Goal: Use online tool/utility: Utilize a website feature to perform a specific function

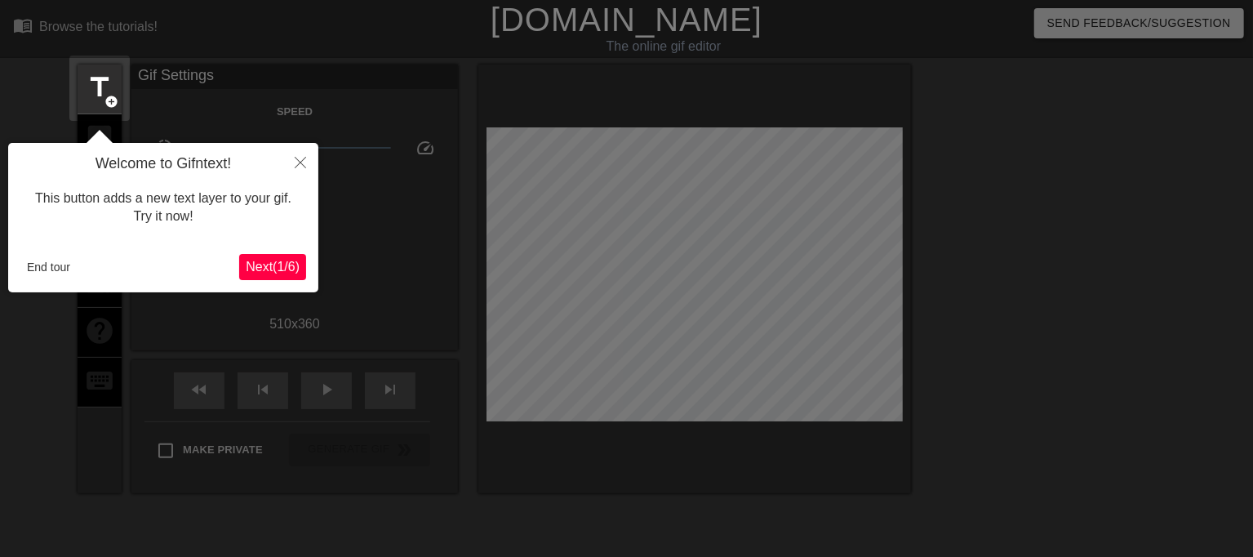
scroll to position [40, 0]
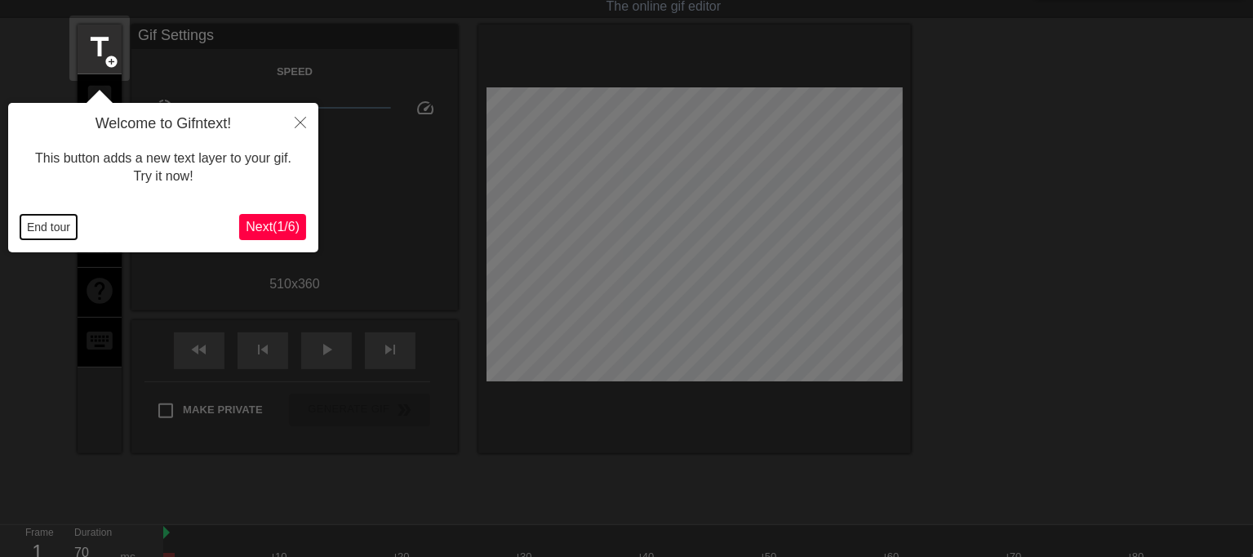
click at [57, 219] on button "End tour" at bounding box center [48, 227] width 56 height 24
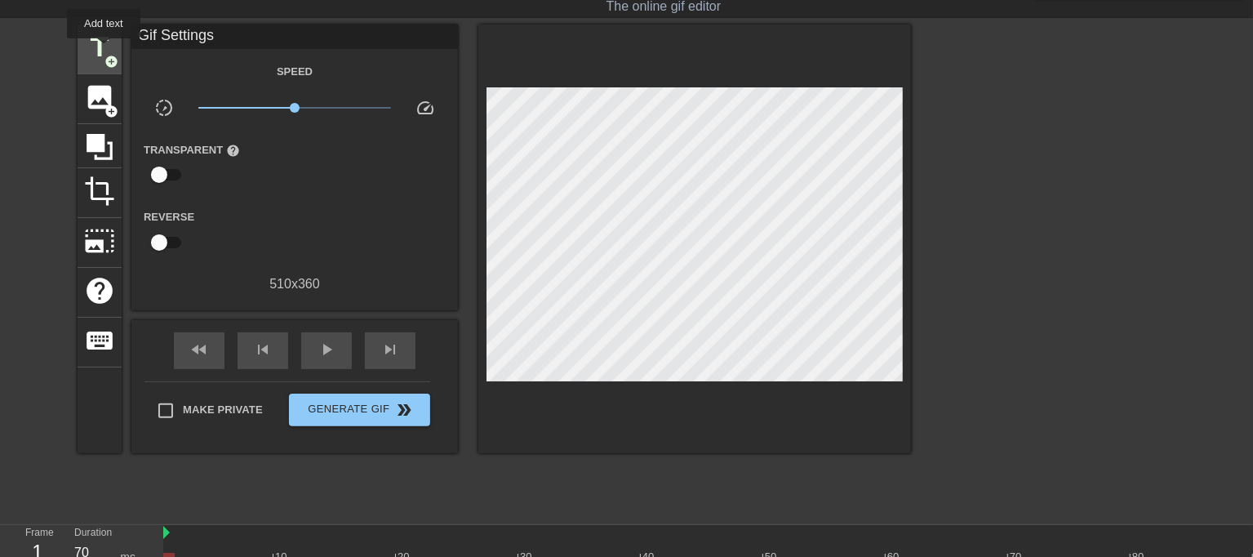
click at [104, 50] on span "title" at bounding box center [99, 47] width 31 height 31
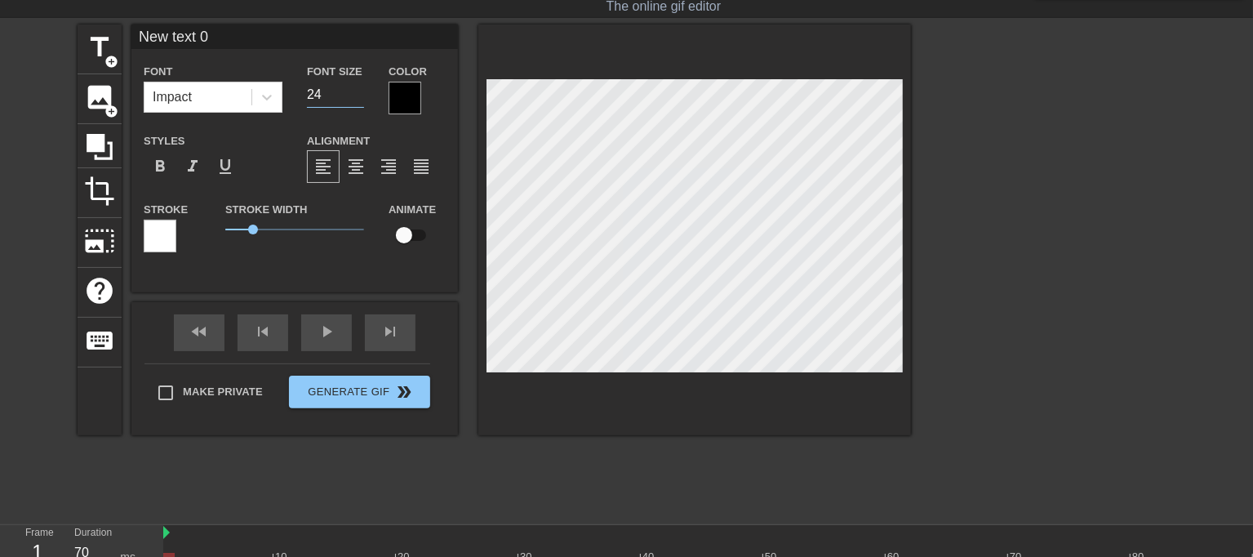
type input "24"
click at [357, 99] on input "24" at bounding box center [335, 95] width 57 height 26
drag, startPoint x: 251, startPoint y: 229, endPoint x: 213, endPoint y: 229, distance: 37.5
click at [213, 229] on div "Stroke Width 0" at bounding box center [294, 233] width 163 height 68
click at [418, 91] on div at bounding box center [404, 98] width 33 height 33
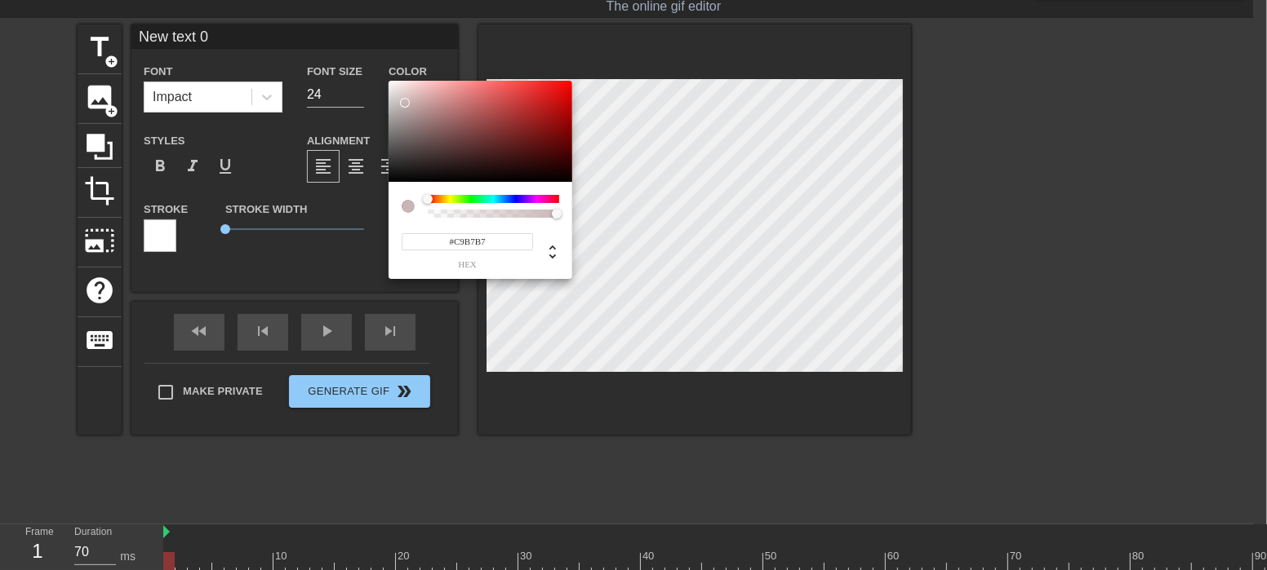
type input "#FFFFFF"
drag, startPoint x: 415, startPoint y: 113, endPoint x: 275, endPoint y: 33, distance: 160.9
click at [307, 38] on div "#FFFFFF hex" at bounding box center [633, 285] width 1267 height 570
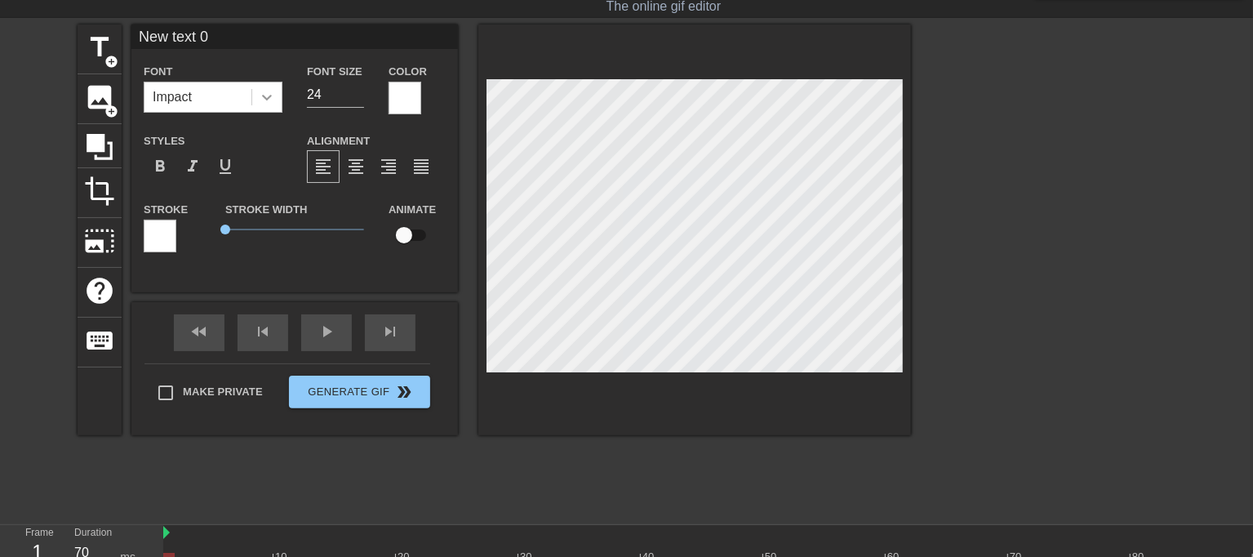
click at [273, 89] on icon at bounding box center [267, 97] width 16 height 16
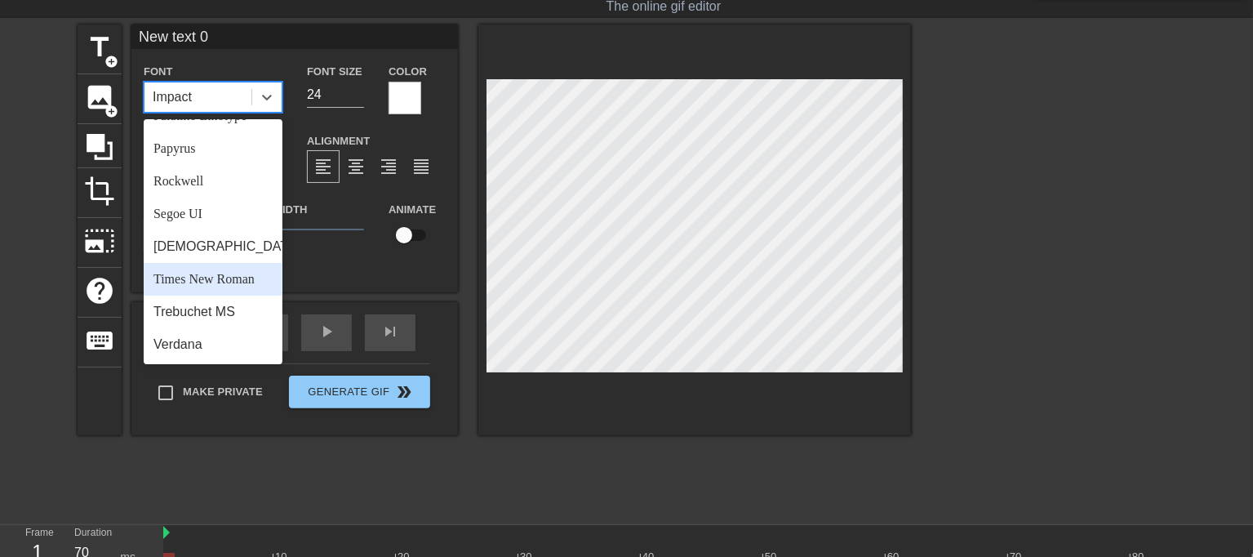
scroll to position [584, 0]
click at [216, 273] on div "Times New Roman" at bounding box center [213, 279] width 139 height 33
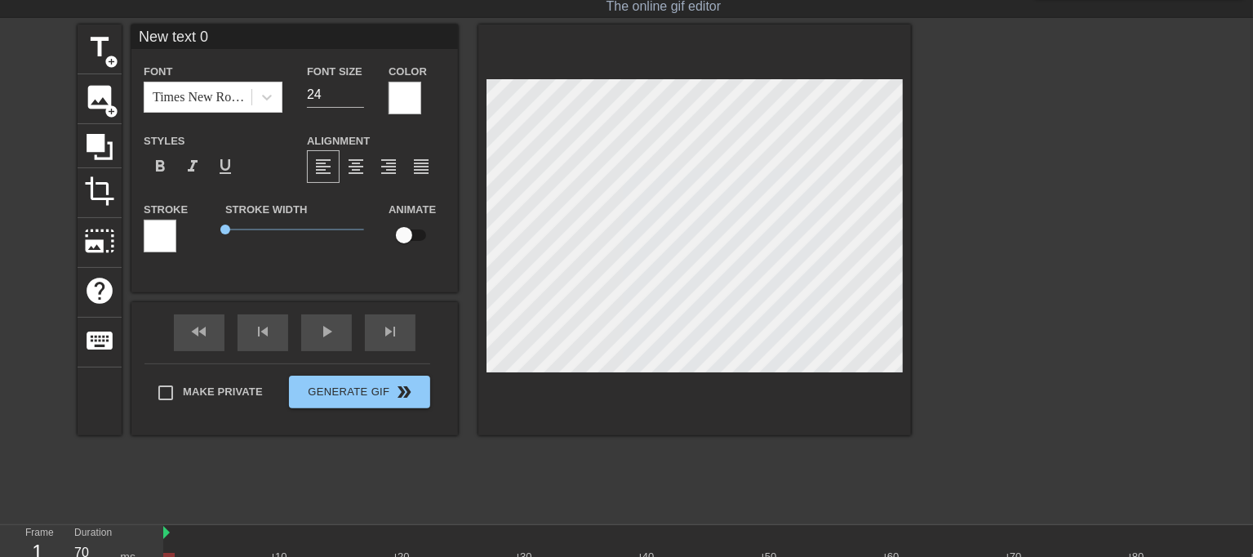
scroll to position [2, 2]
paste textarea "Мама Маши и Даши на отдыхе, а её сисястые кобылки наказаны. Они закончили год с…"
type input "Мама Маши и Даши на отдыхе,а её сисястые кобылки наказаны.Они закончили год с т…"
type textarea "Мама Маши и Даши на отдыхе, а её сисястые кобылки наказаны. Они закончили год с…"
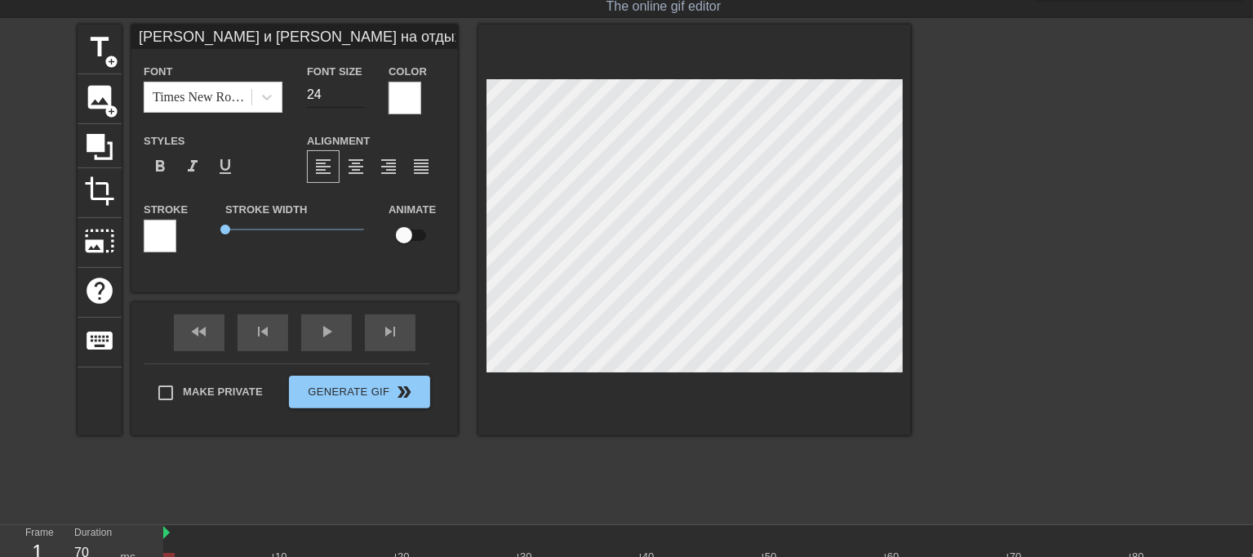
type input "Мама Маши и Даши на отдыхе,а её сисястые кобылки наказаны.Они закончили год с т…"
type input "23"
type input "Мама Маши и Даши на отдыхе,а её сисястые кобылки наказаны.Они закончили год с т…"
type input "22"
type input "Мама Маши и Даши на отдыхе,а её сисястые кобылки наказаны.Они закончили год с т…"
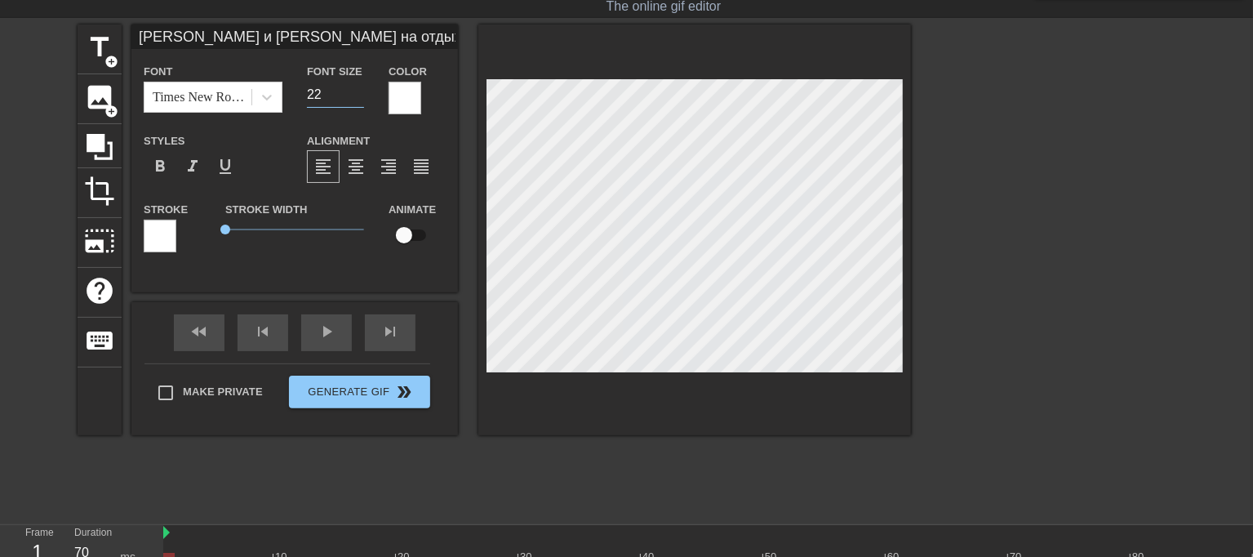
type input "21"
type input "Мама Маши и Даши на отдыхе,а её сисястые кобылки наказаны.Они закончили год с т…"
type input "20"
type input "Мама Маши и Даши на отдыхе,а её сисястые кобылки наказаны.Они закончили год с т…"
type input "19"
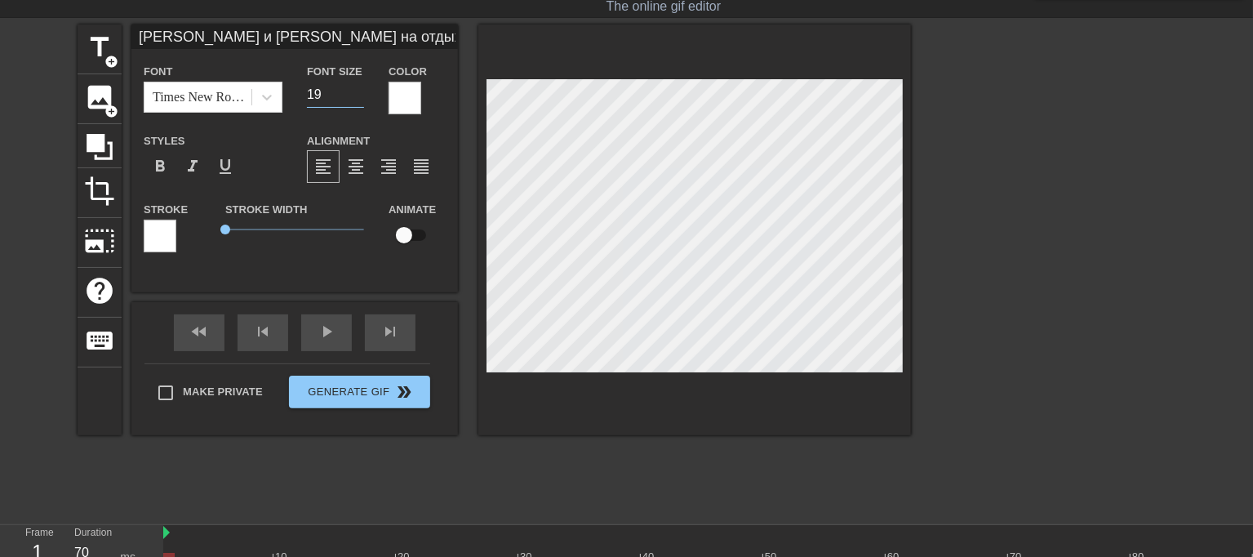
type input "Мама Маши и Даши на отдыхе,а её сисястые кобылки наказаны.Они закончили год с т…"
type input "18"
type input "Мама Маши и Даши на отдыхе,а её сисястые кобылки наказаны.Они закончили год с т…"
type input "17"
type input "Мама Маши и Даши на отдыхе,а её сисястые кобылки наказаны.Они закончили год с т…"
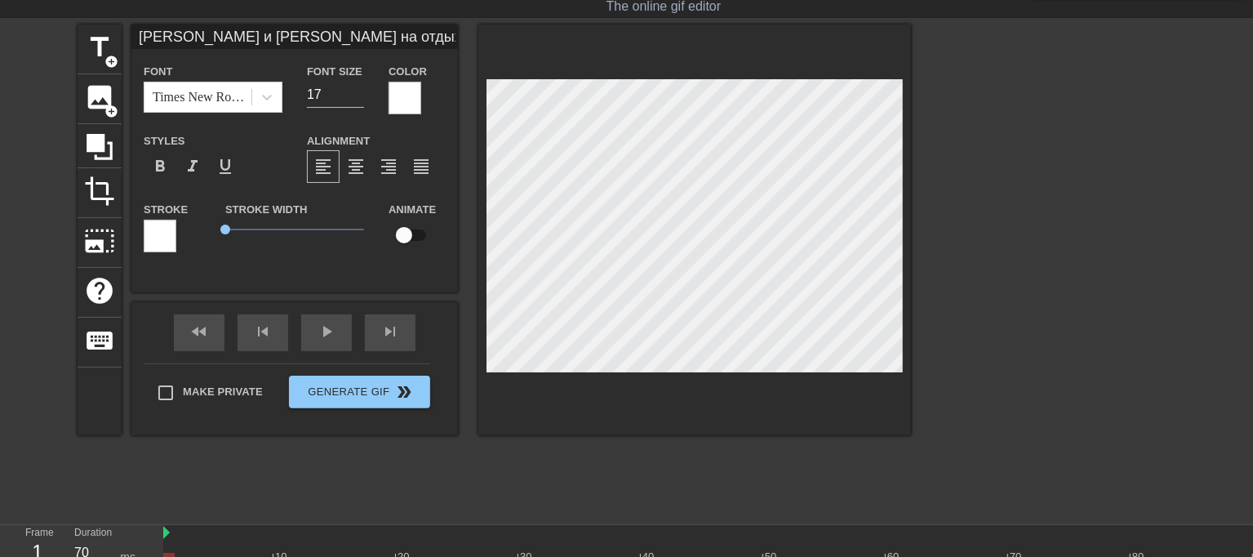
type input "16"
type input "Мама Маши и Даши на отдыхе,а её сисястые кобылки наказаны.Они закончили год с т…"
type input "15"
type input "Мама Маши и Даши на отдыхе,а её сисястые кобылки наказаны.Они закончили год с т…"
type input "14"
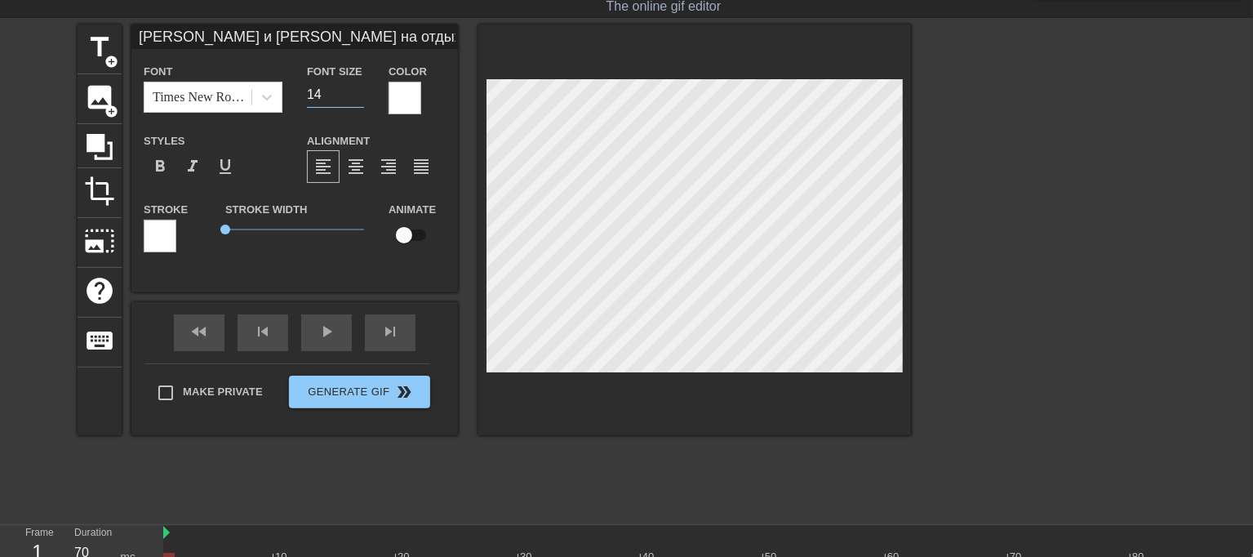
click at [362, 97] on input "14" at bounding box center [335, 95] width 57 height 26
type input "Мама Маши и Даши на отдыхе,а её сисястые кобылки наказаны.Они закончили год с т…"
type input "13"
click at [357, 97] on input "13" at bounding box center [335, 95] width 57 height 26
drag, startPoint x: 228, startPoint y: 225, endPoint x: 215, endPoint y: 225, distance: 13.1
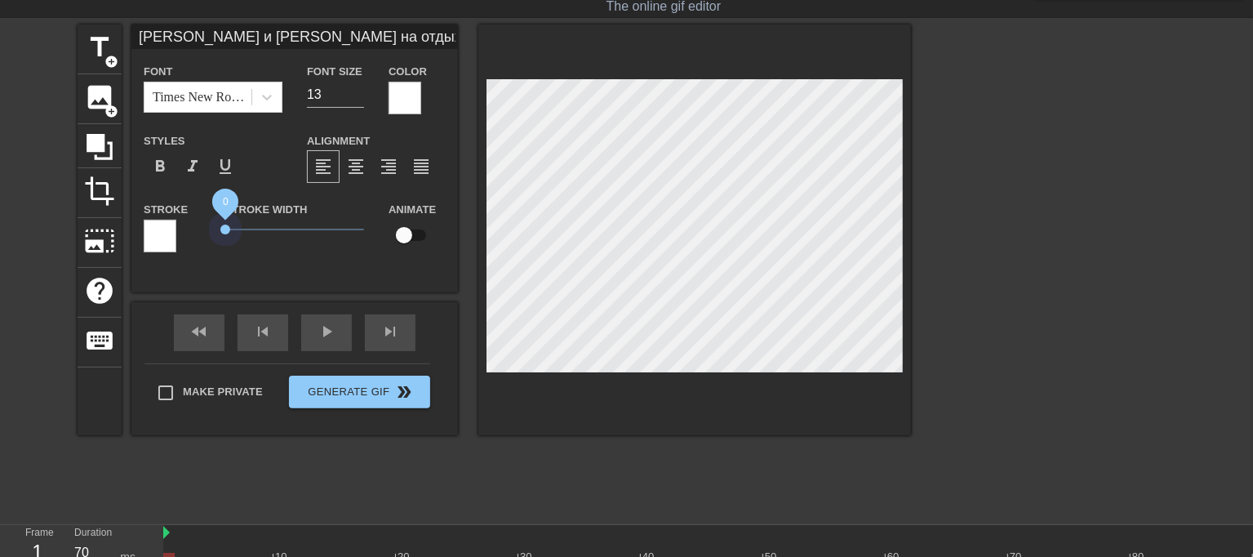
click at [215, 225] on div "Stroke Width 0" at bounding box center [294, 233] width 163 height 68
type input "Мама Маши и Даши на отдыхе,а её сисястые кобылки наказаны.Они закончили год с т…"
type textarea "Мама Маши и Даши на отдыхе, а её сисястые кобылки наказаны. Они закончили год с…"
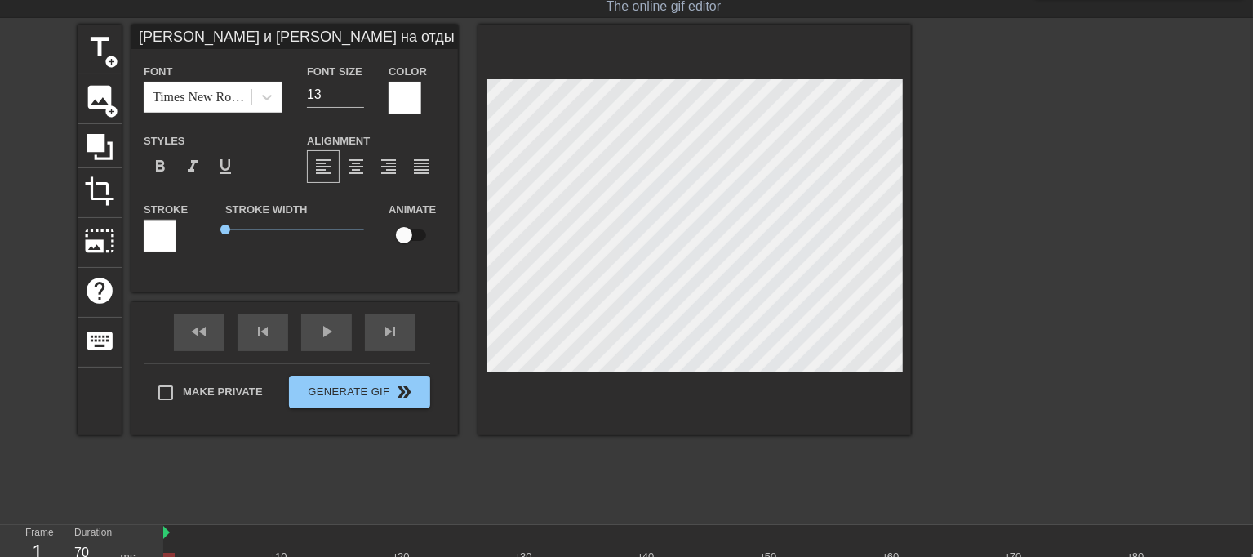
type input "Мама Маши и Даши на отдыхе,а её сисястые кобылки наказаны.Они закончили год с т…"
type textarea "Мама Маши и Даши на отдыхе, а её сисястые кобылки наказаны. Они закончили год с…"
type input "Мама Маши и Даши на отдыхе,а её сисястые кобылки наказаны.Они закончили год с т…"
type textarea "Мама Маши и Даши на отдыхе, а её сисястые кобылки наказаны. Они закончили год с…"
type input "Мама Маши и Даши на отдыхе,а её сисястые кобылки наказаны.Они закончили год с т…"
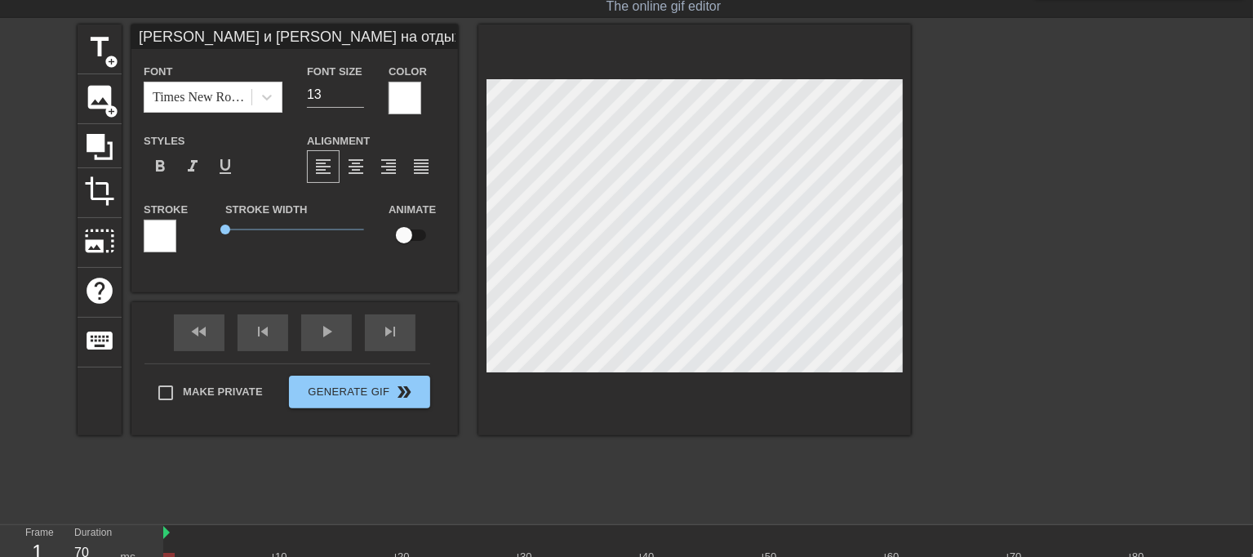
type textarea "Мама Маши и Даши на отдыхе, а её сисястые кобылки наказаны. Они закончили год с…"
type input "Мама Маши и Даши на отдыхе,а её сисястые кобылки наказаны.Они закончили год с т…"
type textarea "Мама Маши и Даши на отдыхе, а её сисястые кобылки наказаны. Они закончили год с…"
type input "Мама Маши и Даши на отдыхе,а её сисястые кобылки наказаны.Они закончили год с т…"
type textarea "Мама Маши и Даши на отдыхе, а её сисястые кобылки наказаны. Они закончили год с…"
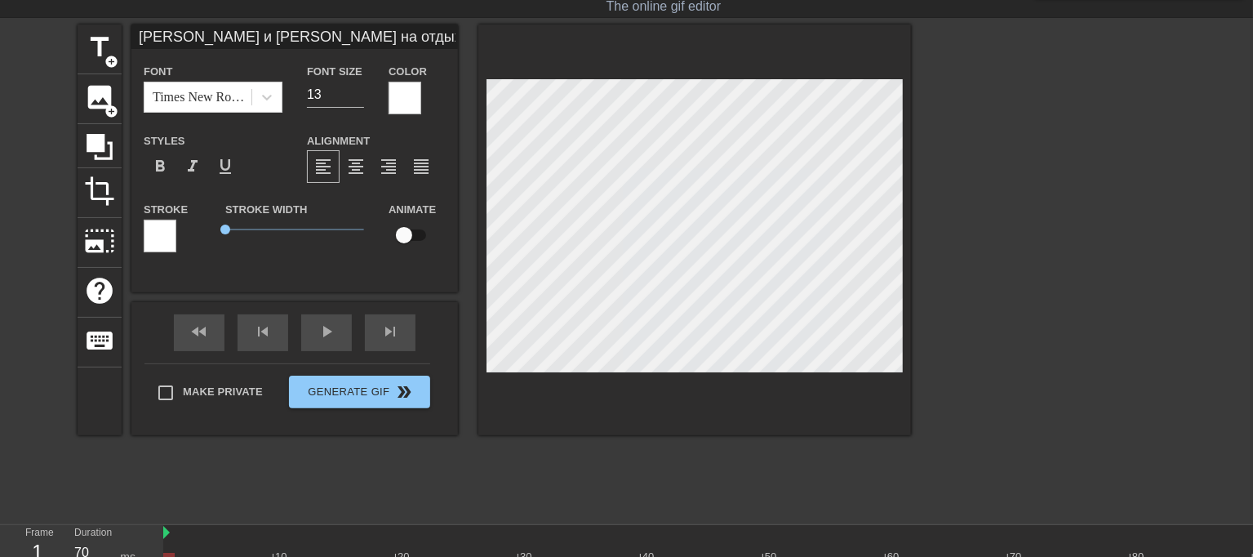
scroll to position [13, 7]
type input "Мама Маши и Даши на отдыхе,а её сисястые кобылки наказаны.Они закончили год с т…"
type textarea "Мама Маши и Даши на отдыхе, а её сисястые кобылки наказаны. Они закончили год с…"
type input "Мама Маши и Даши на отдыхе,а её сисястые кобылки наказаны.Они закончили год с т…"
type textarea "Мама Маши и Даши на отдыхе, а её сисястые кобылки наказаны. Они закончили год с…"
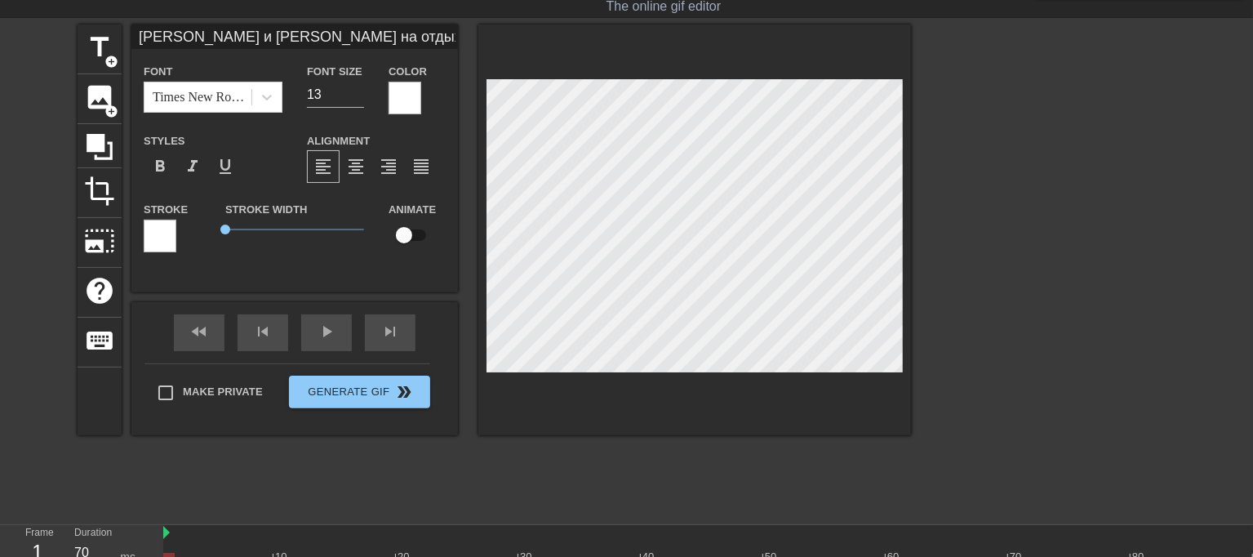
scroll to position [13, 8]
type input "Мама Маши и Даши на отдыхе,а её сисястые кобылки наказаны.Они закончили год с т…"
type textarea "Мама Маши и Даши на отдыхе, а её сисястые кобылки наказаны. Они закончили год с…"
type input "Мама Маши и Даши на отдыхе,а её сисястые кобылки наказаны.Они закончили год с т…"
type textarea "Мама Маши и Даши на отдыхе, а её сисястые кобылки наказаны. Они закончили год с…"
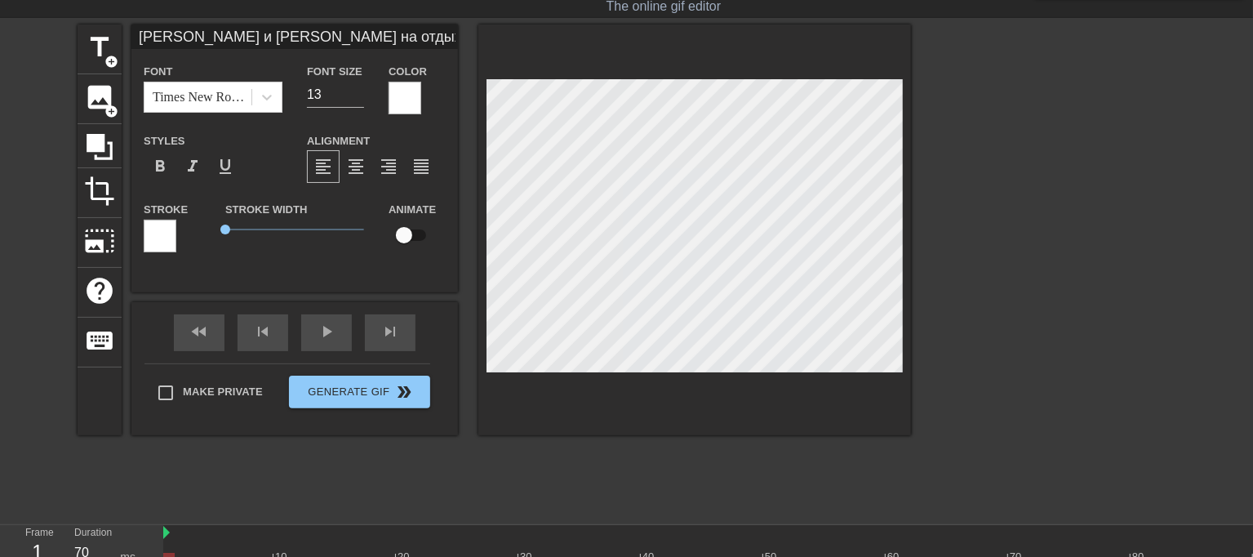
type input "Мама Маши и Даши на отдыхе,а её сисястые кобылки наказаны.Они закончили год с т…"
type textarea "Мама Маши и Даши на отдыхе, а её сисястые кобылки наказаны. Они закончили год с…"
type input "Мама Маши и Даши на отдыхе,а её сисястые кобылки наказаны.Они закончили год с т…"
type textarea "Мама Маши и Даши на отдыхе, а её сисястые кобылки наказаны. Они закончили год с…"
type input "Мама Маши и Даши на отдыхе,а её сисястые кобылки наказаны.Они закончили год с т…"
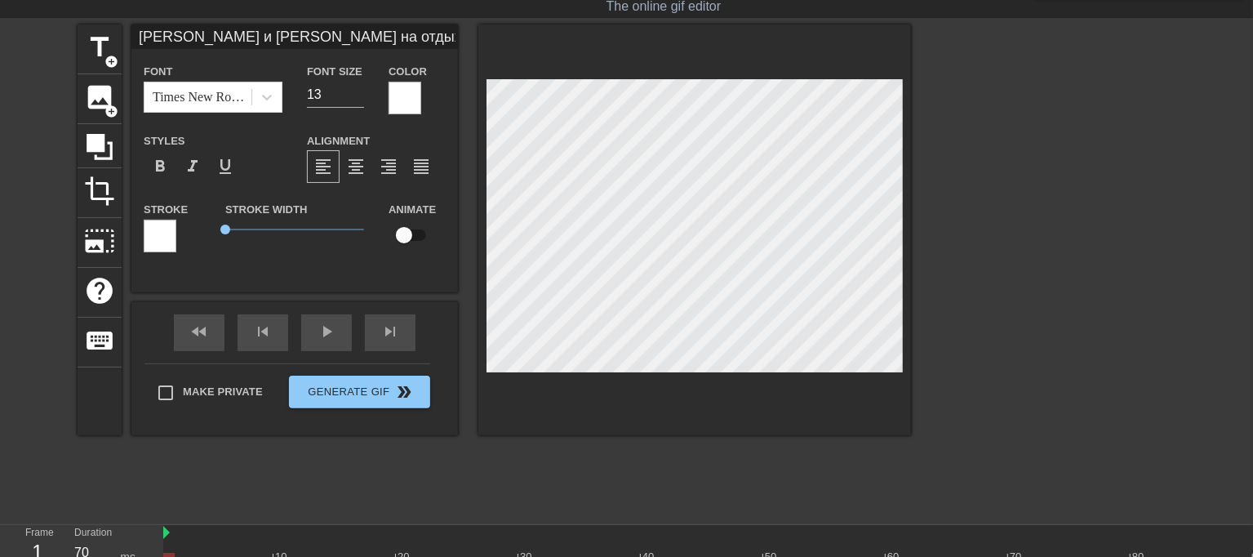
type textarea "Мама Маши и Даши на отдыхе, а её сисястые кобылки наказаны. Они закончили год с…"
type input "Мама Маши и Даши на отдыхе,а её сисястые кобылки наказаны.Они закончили год с т…"
type textarea "Мама Маши и Даши на отдыхе, а её сисястые кобылки наказаны. Они закончили год с…"
type input "Мама Маши и Даши на отдыхе,а её сисястые кобылки наказаны.Они закончили год с т…"
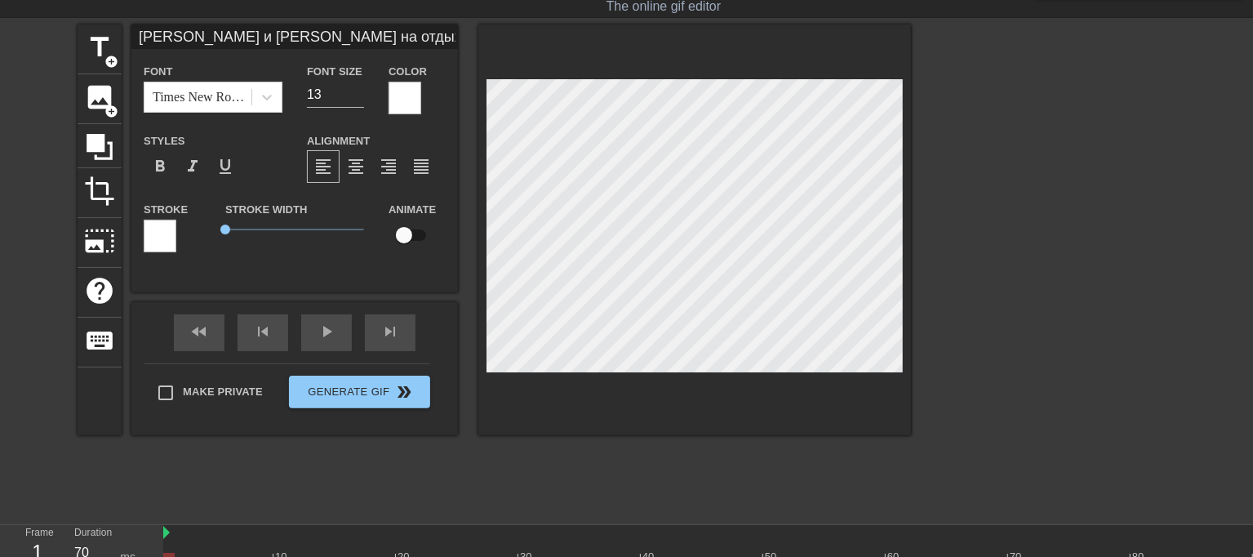
type textarea "Мама Маши и Даши на отдыхе, а её сисястые кобылки наказаны. Они закончили год с…"
type input "Мама Маши и Даши на отдыхе,а её сисястые кобылки наказаны.Они закончили год с т…"
type textarea "Мама Маши и Даши на отдыхе, а её сисястые кобылки наказаны. Они закончили год с…"
type input "Мама Маши и Даши на отдыхе,а её сисястые кобылки наказаны.Они закончили год с т…"
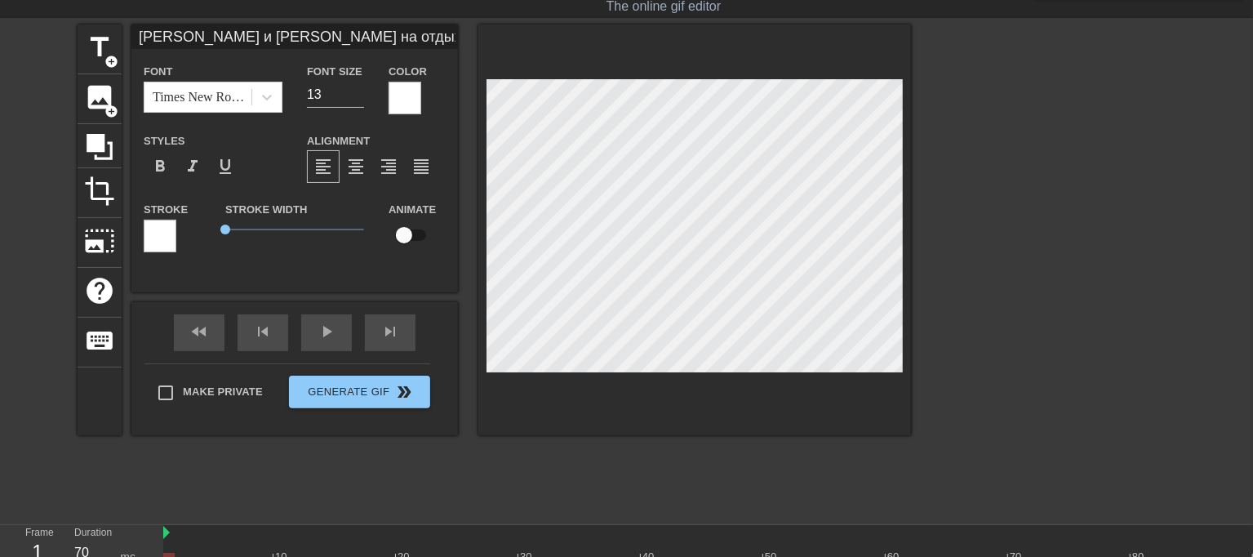
type textarea "Мама Маши и Даши на отдыхе, а её сисястые кобылки наказаны. Они закончили год с…"
type input "Мама Маши и Даши на отдыхе,а её сисястые кобылки наказаны.Они закончили год с т…"
type textarea "Мама Маши и Даши на отдыхе, а её сисястые кобылки наказаны. Они закончили год с…"
type input "Мама Маши и Даши на отдыхе,а её сисястые кобылки наказаны.Они закончили год с т…"
type textarea "Мама Маши и Даши на отдыхе, а её сисястые кобылки наказаны. Они закончили год с…"
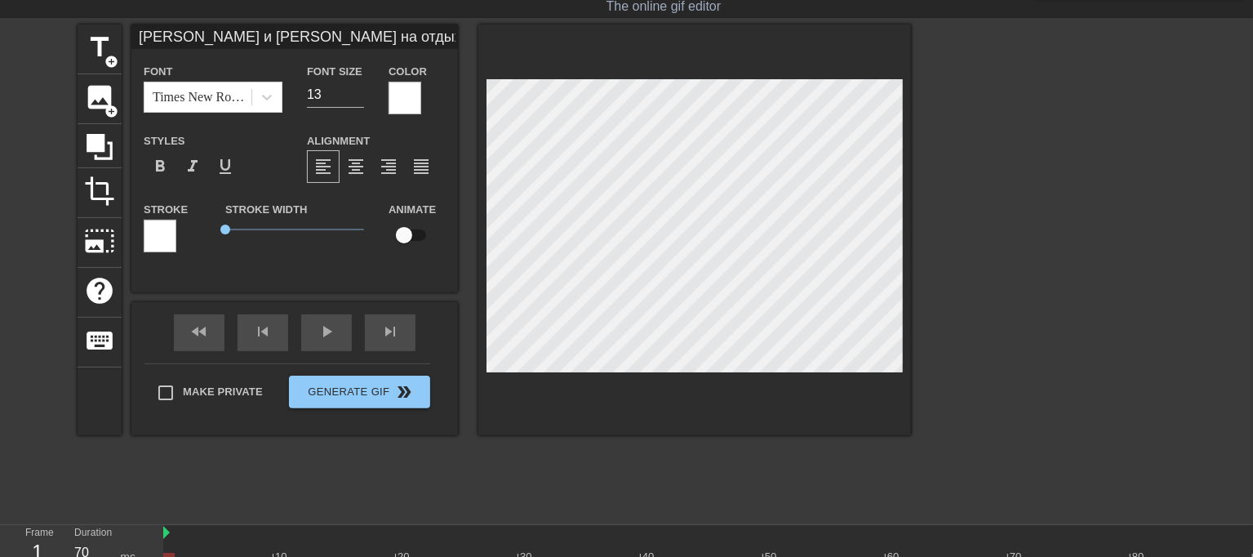
type input "Мама Маши и Даши на отдыхе,а её сисястые кобылки наказаны.Они закончили год с т…"
type textarea "Мама Маши и Даши на отдыхе, а её сисястые кобылки наказаны. Они закончили год с…"
type input "Мама Маши и Даши на отдыхе,а её сисястые кобылки наказаны.Они закончили год с т…"
type textarea "Мама Маши и Даши на отдыхе, а её сисястые кобылки наказаны. Они закончили год с…"
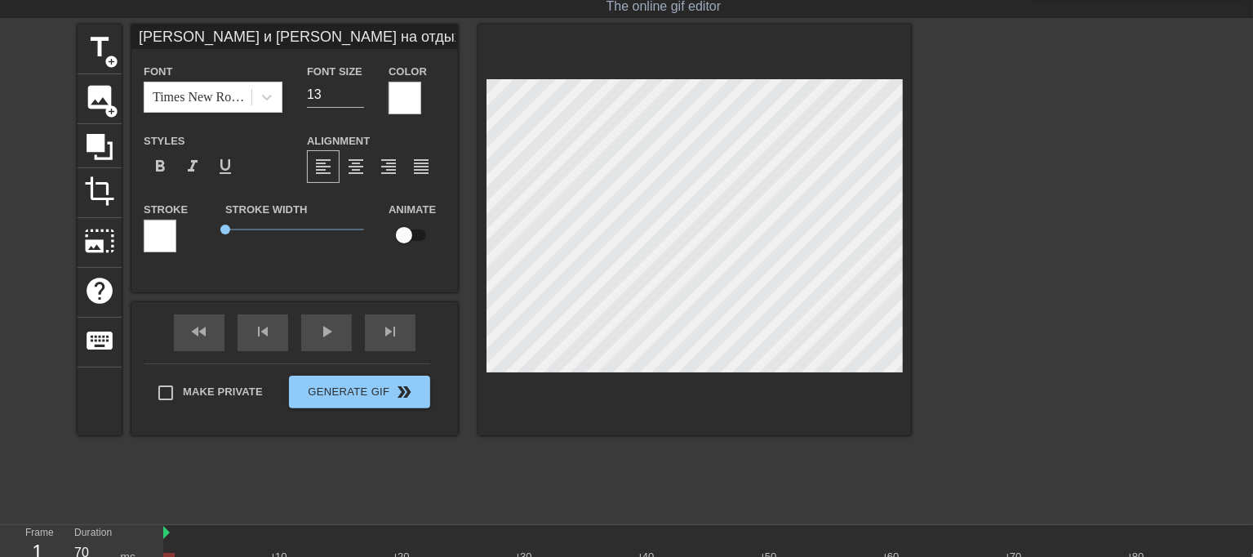
scroll to position [16, 2]
type input "Мама Маши и Даши на отдыхе,а её сисястые кобылки наказаны.Они закончили год с т…"
type textarea "Мама Маши и Даши на отдыхе, а её сисястые кобылки наказаны. Они закончили год с…"
type input "Мама Маши и Даши на отдыхе,а её сисястые кобылки наказаны.Они закончили год с т…"
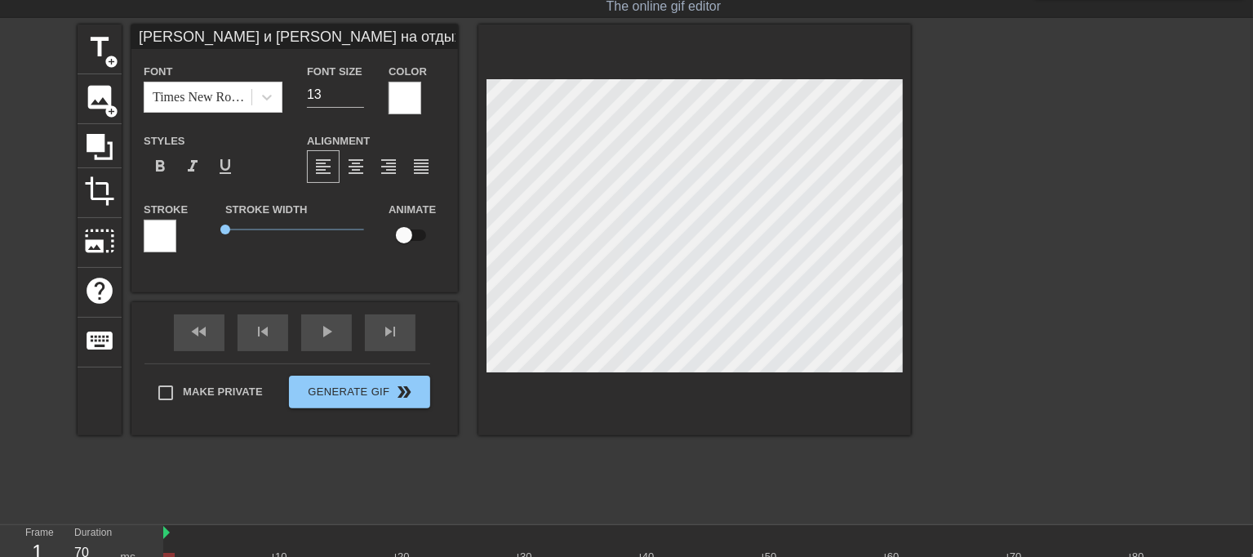
type textarea "Мама Маши и Даши на отдыхе, а её сисястые кобылки наказаны. Они закончили год с…"
type input "Мама Маши и Даши на отдыхе,а её сисястые кобылки наказаны.Они закончили год с т…"
type textarea "Мама Маши и Даши на отдыхе, а её сисястые кобылки наказаны. Они закончили год с…"
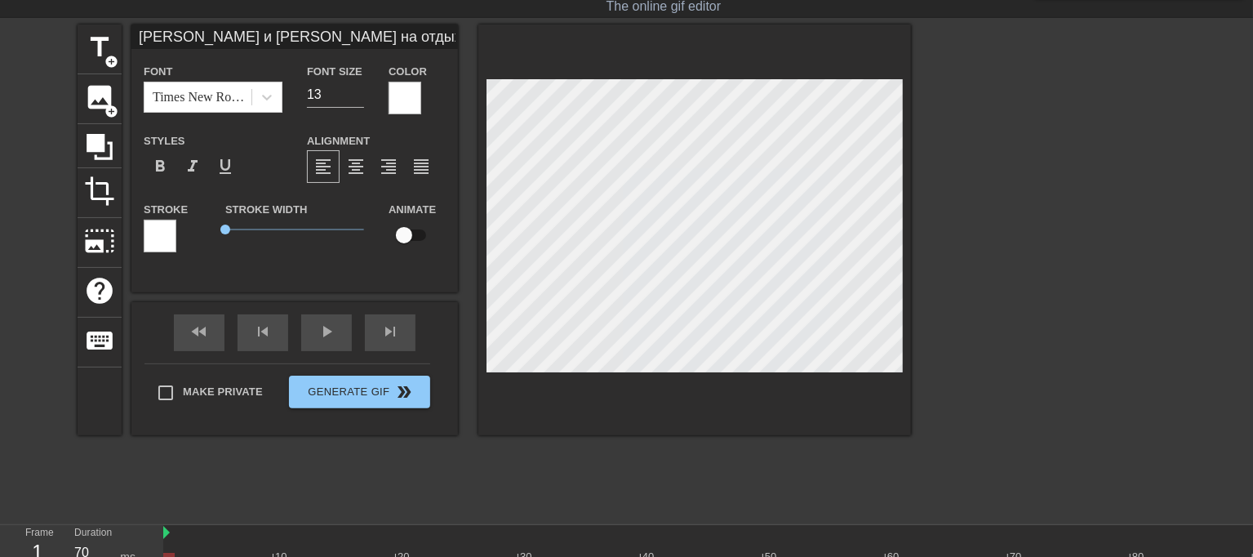
type input "Мама Маши и Даши на отдыхе,а её сисястые кобылки наказаны.Они закончили год с т…"
type textarea "Мама Маши и Даши на отдыхе, а её сисястые кобылки наказаны. Они закончили год с…"
type input "Мама Маши и Даши на отдыхе,а её сисястые кобылки наказаны.Они закончили год с т…"
type textarea "Мама Маши и Даши на отдыхе, а её сисястые кобылки наказаны. Они закончили год с…"
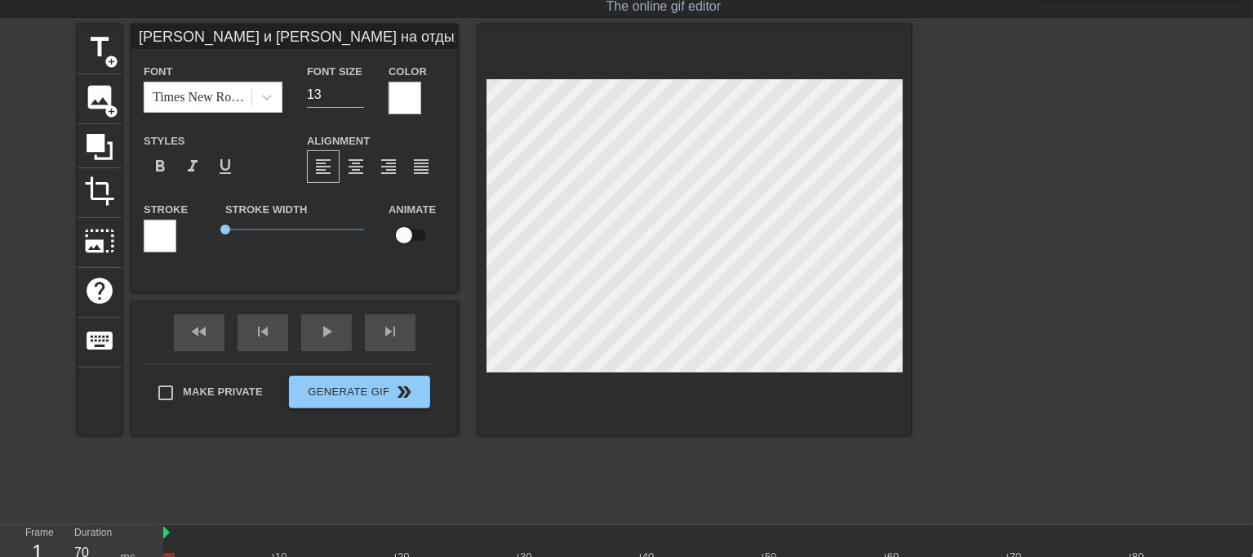
scroll to position [16, 11]
type input "Мама Маши и Даши на отдыхе,а её сисястые кобылки наказаны.Они закончили год с т…"
type textarea "Мама Маши и Даши на отдыхе, а её сисястые кобылки наказаны. Они закончили год с…"
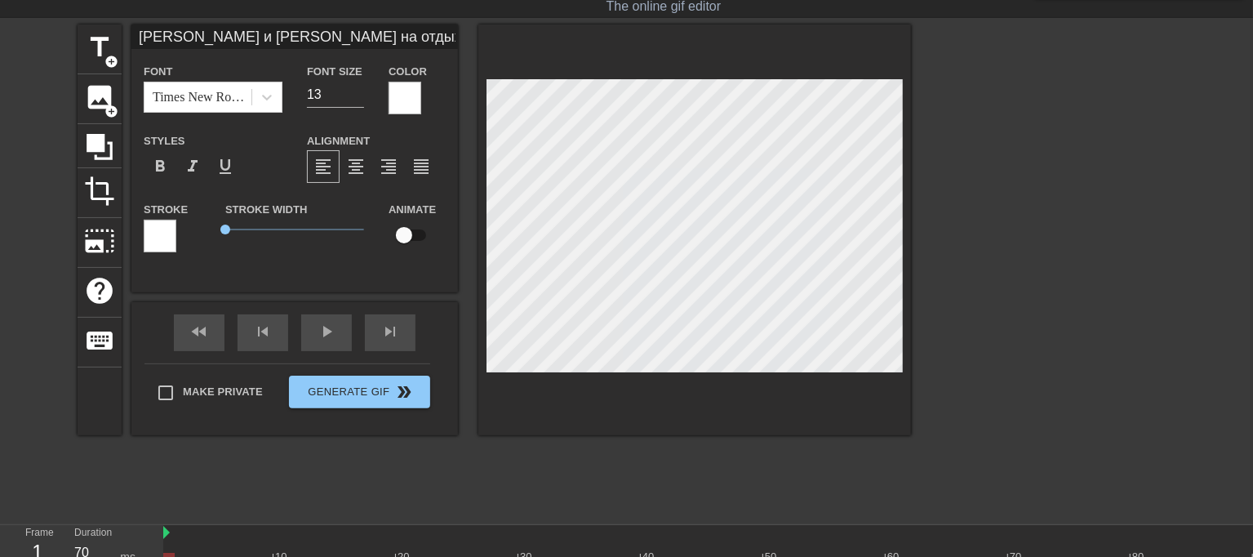
type input "Мама Маши и Даши на отдыхе,а её сисястые кобылки наказаны.Они закончили год с т…"
type textarea "Мама Маши и Даши на отдыхе, а её сисястые кобылки наказаны. Они закончили год с…"
type input "Мама Маши и Даши на отдыхе,а её сисястые кобылки наказаны.Они закончили год с т…"
type textarea "Мама Маши и Даши на отдыхе, а её сисястые кобылки наказаны. Они закончили год с…"
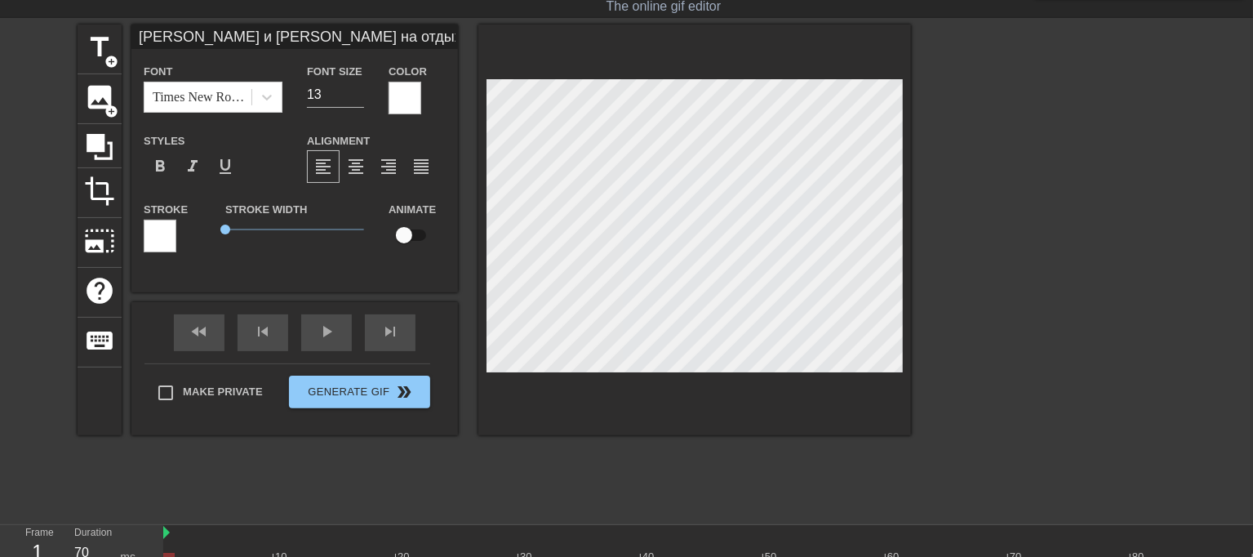
scroll to position [18, 13]
type input "Мама Маши и Даши на отдыхе,а её сисястые кобылки наказаны.Они закончили год с т…"
type textarea "Мама Маши и Даши на отдыхе, а её сисястые кобылки наказаны. Они закончили год с…"
click at [479, 276] on div at bounding box center [694, 229] width 433 height 411
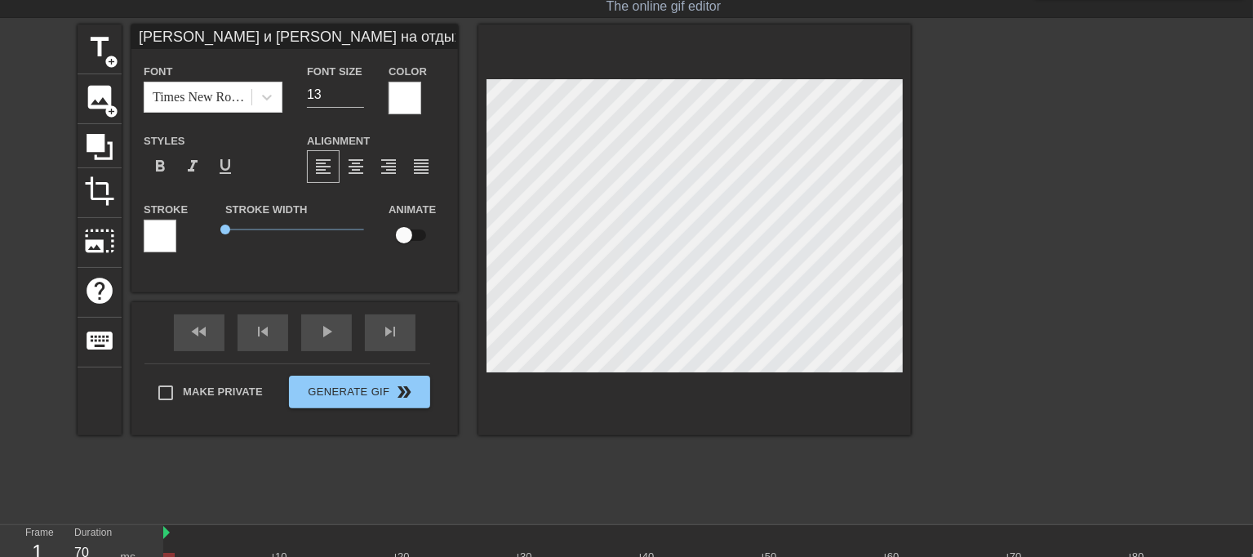
scroll to position [19, 4]
type input "Мама Маши и Даши на отдыхе,а её сисястые кобылки наказаны.Они закончили год с т…"
type textarea "Мама Маши и Даши на отдыхе, а её сисястые кобылки наказаны. Они закончили год с…"
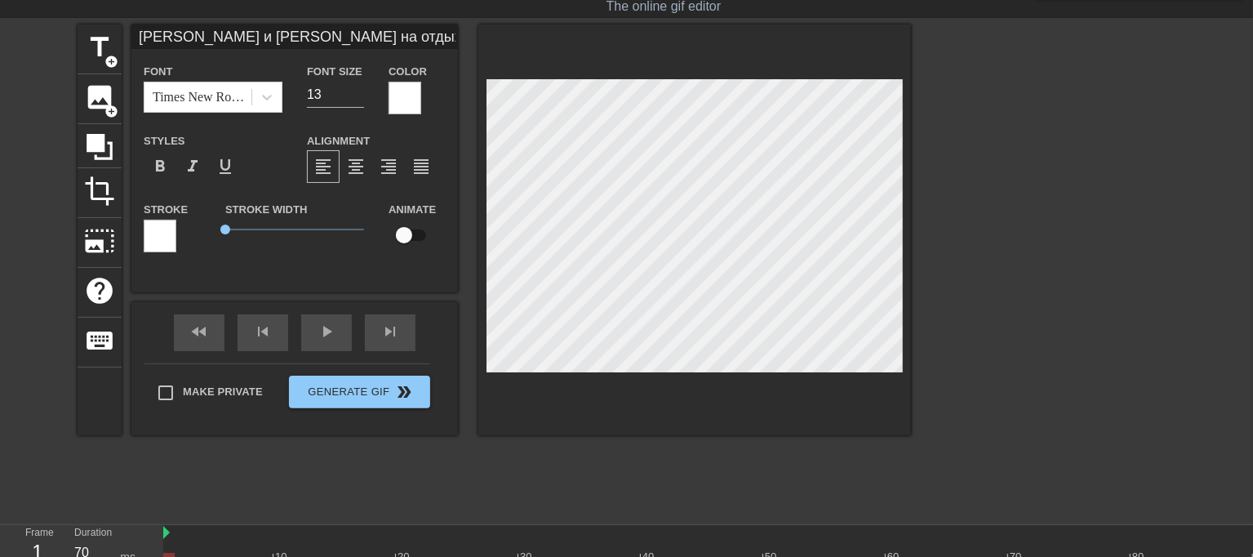
type input "Мама Маши и Даши на отдыхе,а её сисястые кобылки наказаны.Они закончили год с т…"
type textarea "Мама Маши и Даши на отдыхе, а её сисястые кобылки наказаны. Они закончили год с…"
type input "Мама Маши и Даши на отдыхе,а её сисястые кобылки наказаны.Они закончили год с т…"
type textarea "Мама Маши и Даши на отдыхе, а её сисястые кобылки наказаны. Они закончили год с…"
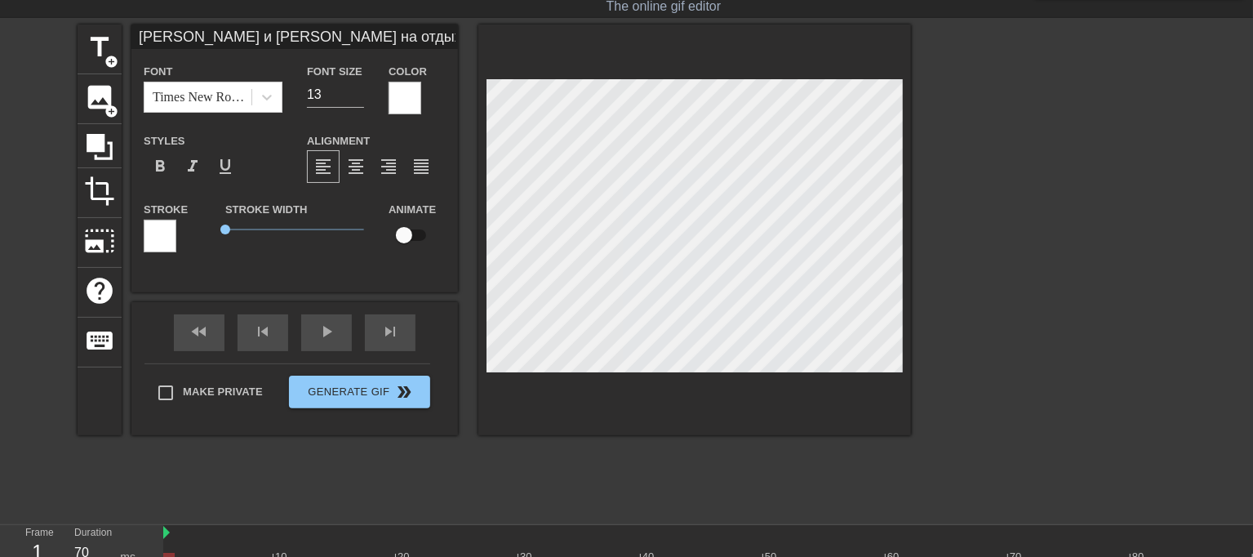
type input "Мама Маши и Даши на отдыхе,а её сисястые кобылки наказаны.Они закончили год с т…"
type textarea "Мама Маши и Даши на отдыхе, а её сисястые кобылки наказаны. Они закончили год с…"
type input "Мама Маши и Даши на отдыхе,а её сисястые кобылки наказаны.Они закончили год с т…"
type textarea "Мама Маши и Даши на отдыхе, а её сисястые кобылки наказаны. Они закончили год с…"
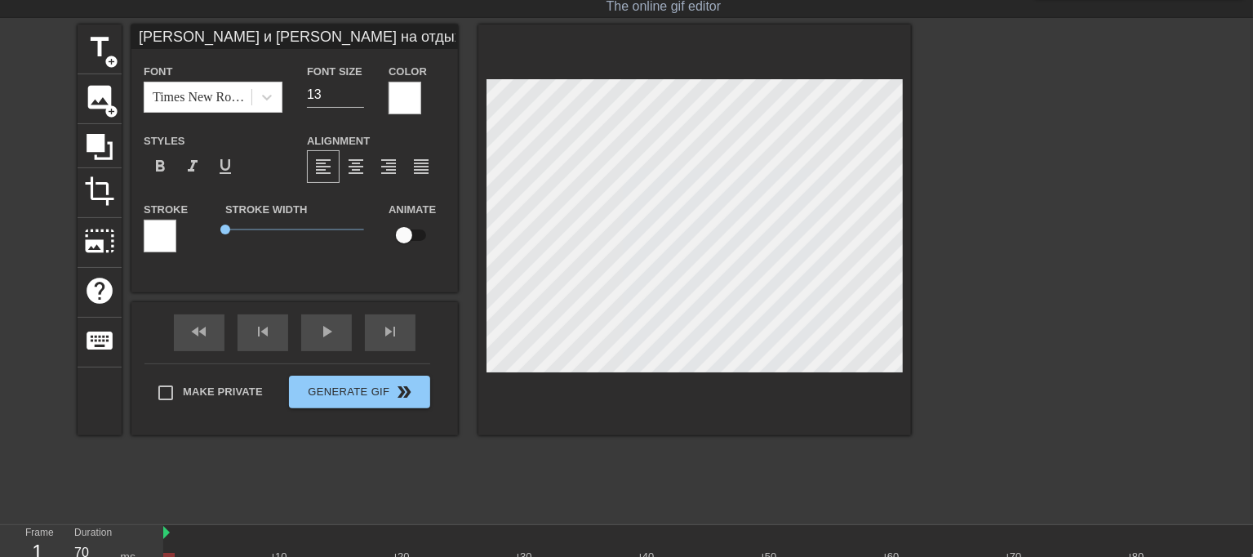
type input "Мама Маши и Даши на отдыхе,а её сисястые кобылки наказаны.Они закончили год с т…"
type textarea "Мама Маши и Даши на отдыхе, а её сисястые кобылки наказаны. Они закончили год с…"
type input "Мама Маши и Даши на отдыхе,а её сисястые кобылки наказаны.Они закончили год с т…"
type textarea "Мама Маши и Даши на отдыхе, а её сисястые кобылки наказаны. Они закончили год с…"
type input "Мама Маши и Даши на отдыхе,а её сисястые кобылки наказаны.Они закончили год с т…"
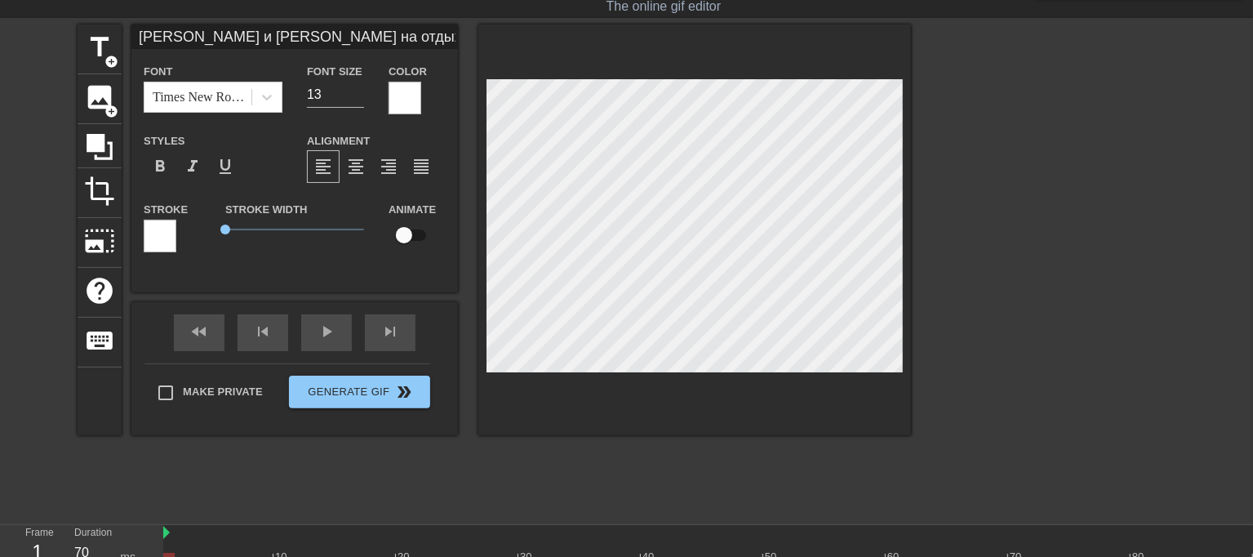
type textarea "Мама Маши и Даши на отдыхе, а её сисястые кобылки наказаны. Они закончили год с…"
type input "Мама Маши и Даши на отдыхе,а её сисястые кобылки наказаны.Они закончили год с т…"
type textarea "Мама Маши и Даши на отдыхе, а её сисястые кобылки наказаны. Они закончили год с…"
type input "Мама Маши и Даши на отдыхе,а её сисястые кобылки наказаны.Они закончили год с т…"
type textarea "Мама Маши и Даши на отдыхе, а её сисястые кобылки наказаны. Они закончили год с…"
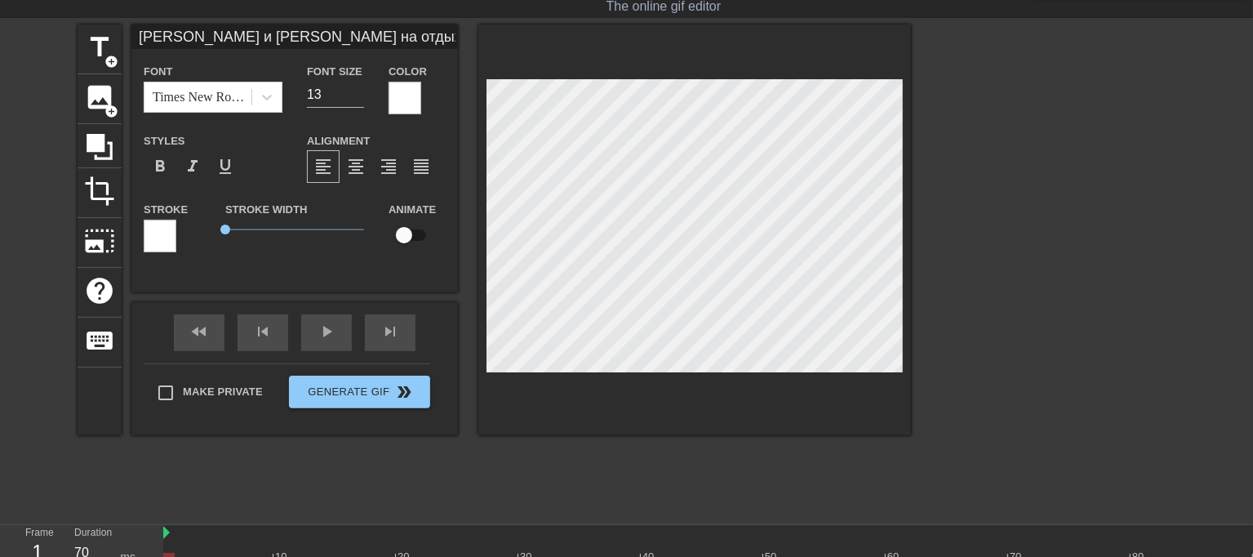
type input "Мама Маши и Даши на отдыхе,а её сисястые кобылки наказаны.Они закончили год с т…"
type textarea "Мама Маши и Даши на отдыхе, а её сисястые кобылки наказаны. Они закончили год с…"
type input "Мама Маши и Даши на отдыхе,а её сисястые кобылки наказаны.Они закончили год с т…"
type textarea "Мама Маши и Даши на отдыхе, а её сисястые кобылки наказаны. Они закончили год с…"
type input "Мама Маши и Даши на отдыхе,а её сисястые кобылки наказаны.Они закончили год с т…"
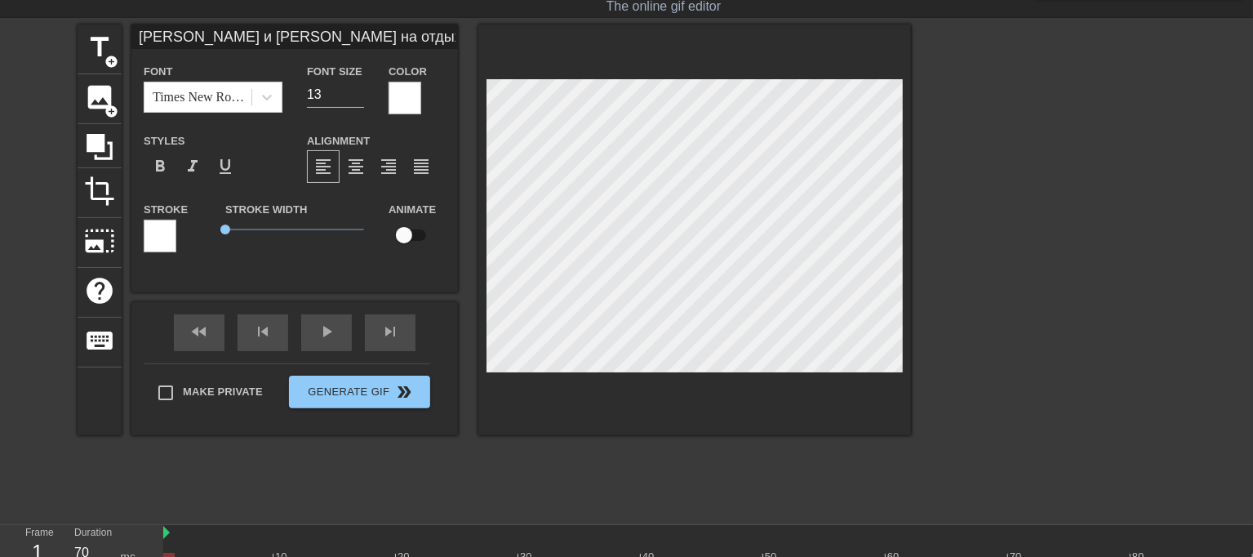
type textarea "Мама Маши и Даши на отдыхе, а её сисястые кобылки наказаны. Они закончили год с…"
type input "Мама Маши и Даши на отдыхе,а её сисястые кобылки наказаны.Они закончили год с т…"
type textarea "Мама Маши и Даши на отдыхе, а её сисястые кобылки наказаны. Они закончили год с…"
type input "Мама Маши и Даши на отдыхе,а её сисястые кобылки наказаны.Они закончили год с т…"
type textarea "Мама Маши и Даши на отдыхе, а её сисястые кобылки наказаны. Они закончили год с…"
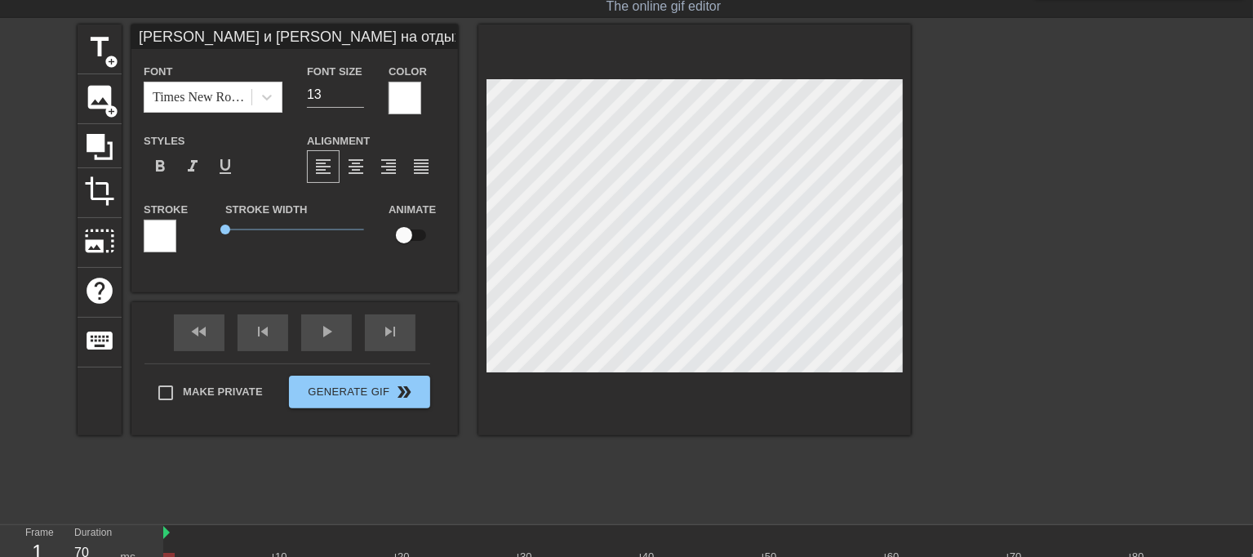
type input "Мама Маши и Даши на отдыхе,а её сисястые кобылки наказаны.Они закончили год с т…"
type textarea "Мама Маши и Даши на отдыхе, а её сисястые кобылки наказаны. Они закончили год с…"
type input "Мама Маши и Даши на отдыхе,а её сисястые кобылки наказаны.Они закончили год с т…"
type textarea "Мама Маши и Даши на отдыхе, а её сисястые кобылки наказаны. Они закончили год с…"
type input "Мама Маши и Даши на отдыхе,а её сисястые кобылки наказаны.Они закончили год с т…"
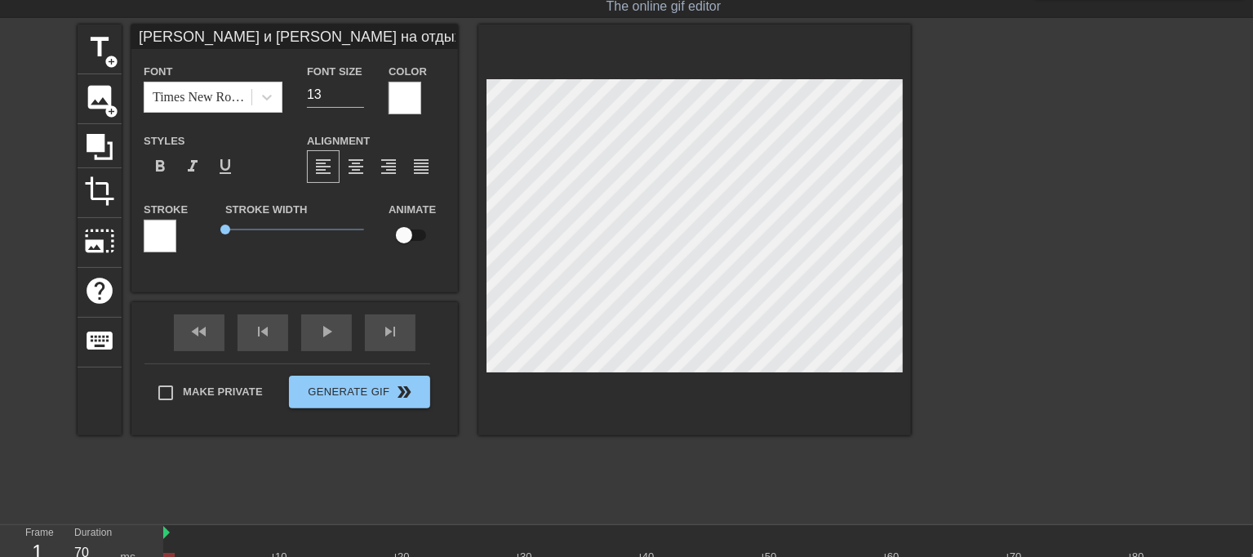
type textarea "Мама Маши и Даши на отдыхе, а её сисястые кобылки наказаны. Они закончили год с…"
type input "Мама Маши и Даши на отдыхе,а её сисястые кобылки наказаны.Они закончили год с т…"
type textarea "Мама Маши и Даши на отдыхе, а её сисястые кобылки наказаны. Они закончили год с…"
type input "Мама Маши и Даши на отдыхе,а её сисястые кобылки наказаны.Они закончили год с т…"
type textarea "Мама Маши и Даши на отдыхе, а её сисястые кобылки наказаны. Они закончили год с…"
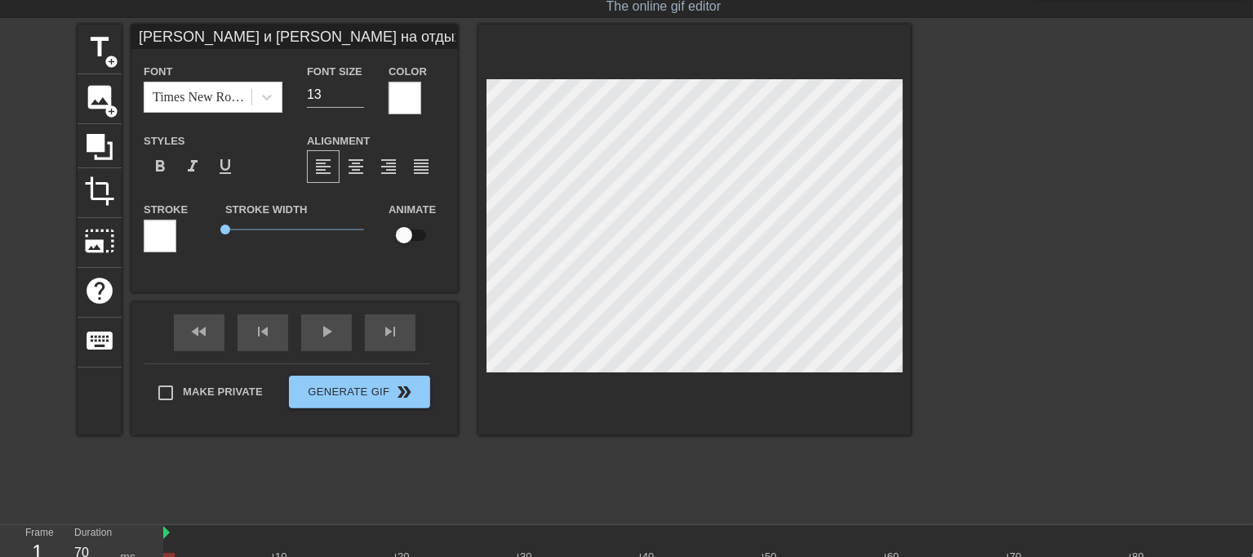
type input "Мама Маши и Даши на отдыхе,а её сисястые кобылки наказаны.Они закончили год с т…"
type textarea "Мама Маши и Даши на отдыхе, а её сисястые кобылки наказаны. Они закончили год с…"
type input "Мама Маши и Даши на отдыхе,а её сисястые кобылки наказаны.Они закончили год с т…"
type textarea "Мама Маши и Даши на отдыхе, а её сисястые кобылки наказаны. Они закончили год с…"
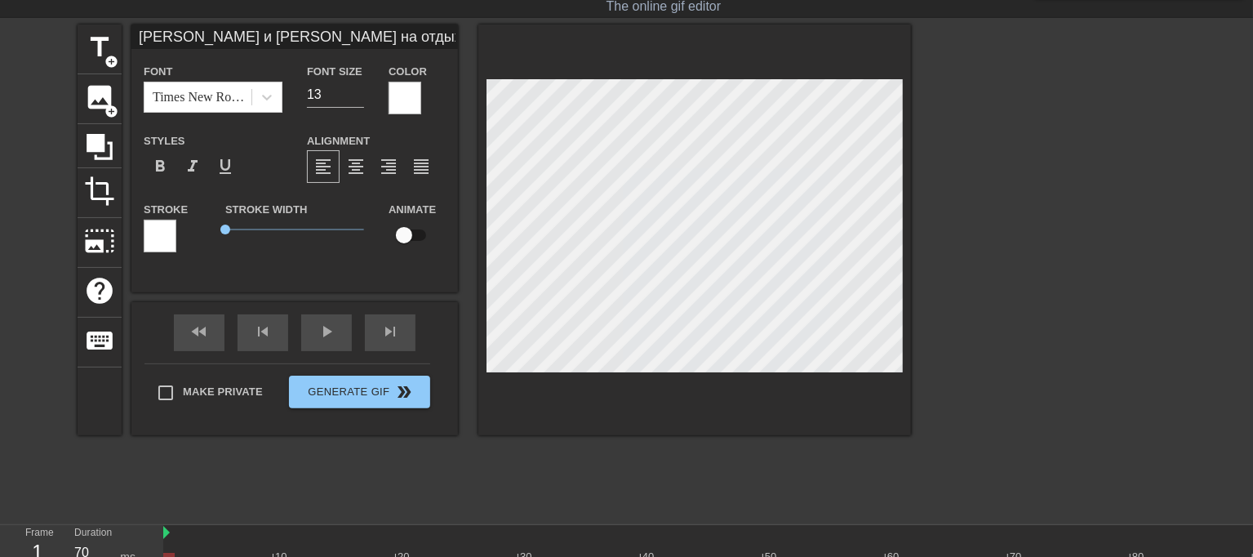
type input "Мама Маши и Даши на отдыхе,а её сисястые кобылки наказаны.Они закончили год с т…"
type textarea "Мама Маши и Даши на отдыхе, а её сисястые кобылки наказаны. Они закончили год с…"
type input "Мама Маши и Даши на отдыхе,а её сисястые кобылки наказаны.Они закончили год с т…"
type textarea "Мама Маши и Даши на отдыхе, а её сисястые кобылки наказаны. Они закончили год с…"
type input "Мама Маши и Даши на отдыхе,а её сисястые кобылки наказаны.Они закончили год с т…"
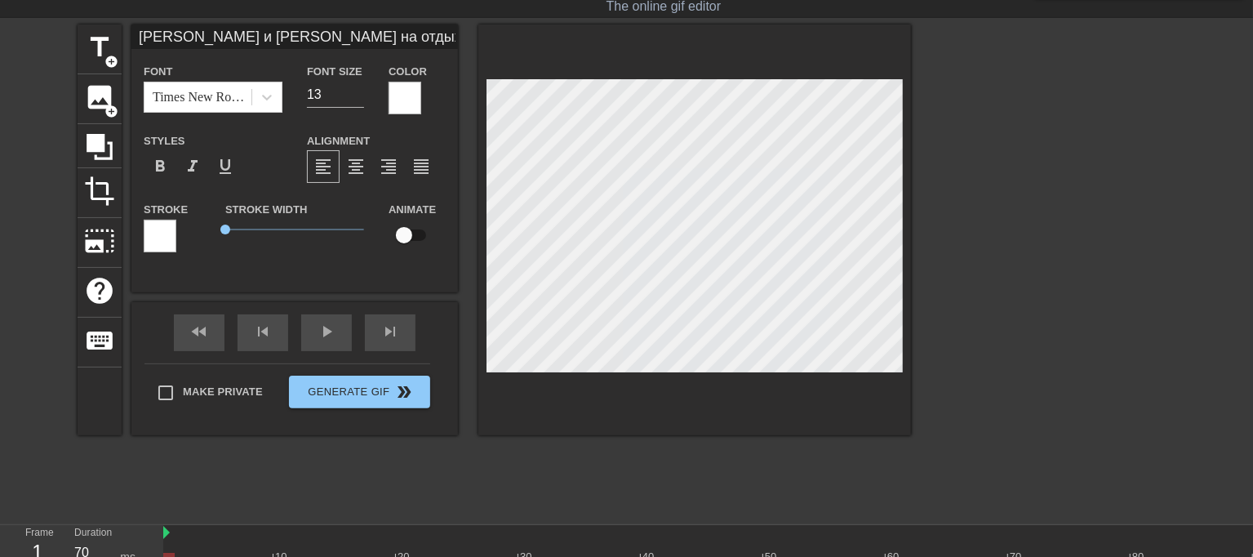
type textarea "Мама Маши и Даши на отдыхе, а её сисястые кобылки наказаны. Они закончили год с…"
type input "Мама Маши и Даши на отдыхе,а её сисястые кобылки наказаны.Они закончили год с т…"
type textarea "Мама Маши и Даши на отдыхе, а её сисястые кобылки наказаны. Они закончили год с…"
type input "Мама Маши и Даши на отдыхе,а её сисястые кобылки наказаны.Они закончили год с т…"
type textarea "Мама Маши и Даши на отдыхе, а её сисястые кобылки наказаны. Они закончили год с…"
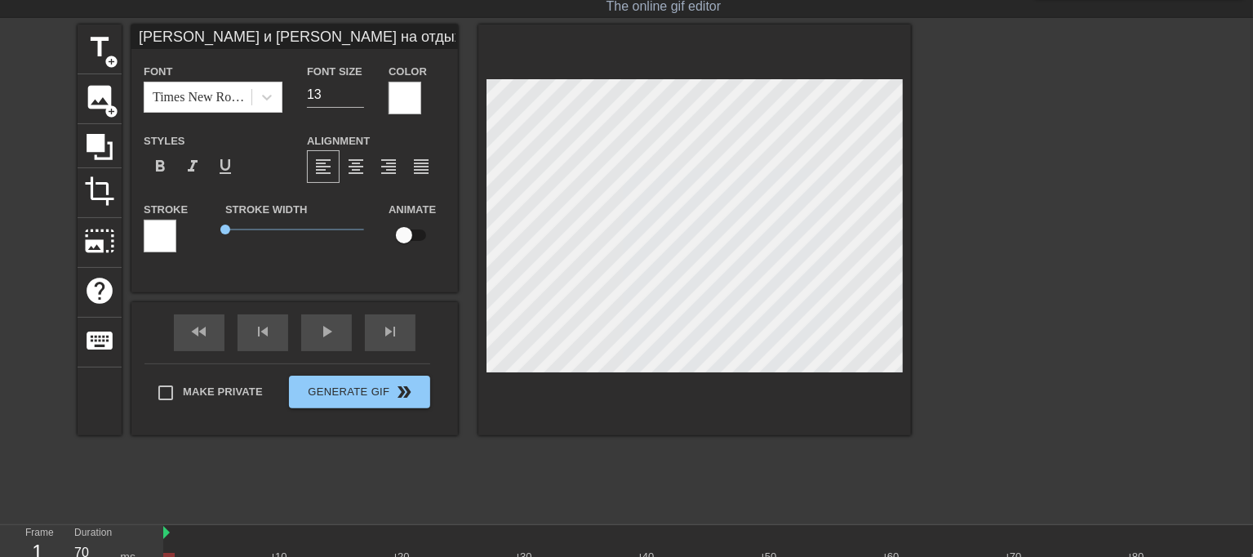
type input "Мама Маши и Даши на отдыхе,а её сисястые кобылки наказаны.Они закончили год с т…"
type textarea "Мама Маши и Даши на отдыхе, а её сисястые кобылки наказаны. Они закончили год с…"
type input "Мама Маши и Даши на отдыхе,а её сисястые кобылки наказаны.Они закончили год с т…"
type textarea "Мама Маши и Даши на отдыхе, а её сисястые кобылки наказаны. Они закончили год с…"
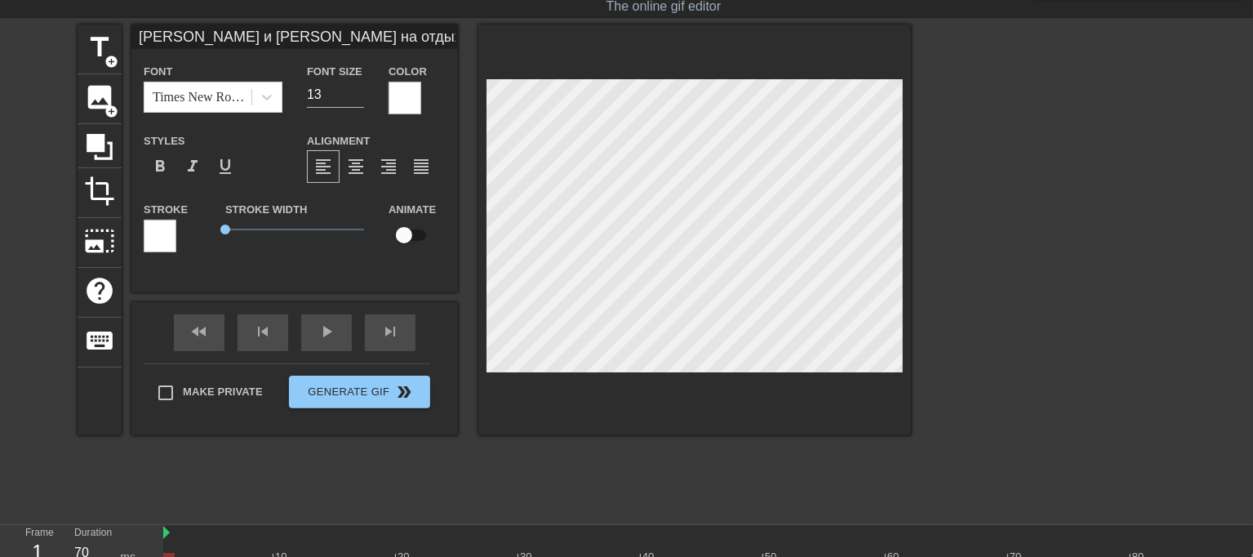
type input "Мама Маши и Даши на отдыхе,а её сисястые кобылки наказаны.Они закончили год с т…"
type textarea "Мама Маши и Даши на отдыхе, а её сисястые кобылки наказаны. Они закончили год с…"
type input "Мама Маши и Даши на отдыхе,а её сисястые кобылки наказаны.Они закончили год с т…"
type textarea "Мама Маши и Даши на отдыхе, а её сисястые кобылки наказаны. Они закончили год с…"
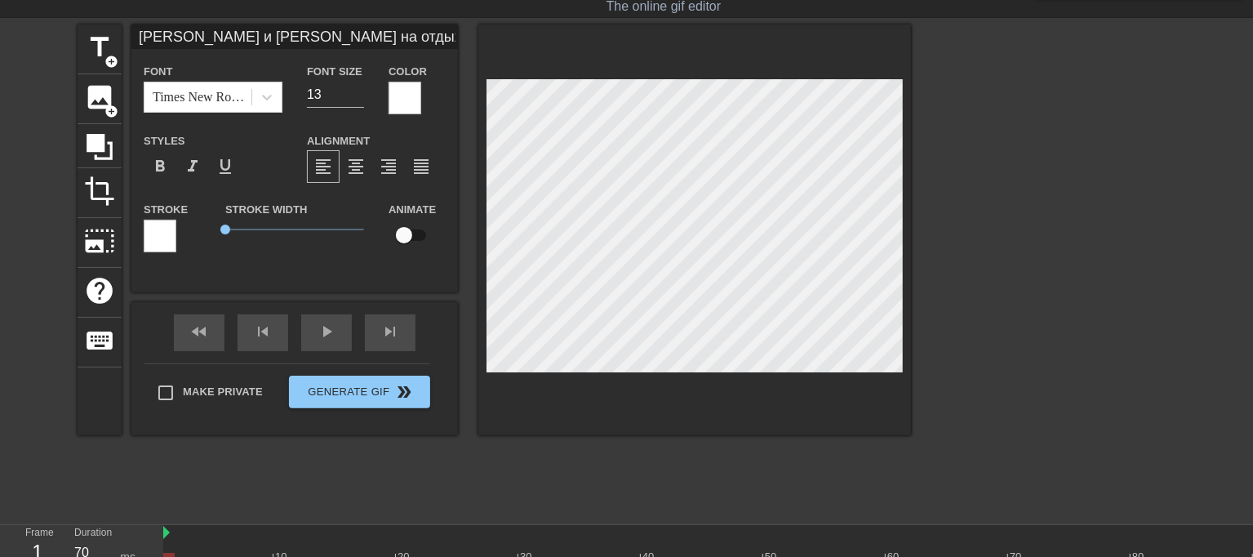
type input "Мама Маши и Даши на отдыхе,а её сисястые кобылки наказаны.Они закончили год с т…"
type textarea "Мама Маши и Даши на отдыхе, а её сисястые кобылки наказаны. Они закончили год с…"
type input "Мама Маши и Даши на отдыхе,а её сисястые кобылки наказаны.Они закончили год с т…"
type textarea "Мама Маши и Даши на отдыхе, а её сисястые кобылки наказаны. Они закончили год с…"
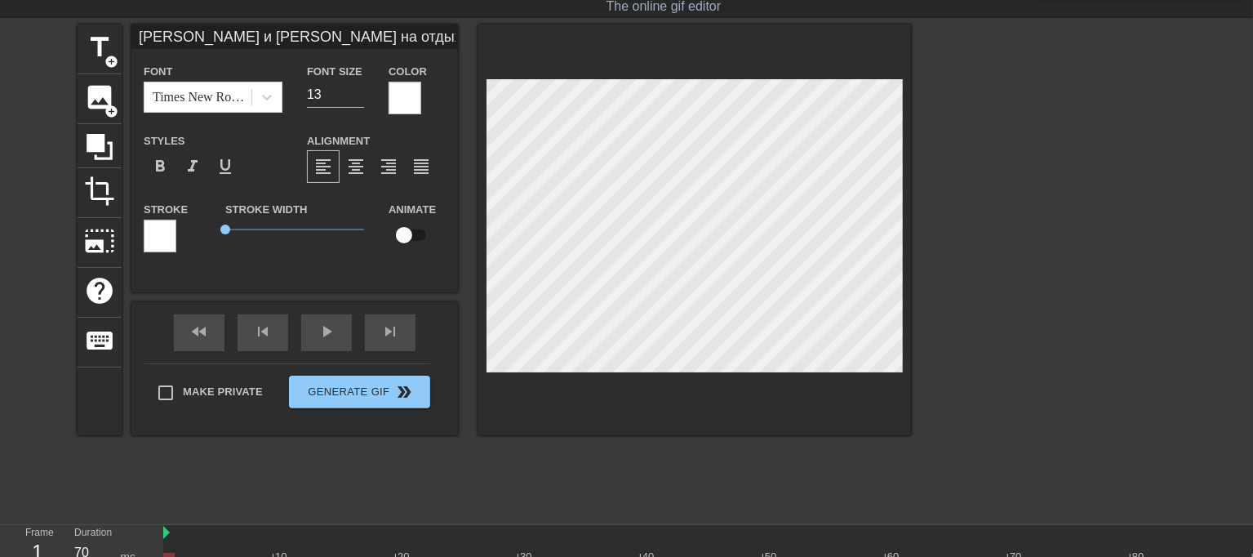
type input "Мама Маши и Даши на отдыхе,а её сисястые кобылки наказаны.Они закончили год с т…"
type textarea "Мама Маши и Даши на отдыхе, а её сисястые кобылки наказаны. Они закончили год с…"
type input "Мама Маши и Даши на отдыхе,а её сисястые кобылки наказаны.Они закончили год с т…"
type textarea "Мама Маши и Даши на отдыхе, а её сисястые кобылки наказаны. Они закончили год с…"
type input "Мама Маши и Даши на отдыхе,а её сисястые кобылки наказаны.Они закончили год с т…"
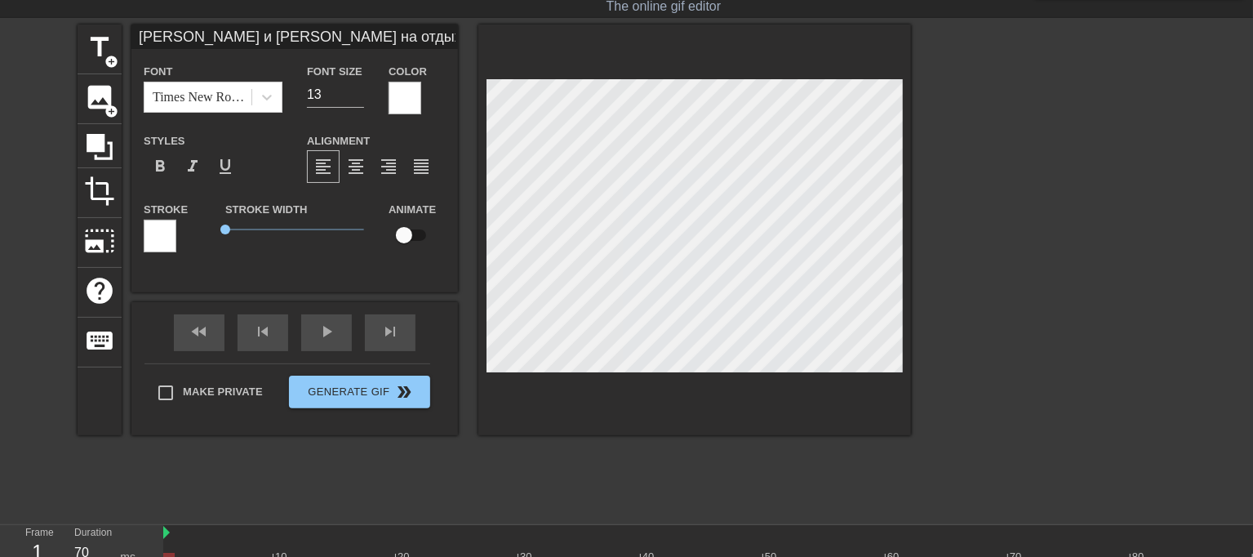
type textarea "Мама Маши и Даши на отдыхе, а её сисястые кобылки наказаны. Они закончили год с…"
type input "Мама Маши и Даши на отдыхе,а её сисястые кобылки наказаны.Они закончили год с т…"
type textarea "Мама Маши и Даши на отдыхе, а её сисястые кобылки наказаны. Они закончили год с…"
type input "Мама Маши и Даши на отдыхе,а её сисястые кобылки наказаны.Они закончили год с т…"
type textarea "Мама Маши и Даши на отдыхе, а её сисястые кобылки наказаны. Они закончили год с…"
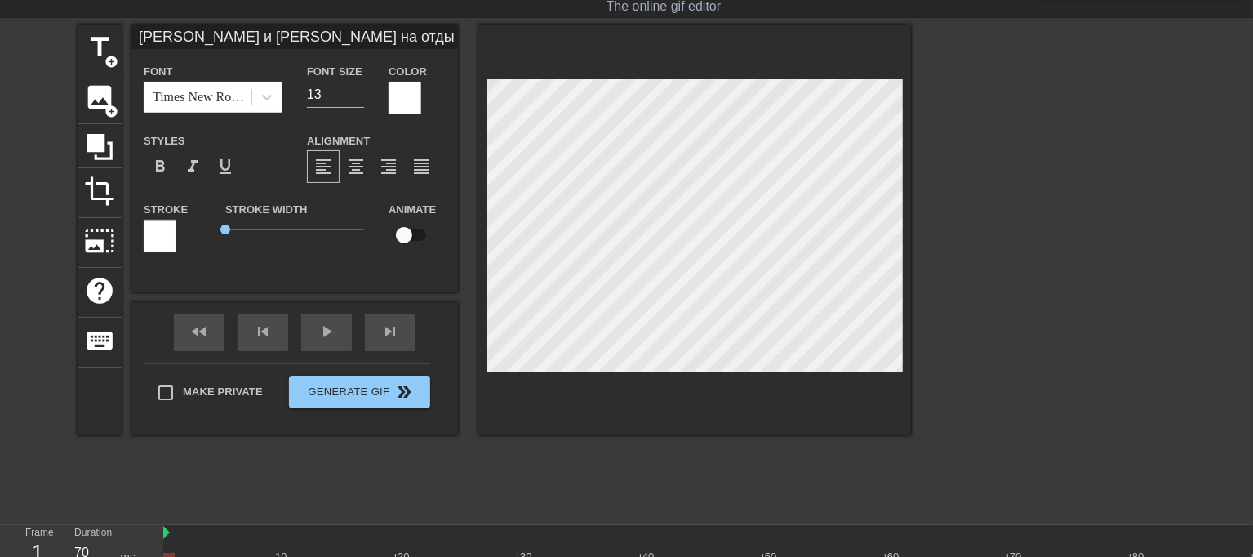
scroll to position [17, 4]
type input "Мама Маши и Даши на отдыхе,а её сисястые кобылки наказаны.Они закончили год с т…"
type textarea "Мама Маши и Даши на отдыхе, а её сисястые кобылки наказаны. Они закончили год с…"
type input "Мама Маши и Даши на отдыхе,а её сисястые кобылки наказаны.Они закончили год с т…"
type textarea "Мама Маши и Даши на отдыхе, а её сисястые кобылки наказаны. Они закончили год с…"
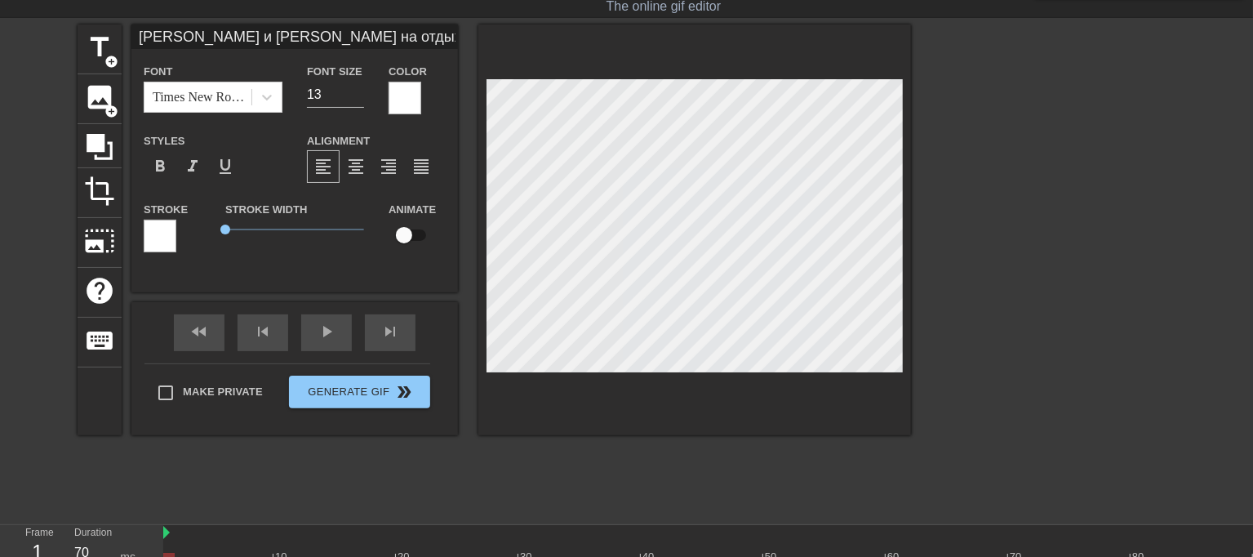
type input "Мама Маши и Даши на отдыхе,а её сисястые кобылки наказаны.Они закончили год с т…"
type textarea "Мама Маши и Даши на отдыхе, а её сисястые кобылки наказаны. Они закончили год с…"
type input "Мама Маши и Даши на отдыхе,а её сисястые кобылки наказаны.Они закончили год с т…"
type textarea "Мама Маши и Даши на отдыхе, а её сисястые кобылки наказаны. Они закончили год с…"
type input "Мама Маши и Даши на отдыхе,а её сисястые кобылки наказаны.Они закончили год с т…"
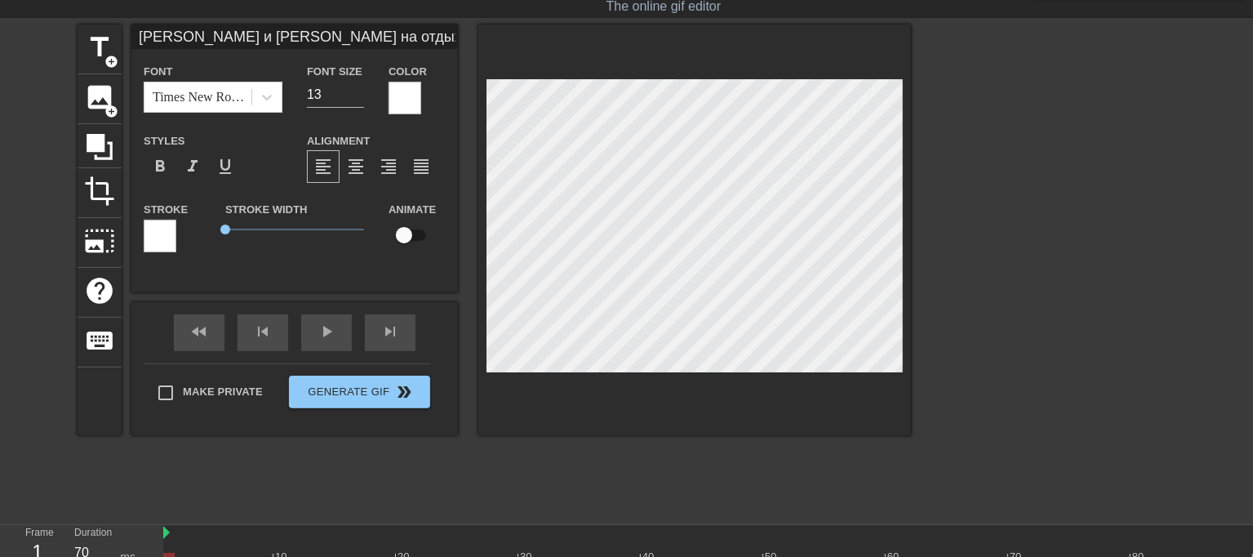
type textarea "Мама Маши и Даши на отдыхе, а её сисястые кобылки наказаны. Они закончили год с…"
type input "Мама Маши и Даши на отдыхе,а её сисястые кобылки наказаны.Они закончили год с т…"
type textarea "Мама Маши и Даши на отдыхе, а её сисястые кобылки наказаны. Они закончили год с…"
type input "Мама Маши и Даши на отдыхе,а её сисястые кобылки наказаны.Они закончили год с т…"
type textarea "Мама Маши и Даши на отдыхе, а её сисястые кобылки наказаны. Они закончили год с…"
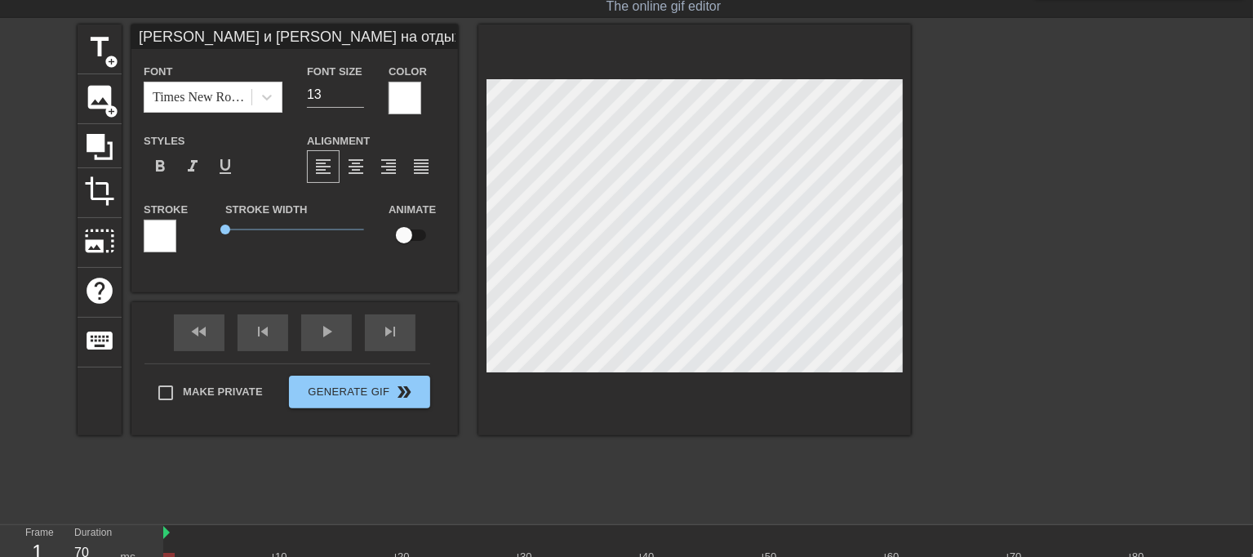
type input "Мама Маши и Даши на отдыхе,а её сисястые кобылки наказаны.Они закончили год с т…"
type textarea "Мама Маши и Даши на отдыхе, а её сисястые кобылки наказаны. Они закончили год с…"
type input "Мама Маши и Даши на отдыхе,а её сисястые кобылки наказаны.Они закончили год с т…"
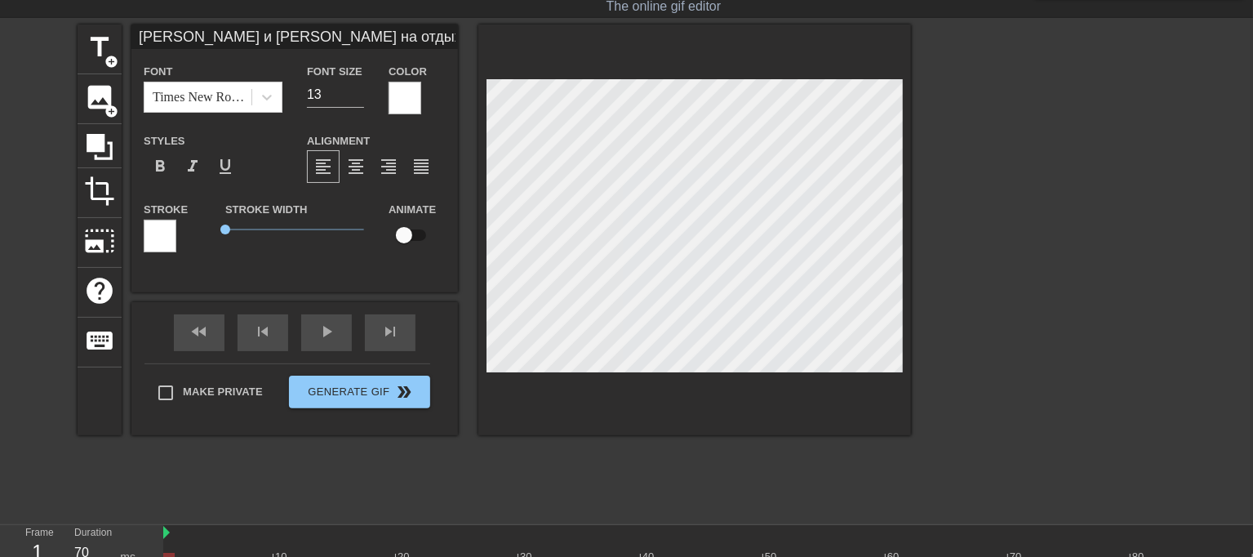
type textarea "Мама Маши и Даши на отдыхе, а её сисястые кобылки наказаны. Они закончили год с…"
type input "Мама Маши и Даши на отдыхе,а её сисястые кобылки наказаны.Они закончили год с т…"
type textarea "Мама Маши и Даши на отдыхе, а её сисястые кобылки наказаны. Они закончили год с…"
type input "Мама Маши и Даши на отдыхе,а её сисястые кобылки наказаны.Они закончили год с т…"
type textarea "Мама Маши и Даши на отдыхе, а её сисястые кобылки наказаны. Они закончили год с…"
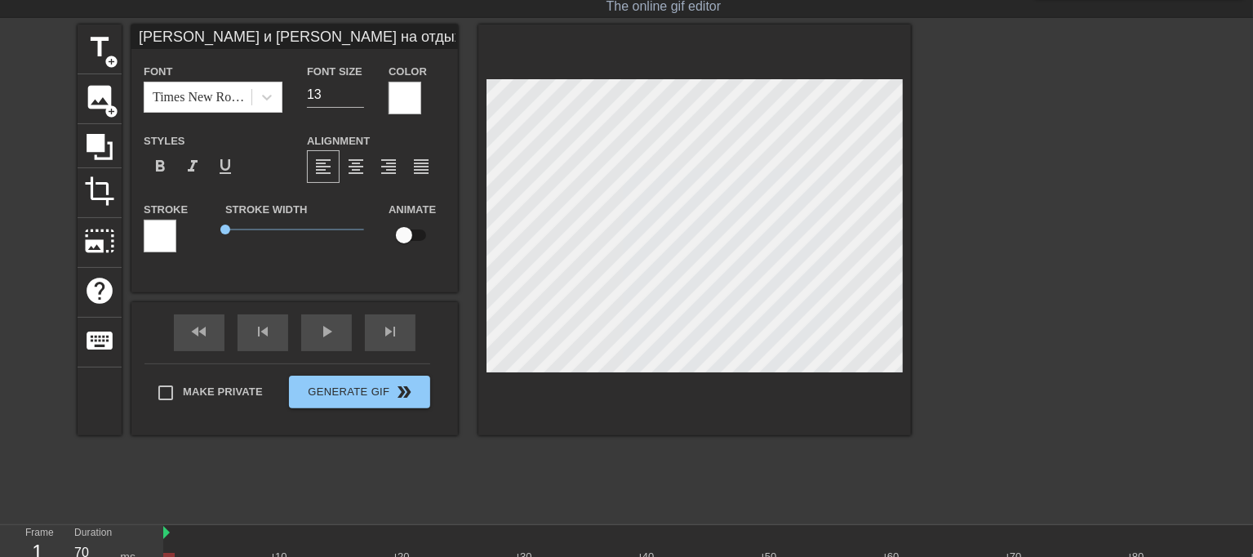
type input "Мама Маши и Даши на отдыхе,а её сисястые кобылки наказаны.Они закончили год с т…"
type textarea "Мама Маши и Даши на отдыхе, а её сисястые кобылки наказаны. Они закончили год с…"
type input "Мама Маши и Даши на отдыхе,а её сисястые кобылки наказаны.Они закончили год с т…"
type textarea "Мама Маши и Даши на отдыхе, а её сисястые кобылки наказаны. Они закончили год с…"
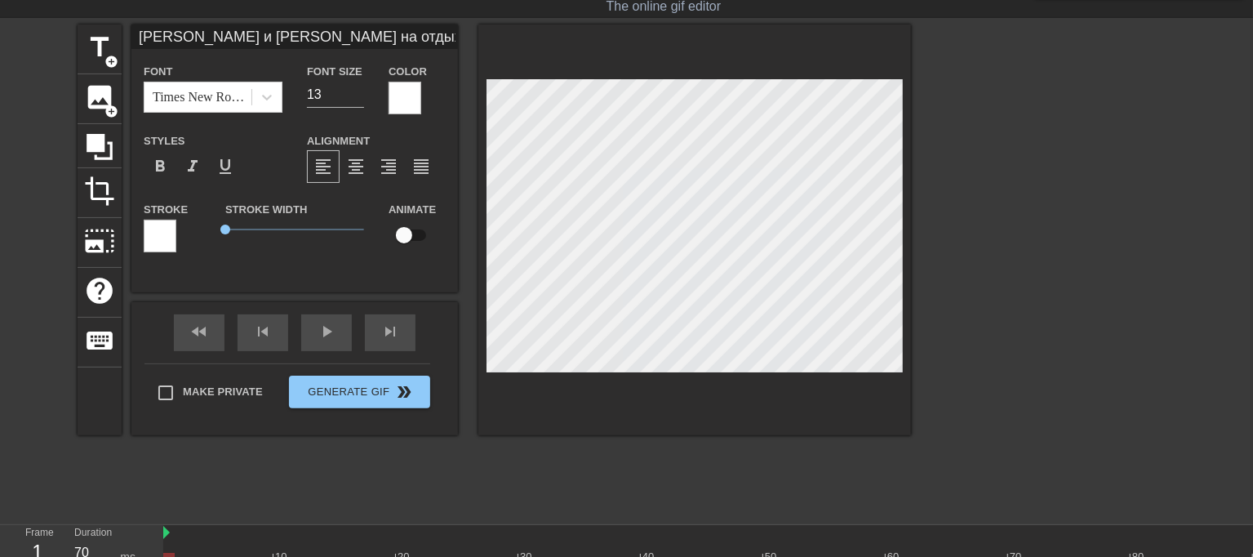
type input "Мама Маши и Даши на отдыхе,а её сисястые кобылки наказаны.Они закончили год с т…"
type textarea "Мама Маши и Даши на отдыхе, а её сисястые кобылки наказаны. Они закончили год с…"
type input "Мама Маши и Даши на отдыхе,а её сисястые кобылки наказаны.Они закончили год с т…"
type textarea "Мама Маши и Даши на отдыхе, а её сисястые кобылки наказаны. Они закончили год с…"
type input "Мама Маши и Даши на отдыхе,а её сисястые кобылки наказаны.Они закончили год с т…"
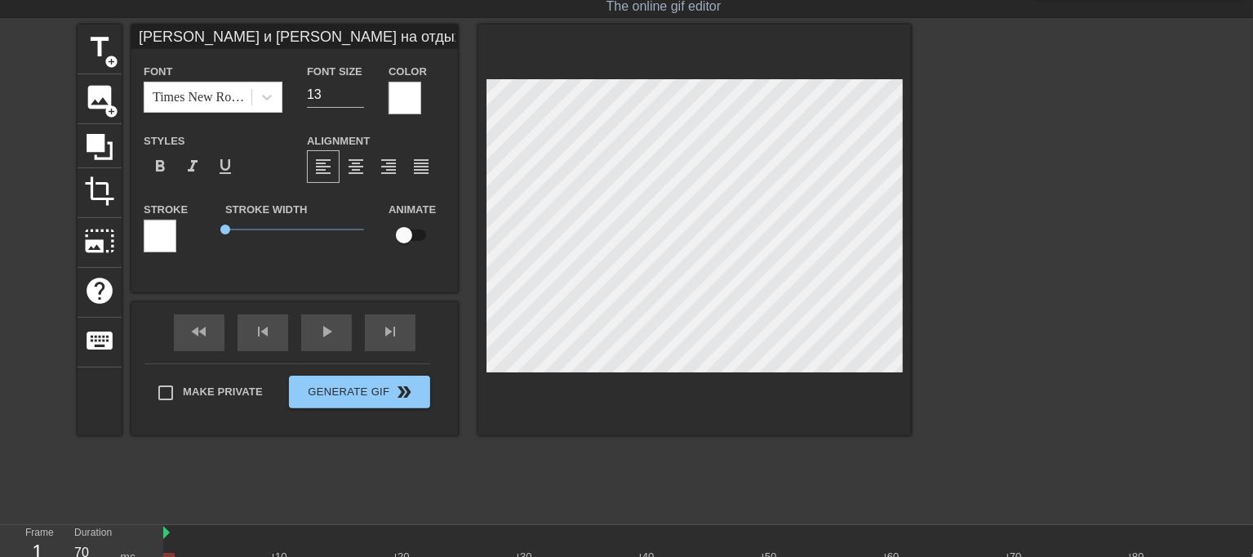
type textarea "Мама Маши и Даши на отдыхе, а её сисястые кобылки наказаны. Они закончили год с…"
type input "Мама Маши и Даши на отдыхе,а её сисястые кобылки наказаны.Они закончили год с т…"
type textarea "Мама Маши и Даши на отдыхе, а её сисястые кобылки наказаны. Они закончили год с…"
type input "Мама Маши и Даши на отдыхе,а её сисястые кобылки наказаны.Они закончили год с т…"
type textarea "Мама Маши и Даши на отдыхе, а её сисястые кобылки наказаны. Они закончили год с…"
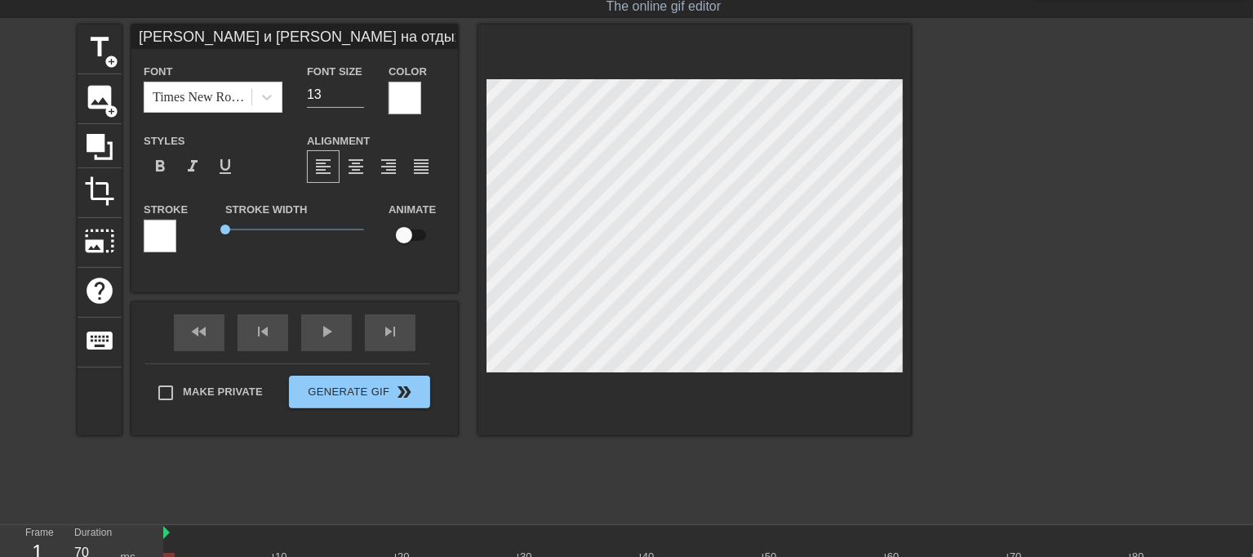
type input "Мама Маши и Даши на отдыхе,а её сисястые кобылки наказаны.Они закончили год с т…"
type textarea "Мама Маши и Даши на отдыхе, а её сисястые кобылки наказаны. Они закончили год с…"
click at [477, 0] on html "menu_book Browse the tutorials! Gifntext.com The online gif editor Send Feedbac…" at bounding box center [626, 285] width 1253 height 650
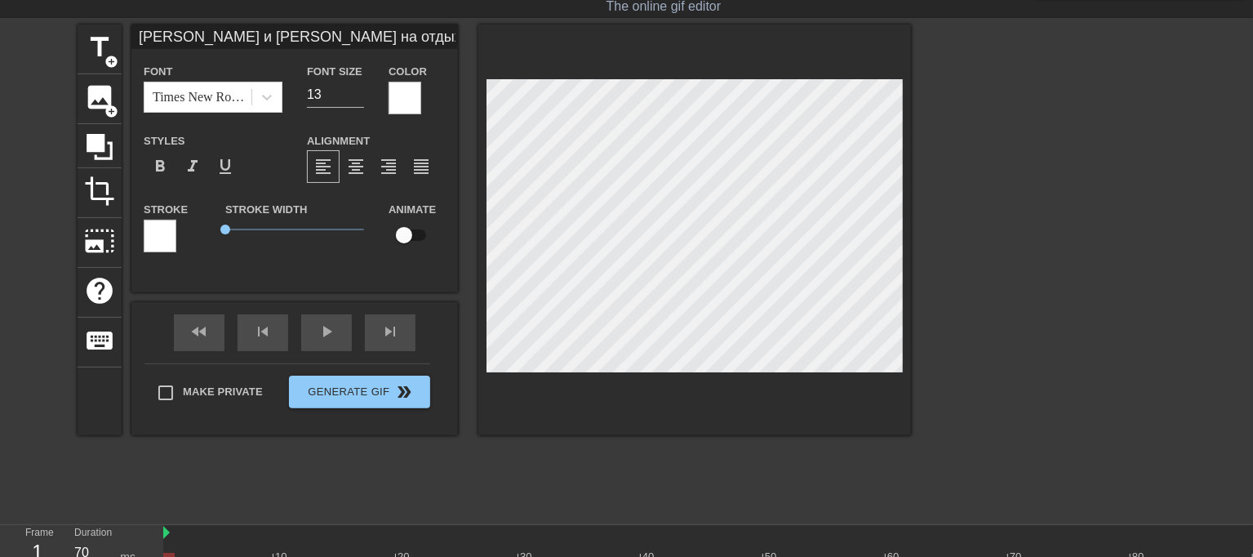
click at [319, 0] on html "menu_book Browse the tutorials! Gifntext.com The online gif editor Send Feedbac…" at bounding box center [626, 285] width 1253 height 650
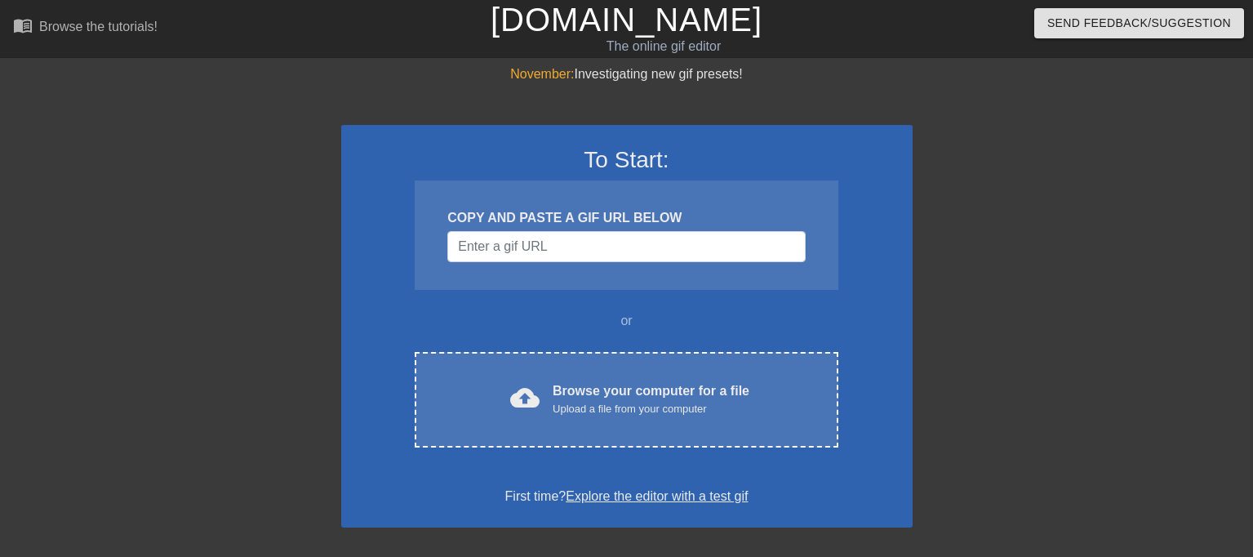
scroll to position [40, 0]
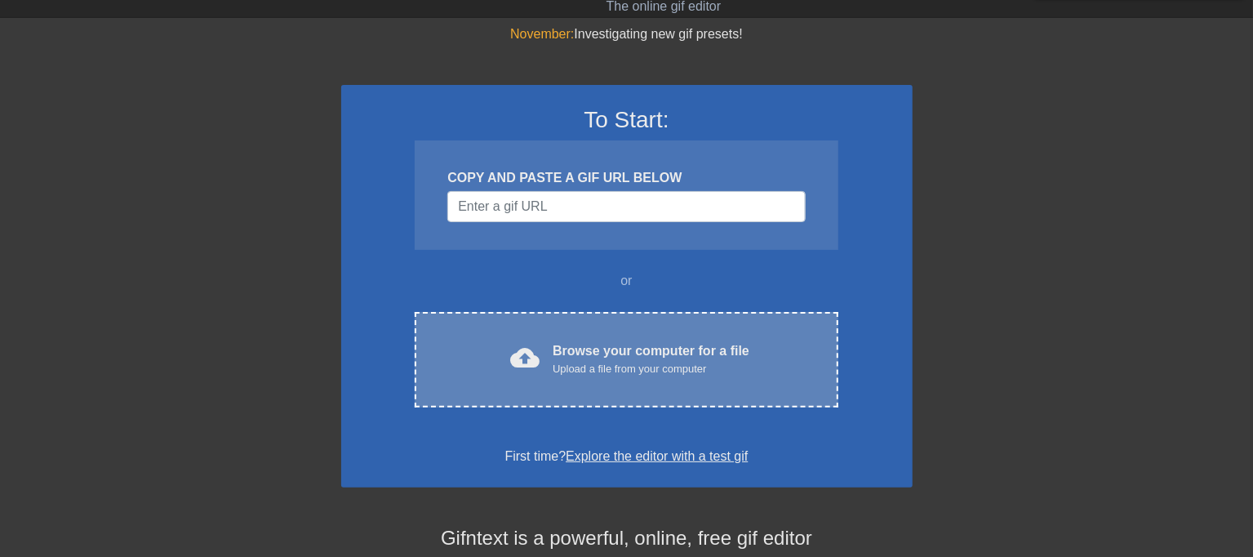
click at [646, 339] on div "cloud_upload Browse your computer for a file Upload a file from your computer C…" at bounding box center [626, 359] width 423 height 95
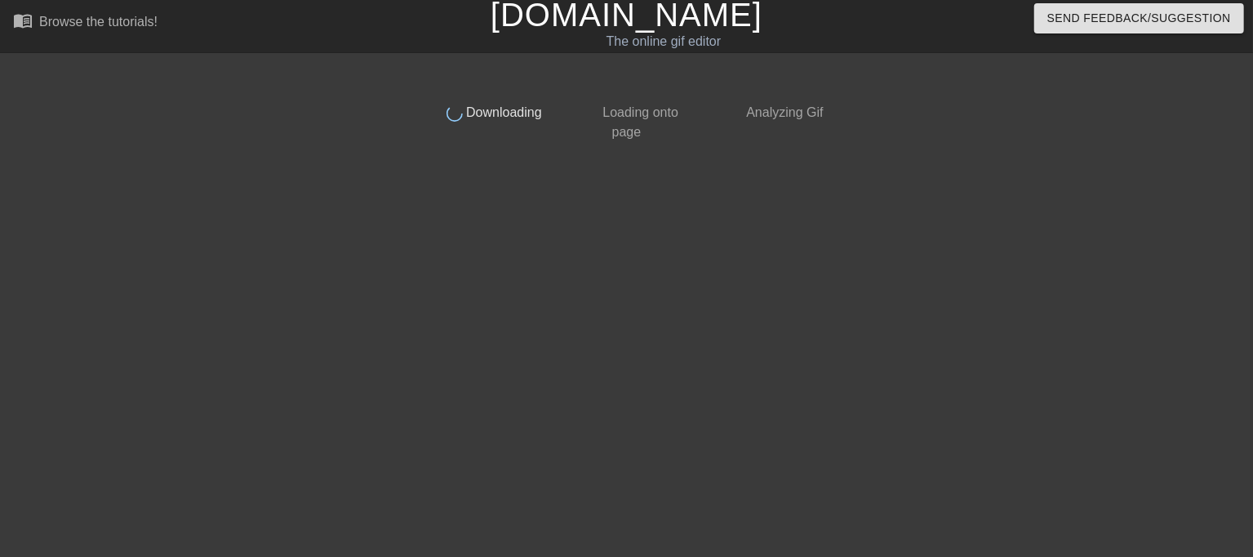
scroll to position [4, 0]
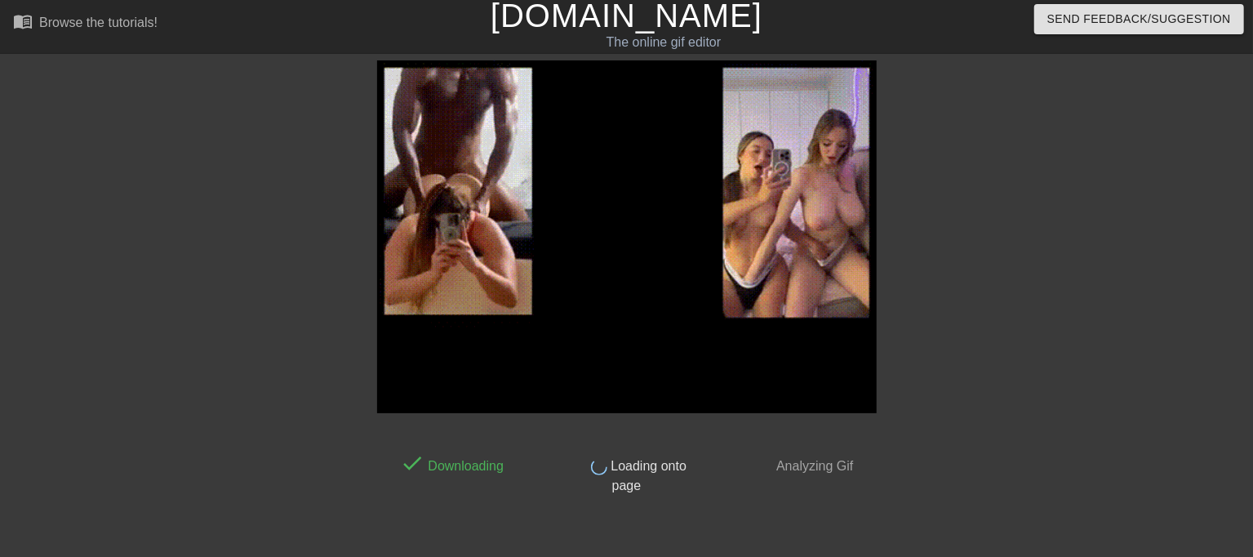
click at [693, 344] on img at bounding box center [626, 236] width 499 height 353
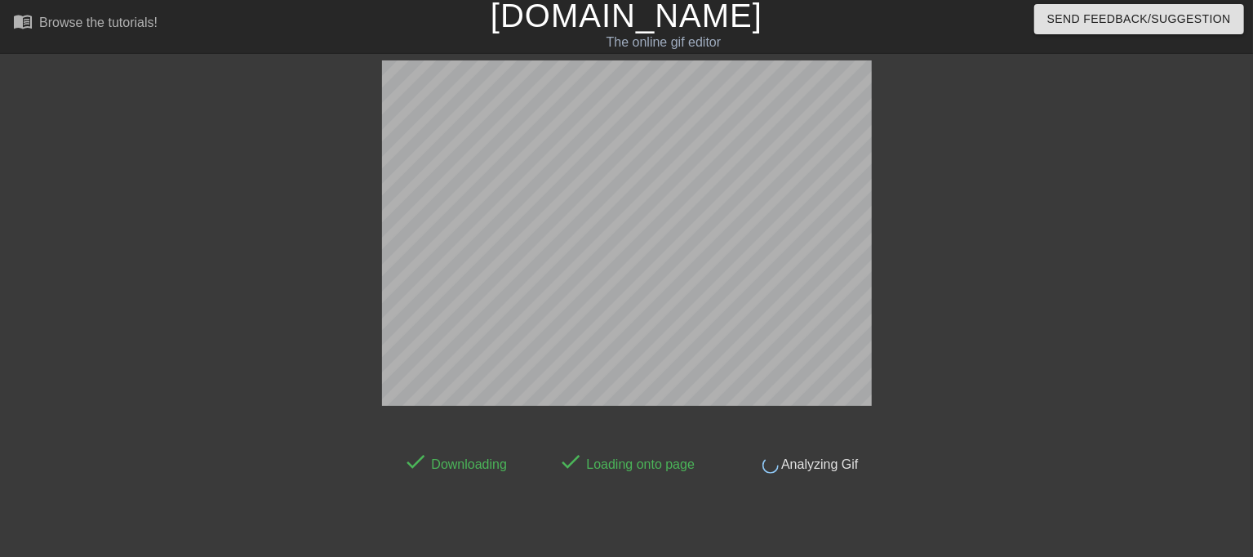
scroll to position [40, 0]
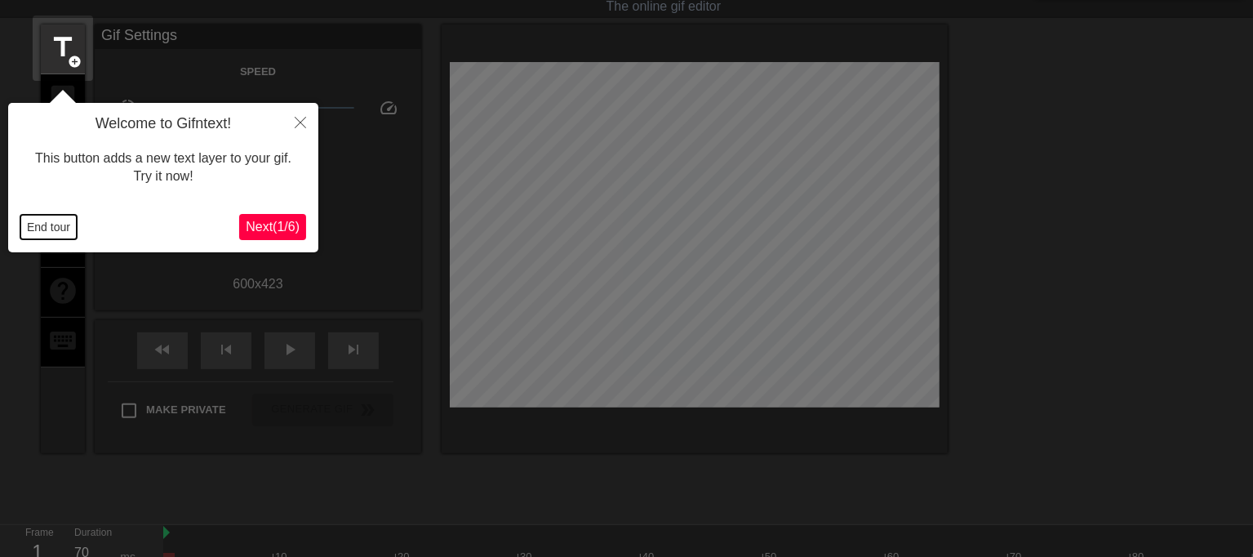
click at [65, 220] on button "End tour" at bounding box center [48, 227] width 56 height 24
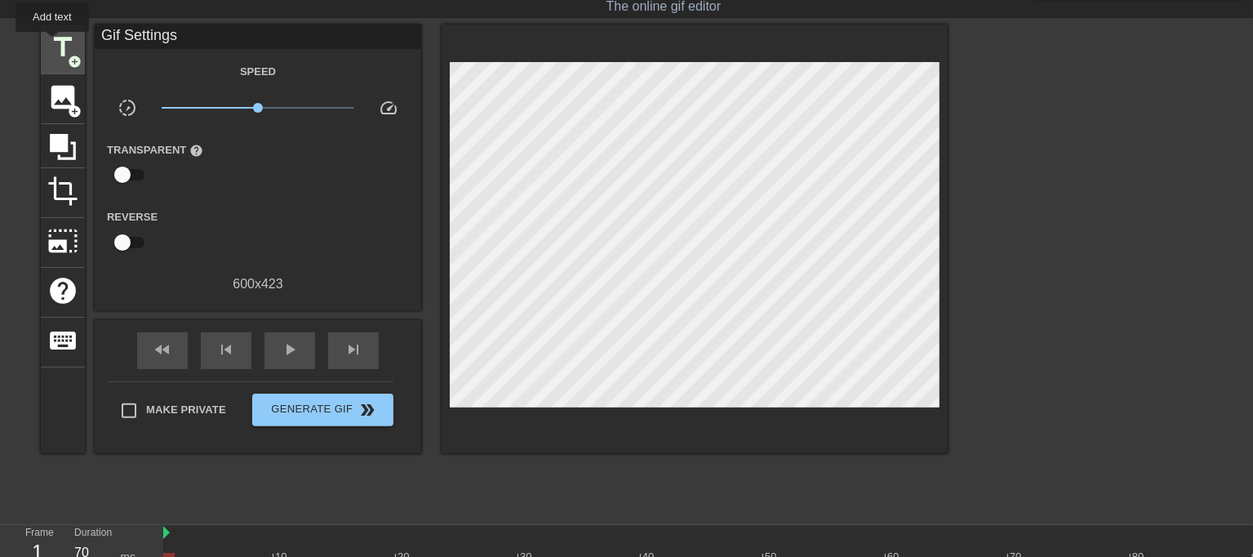
click at [53, 43] on span "title" at bounding box center [62, 47] width 31 height 31
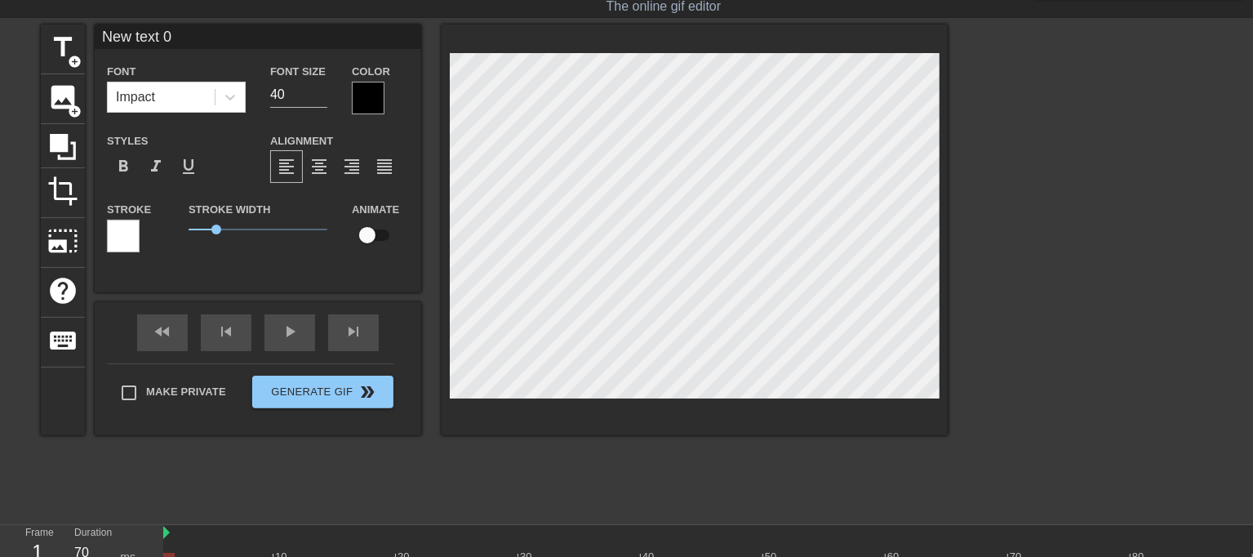
scroll to position [2, 2]
paste textarea "Мама Маши и Даши на отдыхе, а её сисястые кобылки наказаны. Они закончили год с…"
type input "Мама Маши и Даши на отдыхе,а её сисястые кобылки наказаны.Они закончили год с т…"
type textarea "Мама Маши и Даши на отдыхе, а её сисястые кобылки наказаны. Они закончили год с…"
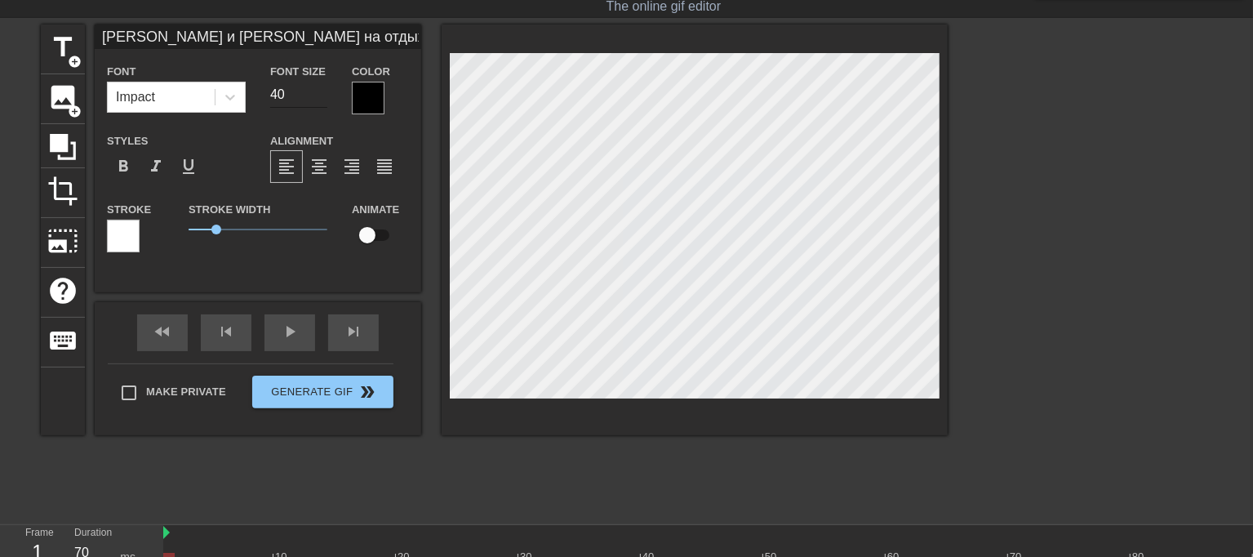
type input "Мама Маши и Даши на отдыхе,а её сисястые кобылки наказаны.Они закончили год с т…"
type input "39"
type input "Мама Маши и Даши на отдыхе,а её сисястые кобылки наказаны.Они закончили год с т…"
type input "38"
type input "Мама Маши и Даши на отдыхе,а её сисястые кобылки наказаны.Они закончили год с т…"
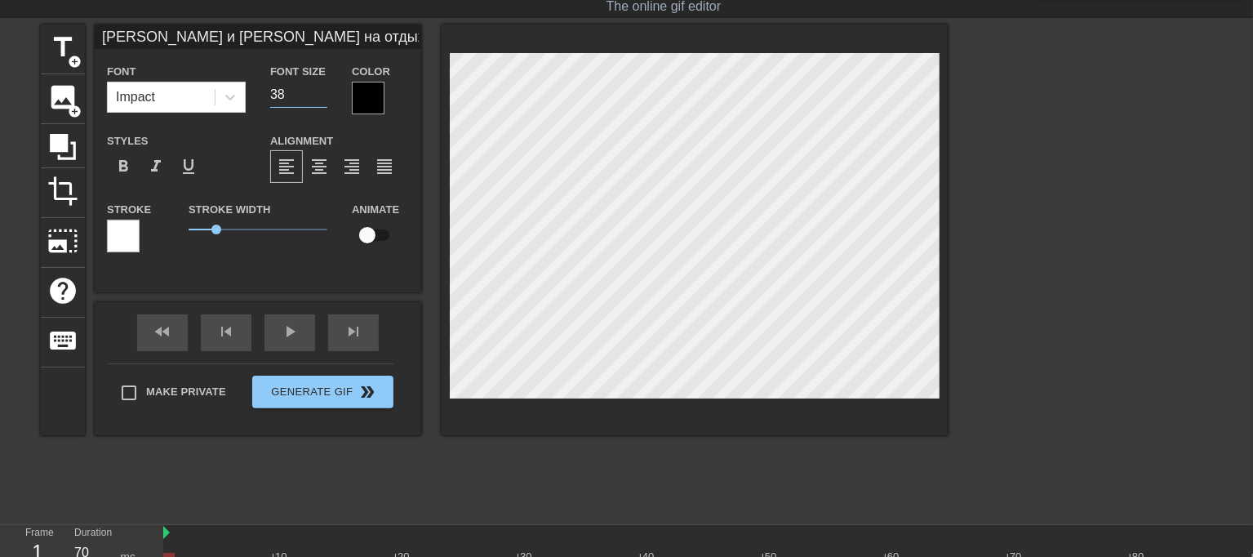
type input "37"
type input "Мама Маши и Даши на отдыхе,а её сисястые кобылки наказаны.Они закончили год с т…"
type input "36"
type input "Мама Маши и Даши на отдыхе,а её сисястые кобылки наказаны.Они закончили год с т…"
type input "35"
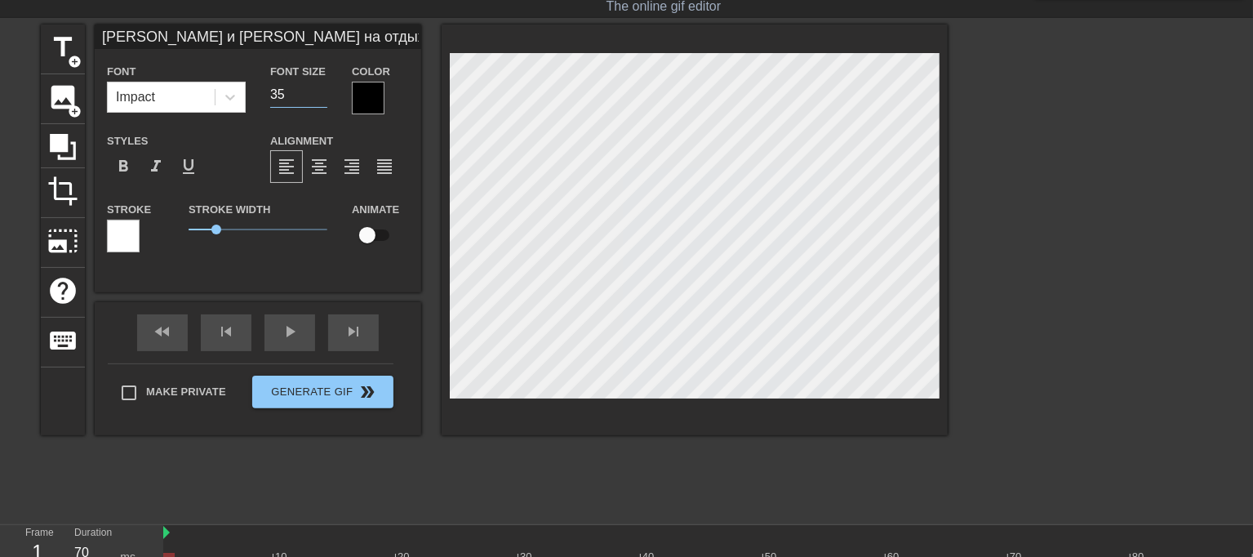
type input "Мама Маши и Даши на отдыхе,а её сисястые кобылки наказаны.Они закончили год с т…"
type input "34"
type input "Мама Маши и Даши на отдыхе,а её сисястые кобылки наказаны.Они закончили год с т…"
type input "33"
type input "Мама Маши и Даши на отдыхе,а её сисястые кобылки наказаны.Они закончили год с т…"
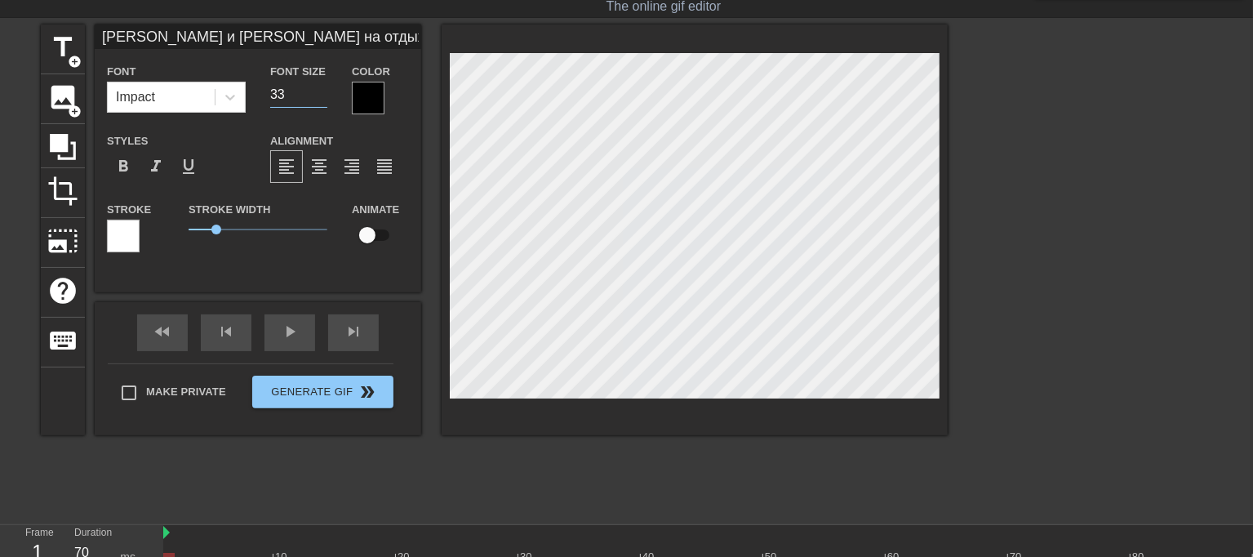
type input "32"
type input "Мама Маши и Даши на отдыхе,а её сисястые кобылки наказаны.Они закончили год с т…"
type input "31"
type input "Мама Маши и Даши на отдыхе,а её сисястые кобылки наказаны.Они закончили год с т…"
type input "30"
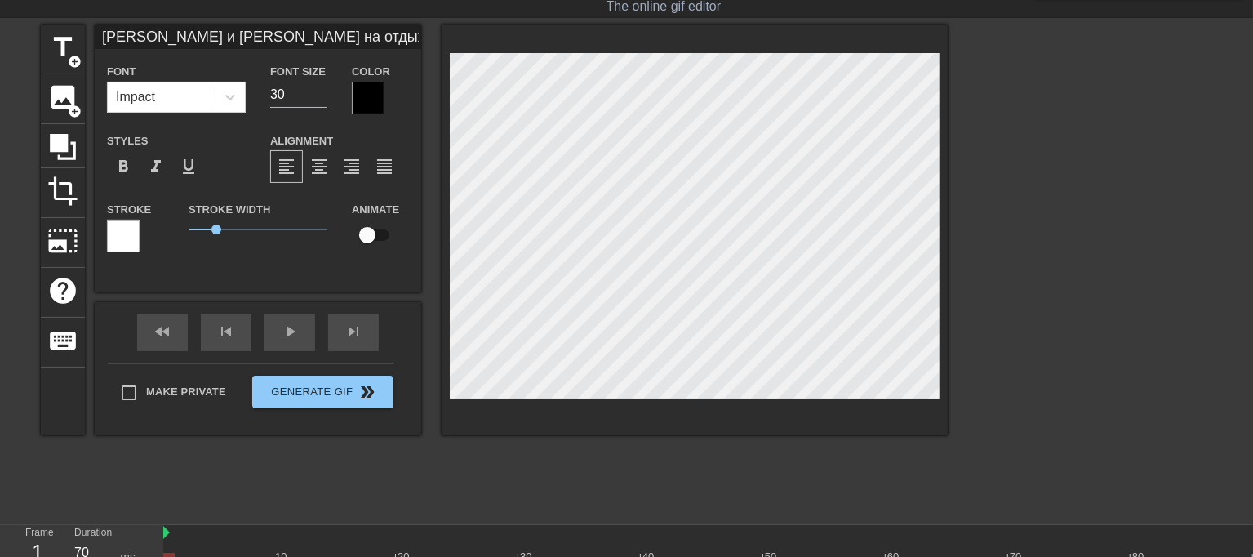
type input "Мама Маши и Даши на отдыхе,а её сисястые кобылки наказаны.Они закончили год с т…"
type input "29"
type input "Мама Маши и Даши на отдыхе,а её сисястые кобылки наказаны.Они закончили год с т…"
type input "27"
click at [318, 100] on input "27" at bounding box center [298, 95] width 57 height 26
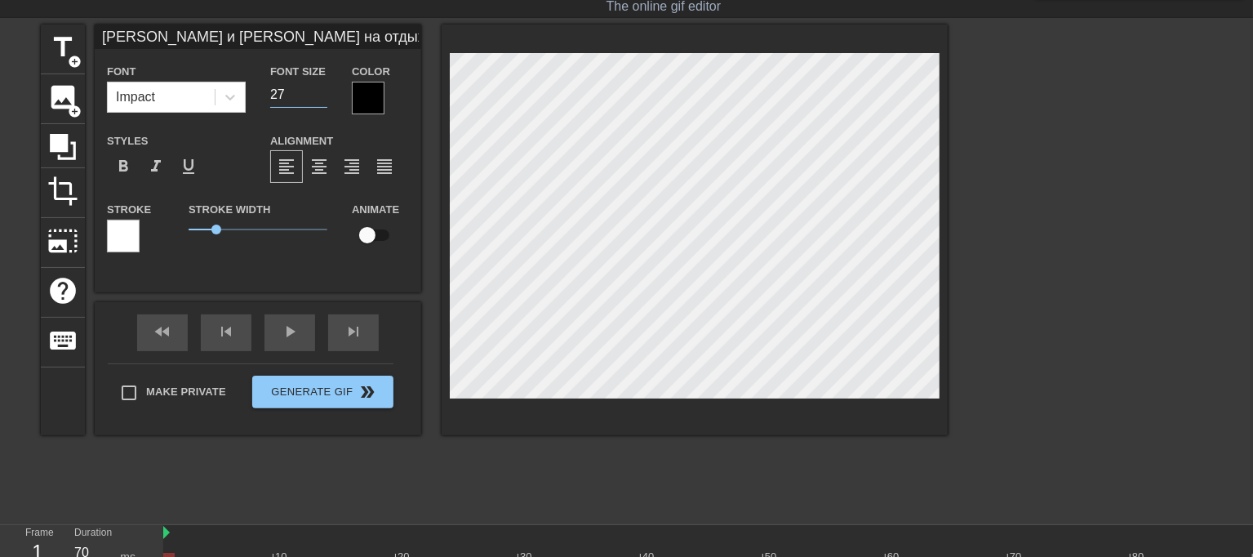
type input "Мама Маши и Даши на отдыхе,а её сисястые кобылки наказаны.Они закончили год с т…"
type input "26"
type input "Мама Маши и Даши на отдыхе,а её сисястые кобылки наказаны.Они закончили год с т…"
type input "25"
type input "Мама Маши и Даши на отдыхе,а её сисястые кобылки наказаны.Они закончили год с т…"
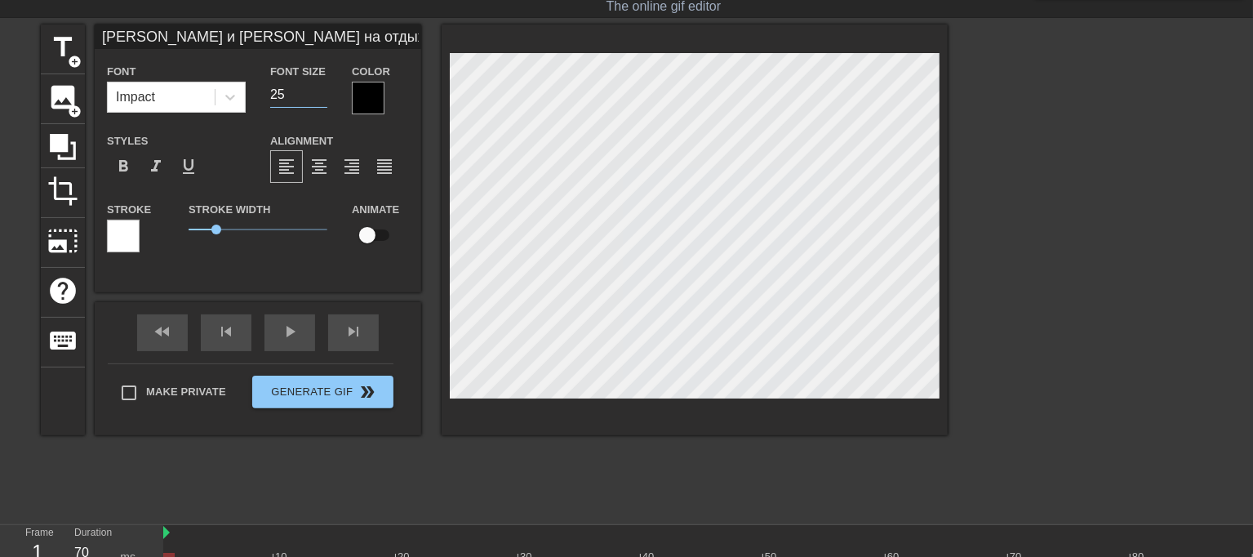
type input "24"
type input "Мама Маши и Даши на отдыхе,а её сисястые кобылки наказаны.Они закончили год с т…"
type input "23"
type input "Мама Маши и Даши на отдыхе,а её сисястые кобылки наказаны.Они закончили год с т…"
type input "22"
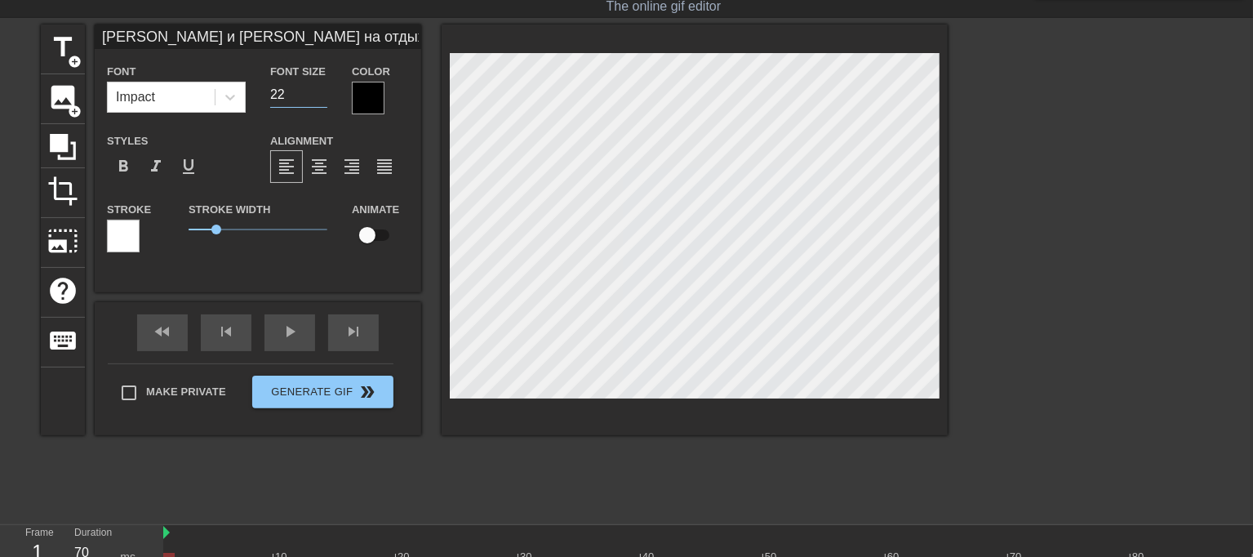
type input "Мама Маши и Даши на отдыхе,а её сисястые кобылки наказаны.Они закончили год с т…"
type input "21"
type input "Мама Маши и Даши на отдыхе,а её сисястые кобылки наказаны.Они закончили год с т…"
type input "20"
type input "Мама Маши и Даши на отдыхе,а её сисястые кобылки наказаны.Они закончили год с т…"
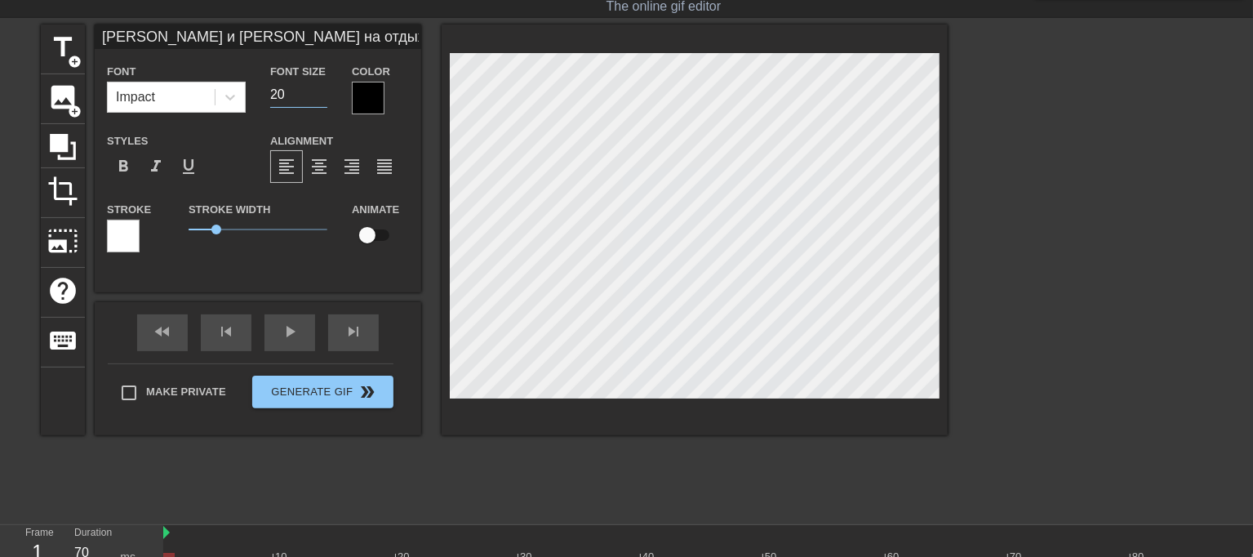
type input "19"
type input "Мама Маши и Даши на отдыхе,а её сисястые кобылки наказаны.Они закончили год с т…"
type input "18"
click at [318, 100] on input "18" at bounding box center [298, 95] width 57 height 26
type input "Мама Маши и Даши на отдыхе,а её сисястые кобылки наказаны.Они закончили год с т…"
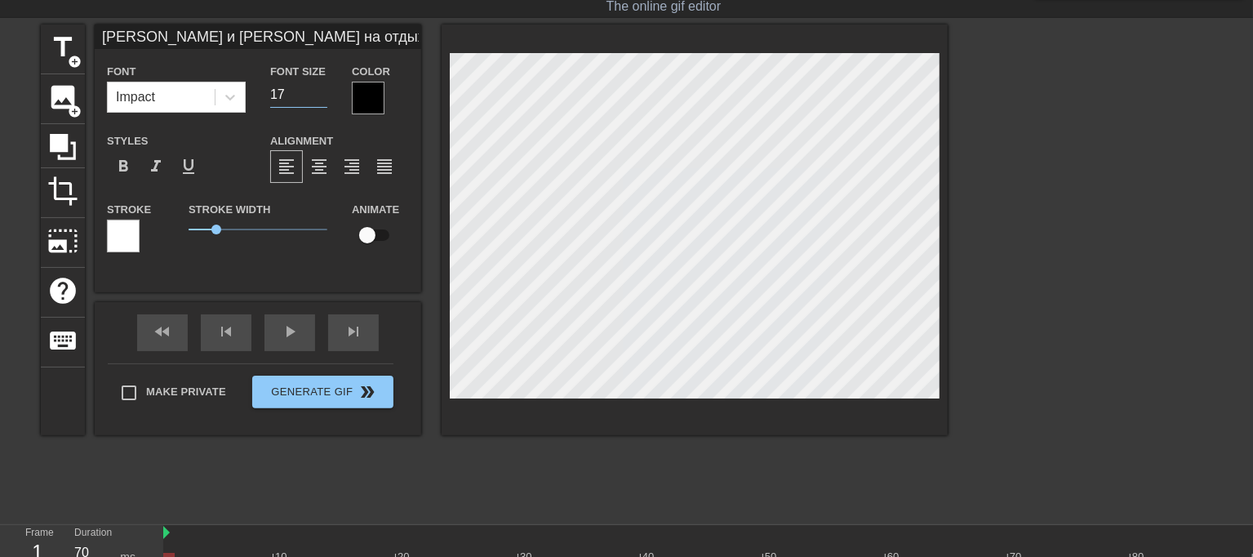
type input "17"
click at [318, 100] on input "17" at bounding box center [298, 95] width 57 height 26
type input "Мама Маши и Даши на отдыхе,а её сисястые кобылки наказаны.Они закончили год с т…"
type input "16"
click at [318, 100] on input "16" at bounding box center [298, 95] width 57 height 26
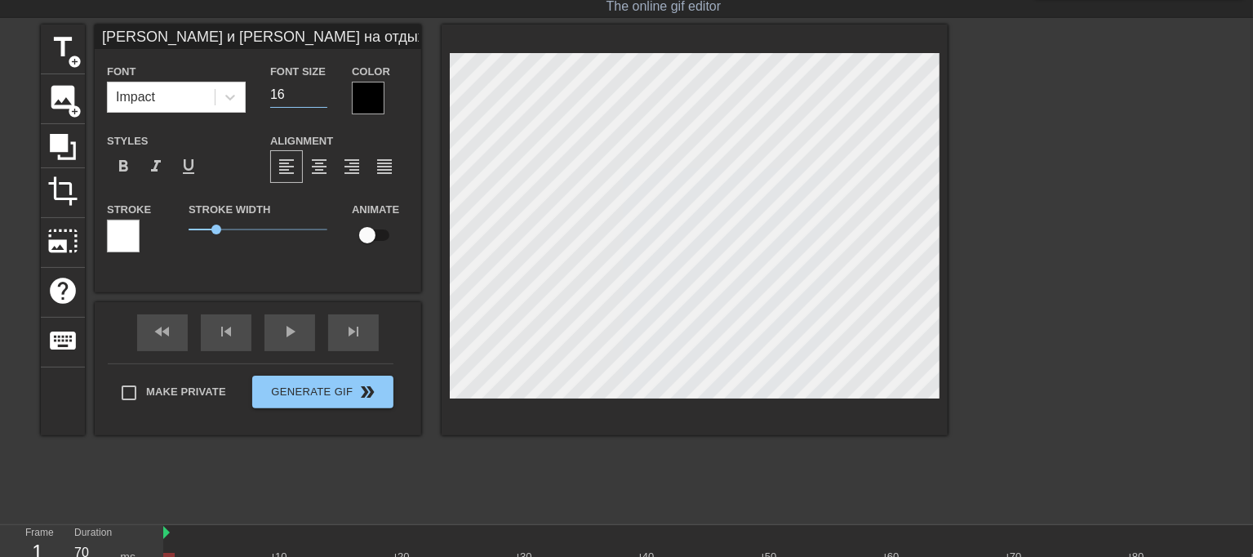
type input "Мама Маши и Даши на отдыхе,а её сисястые кобылки наказаны.Они закончили год с т…"
type input "15"
click at [318, 100] on input "15" at bounding box center [298, 95] width 57 height 26
type input "Мама Маши и Даши на отдыхе,а её сисястые кобылки наказаны.Они закончили год с т…"
type input "14"
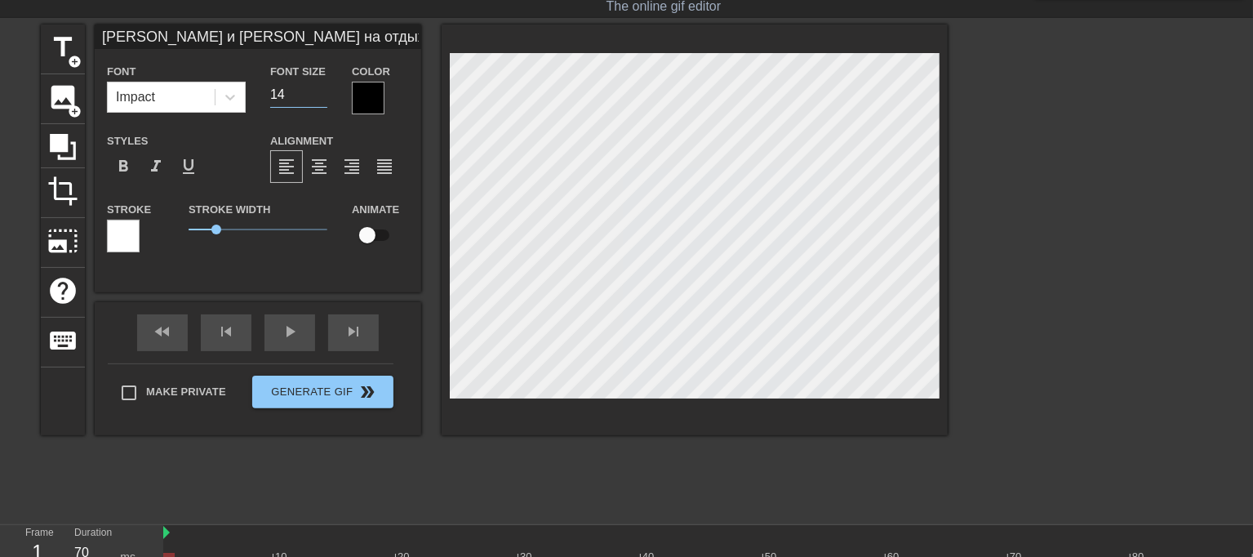
click at [318, 100] on input "14" at bounding box center [298, 95] width 57 height 26
drag, startPoint x: 216, startPoint y: 223, endPoint x: 122, endPoint y: 232, distance: 95.1
click at [135, 225] on div "Stroke Stroke Width 0 Animate" at bounding box center [258, 233] width 326 height 68
click at [371, 104] on div at bounding box center [368, 98] width 33 height 33
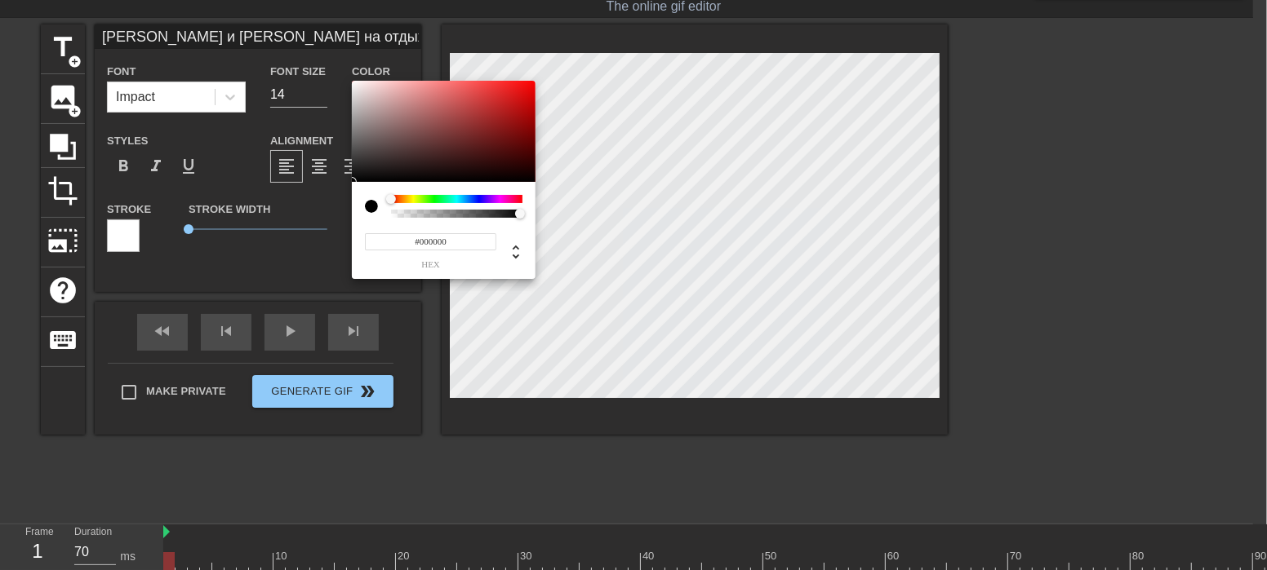
type input "Мама Маши и Даши на отдыхе,а её сисястые кобылки наказаны.Они закончили год с т…"
type input "#C7B3B3"
type input "Мама Маши и Даши на отдыхе,а её сисястые кобылки наказаны.Они закончили год с т…"
type input "#C5B2B2"
type input "Мама Маши и Даши на отдыхе,а её сисястые кобылки наказаны.Они закончили год с т…"
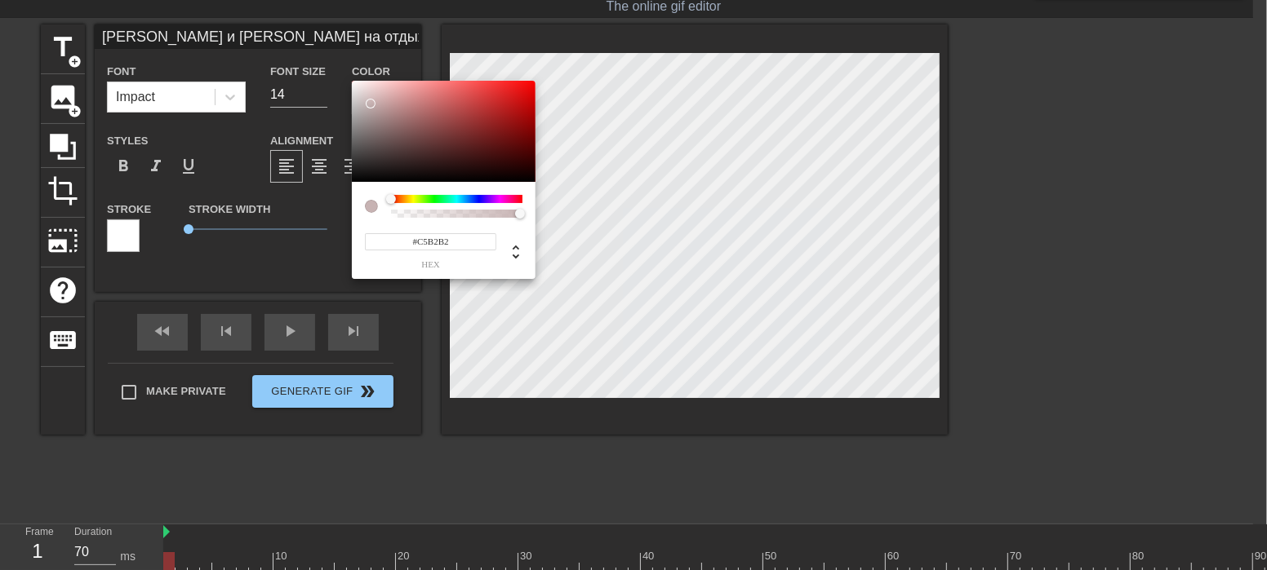
type input "#D3C9C9"
type input "Мама Маши и Даши на отдыхе,а её сисястые кобылки наказаны.Они закончили год с т…"
type input "#ECECEC"
type input "Мама Маши и Даши на отдыхе,а её сисястые кобылки наказаны.Они закончили год с т…"
type input "#FFFFFF"
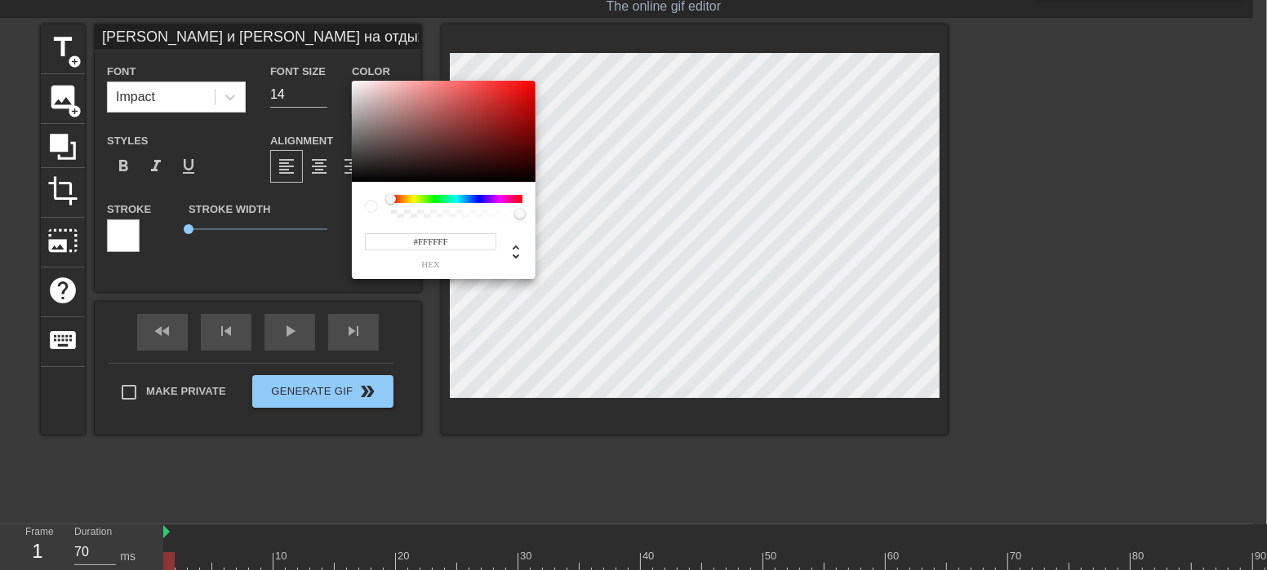
drag, startPoint x: 371, startPoint y: 104, endPoint x: 274, endPoint y: 44, distance: 113.2
click at [276, 45] on div "#FFFFFF hex" at bounding box center [633, 285] width 1267 height 570
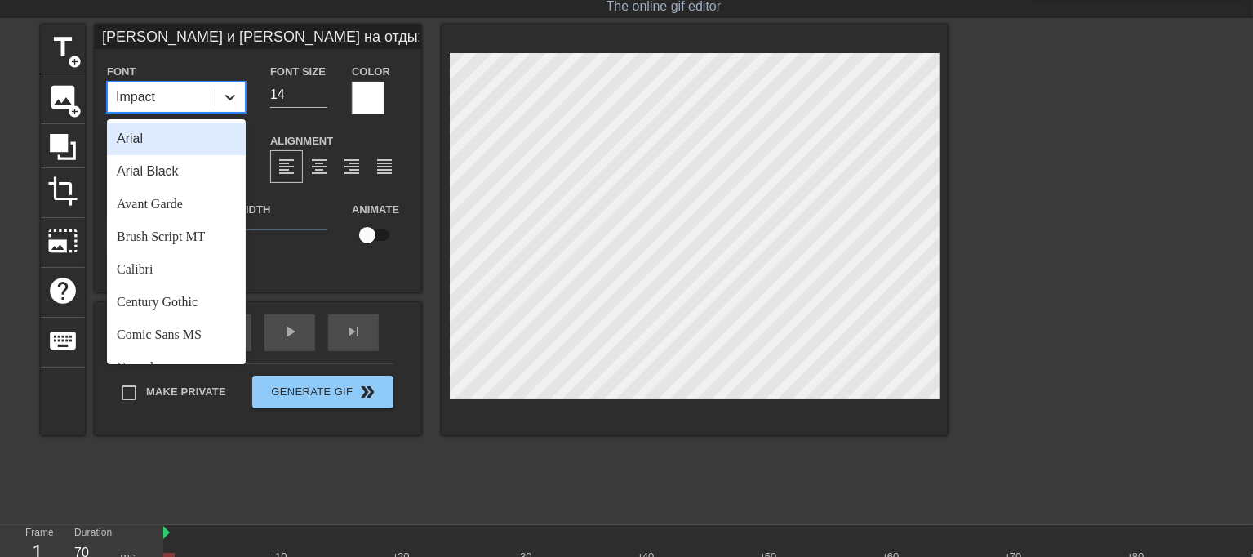
click at [225, 90] on icon at bounding box center [230, 97] width 16 height 16
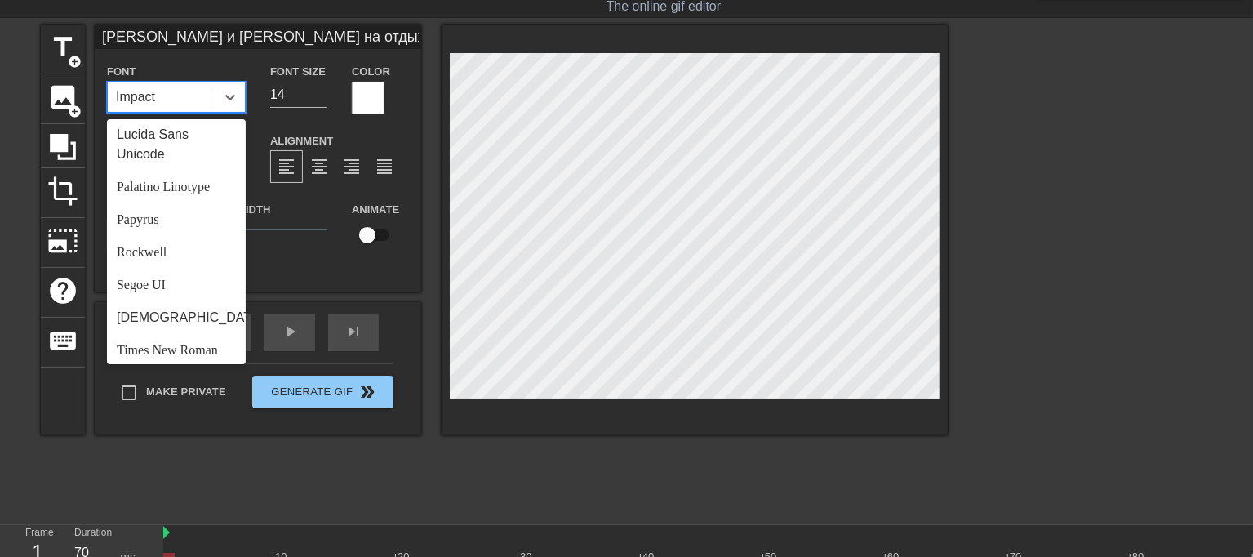
scroll to position [584, 0]
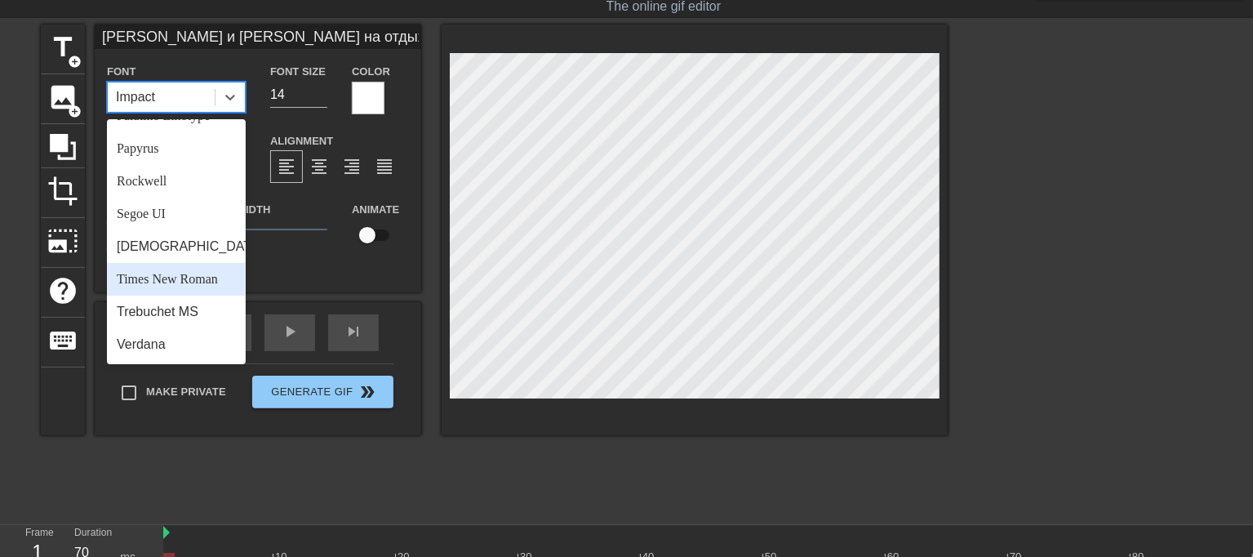
click at [184, 282] on div "Times New Roman" at bounding box center [176, 279] width 139 height 33
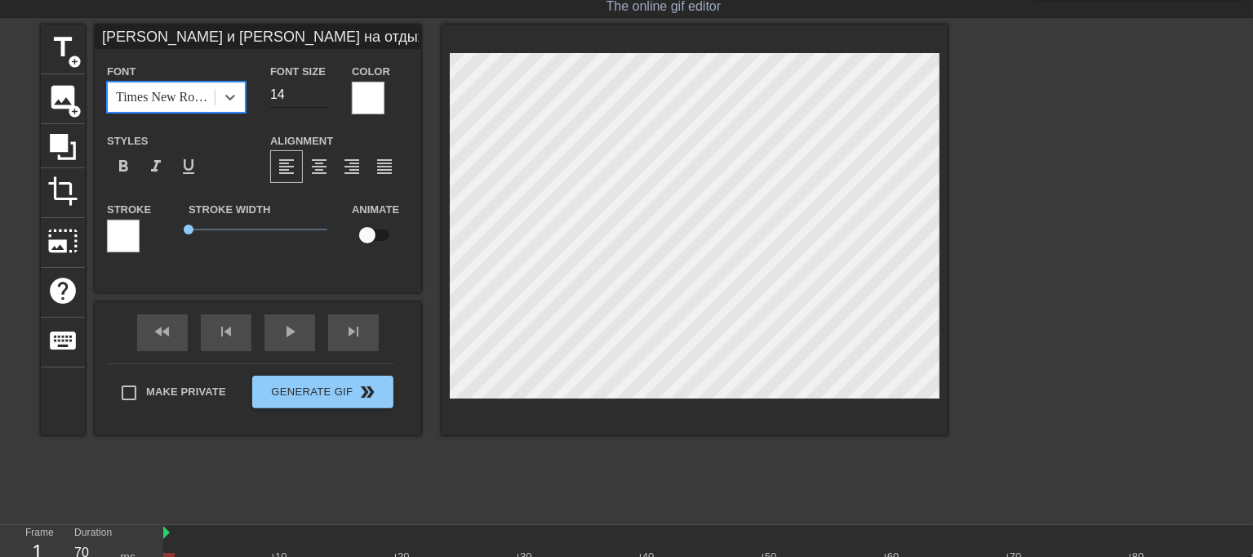
type input "Мама Маши и Даши на отдыхе,а её сисястые кобылки наказаны.Они закончили год с т…"
type input "15"
click at [319, 87] on input "15" at bounding box center [298, 95] width 57 height 26
type input "Мама Маши и Даши на отдыхе,а её сисястые кобылки наказаны.Они закончили год с т…"
type input "16"
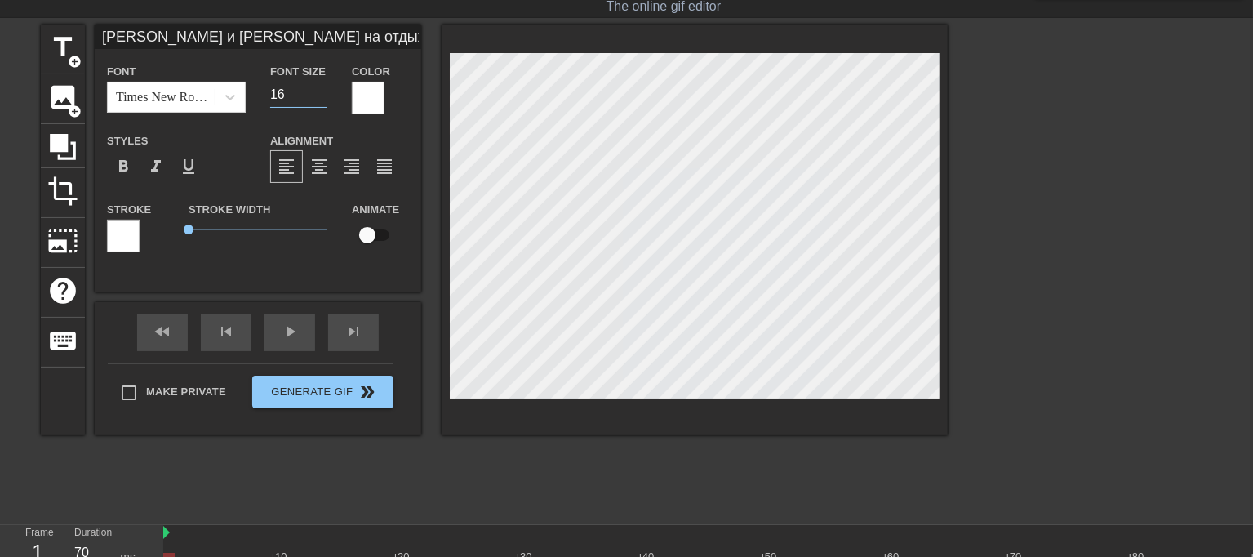
click at [319, 87] on input "16" at bounding box center [298, 95] width 57 height 26
type input "Мама Маши и Даши на отдыхе,а её сисястые кобылки наказаны.Они закончили год с т…"
type input "15"
click at [319, 100] on input "15" at bounding box center [298, 95] width 57 height 26
type input "Мама Маши и Даши на отдыхе,а её сисястые кобылки наказаны.Они закончили год с т…"
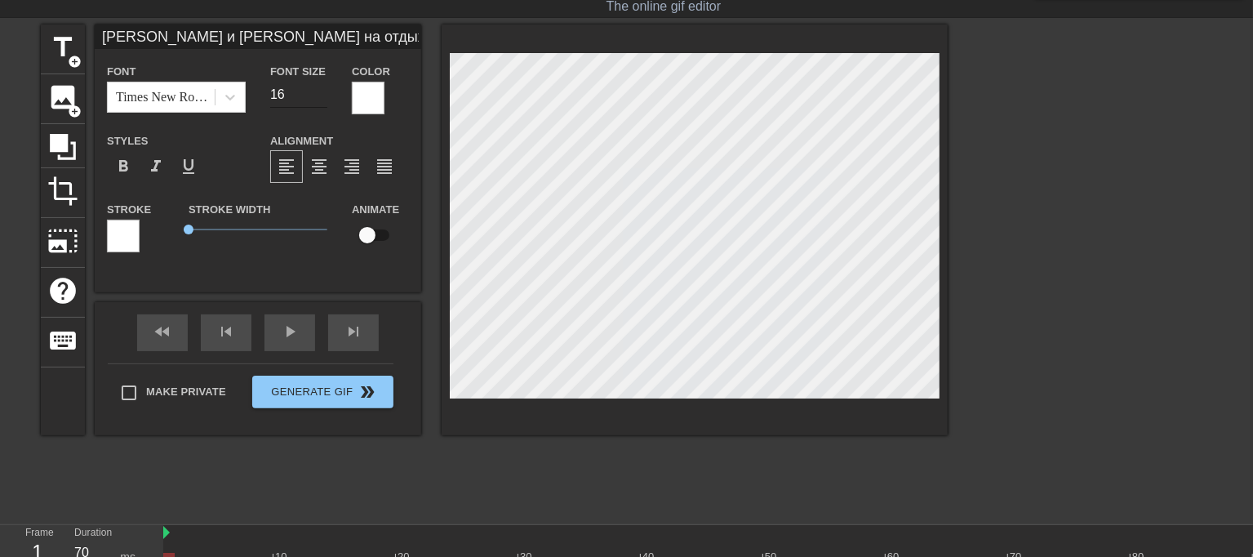
type input "16"
click at [317, 87] on input "16" at bounding box center [298, 95] width 57 height 26
type input "Мама Маши и Даши на отдыхе,а её сисястые кобылки наказаны.Они закончили год с т…"
type input "15"
click at [317, 96] on input "15" at bounding box center [298, 95] width 57 height 26
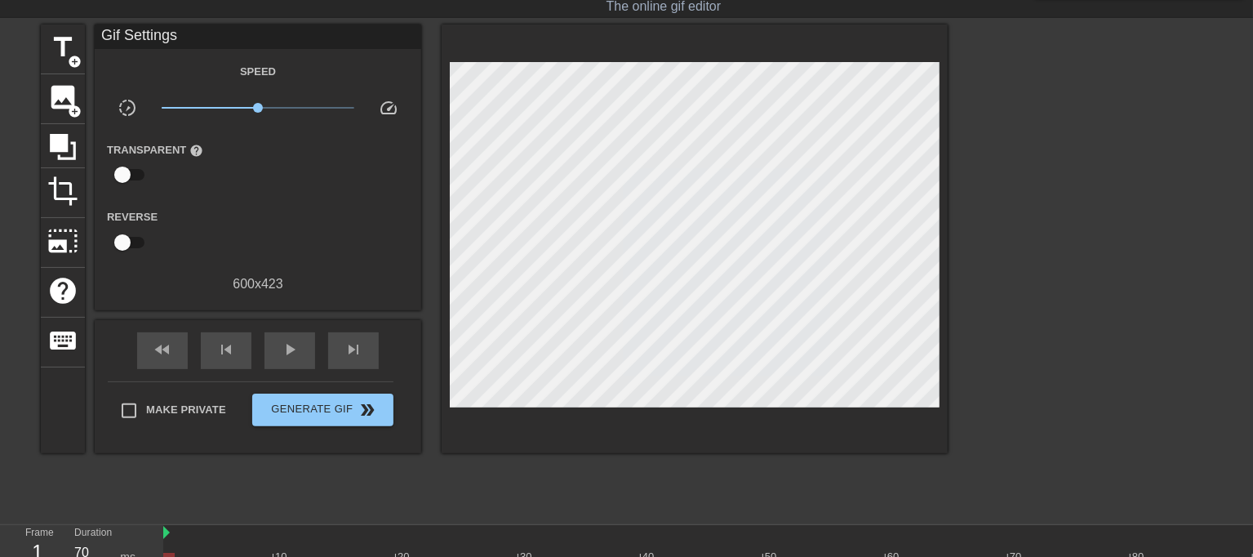
click at [711, 417] on div at bounding box center [695, 238] width 506 height 428
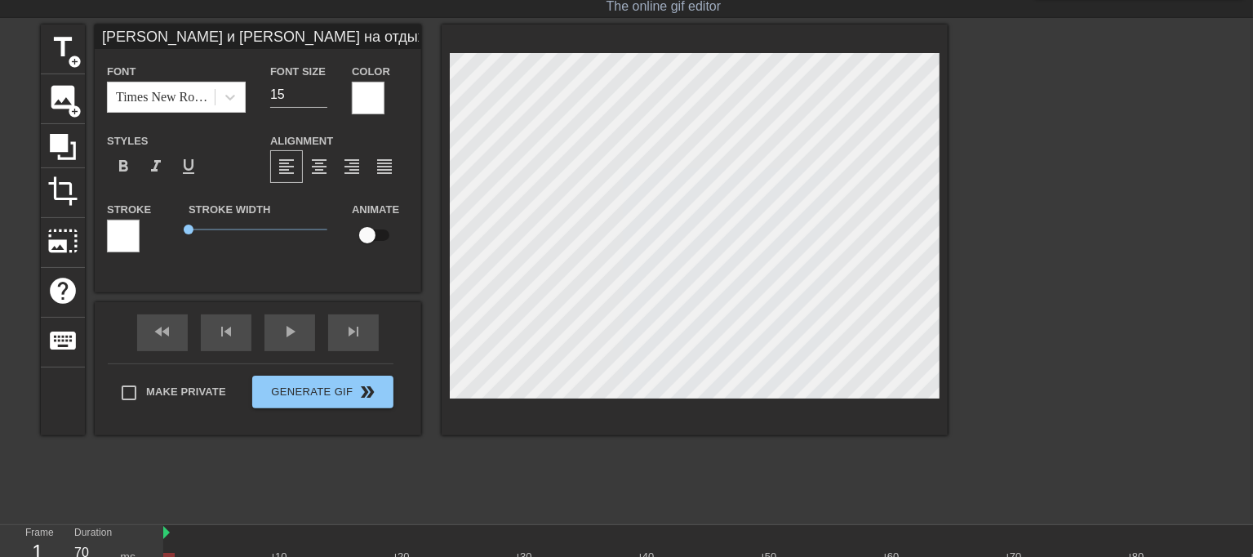
scroll to position [19, 10]
type input "Мама Маши и Даши на отдыхе,а её сисястые кобылки наказаны.Они закончили год с т…"
type textarea "Мама Маши и Даши на отдыхе, а её сисястые кобылки наказаны. Они закончили год с…"
type input "Мама Маши и Даши на отдыхе,а её сисястые кобылки наказаны.Они закончили год с т…"
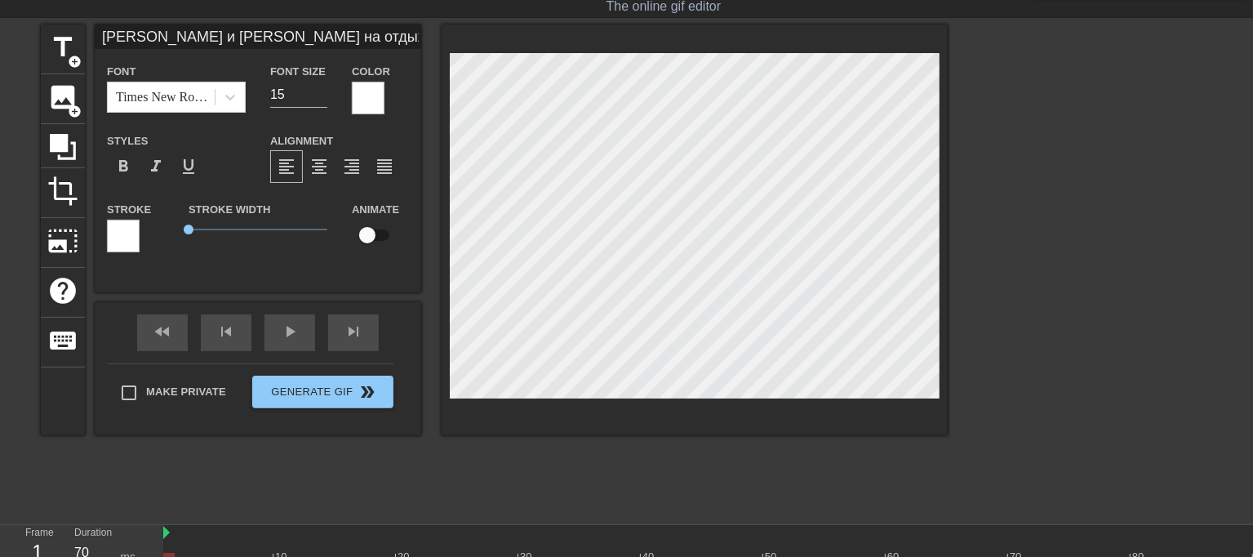
type textarea "Мама Маши и Даши на отдыхе, а её сисястые кобылки наказаны. Они закончили год с…"
type input "Мама Маши и Даши на отдыхе,а её сисястые кобылки наказаны.Они закончили год с т…"
type textarea "Мама Маши и Даши на отдыхе, а её сисястые кобылки наказаны. Они закончили год с…"
type input "Мама Маши и Даши на отдыхе,а её сисястые кобылки наказаны.Они закончили год с т…"
type textarea "Мама Маши и Даши на отдыхе, а её сисястые кобылки наказаны. Они закончили год с…"
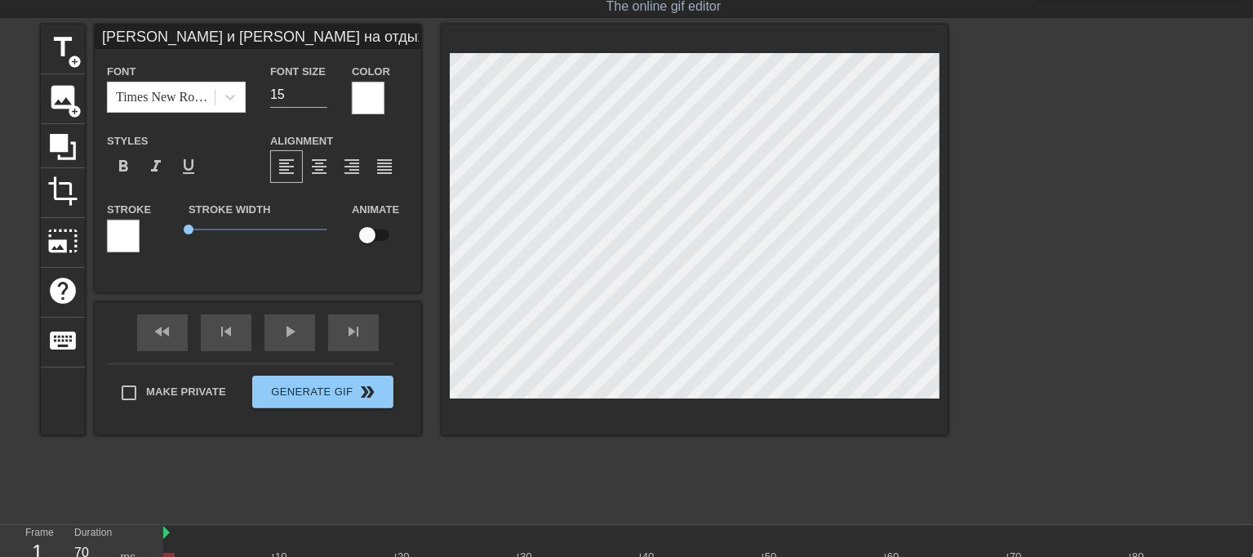
type input "Мама Маши и Даши на отдыхе,а её сисястые кобылки наказаны.Они закончили год с т…"
type textarea "Мама Маши и Даши на отдыхе, а её сисястые кобылки наказаны. Они закончили год с…"
type input "Мама Маши и Даши на отдыхе,а её сисястые кобылки наказаны.Они закончили год с т…"
type textarea "Мама Маши и Даши на отдыхе, а её сисястые кобылки наказаны. Они закончили год с…"
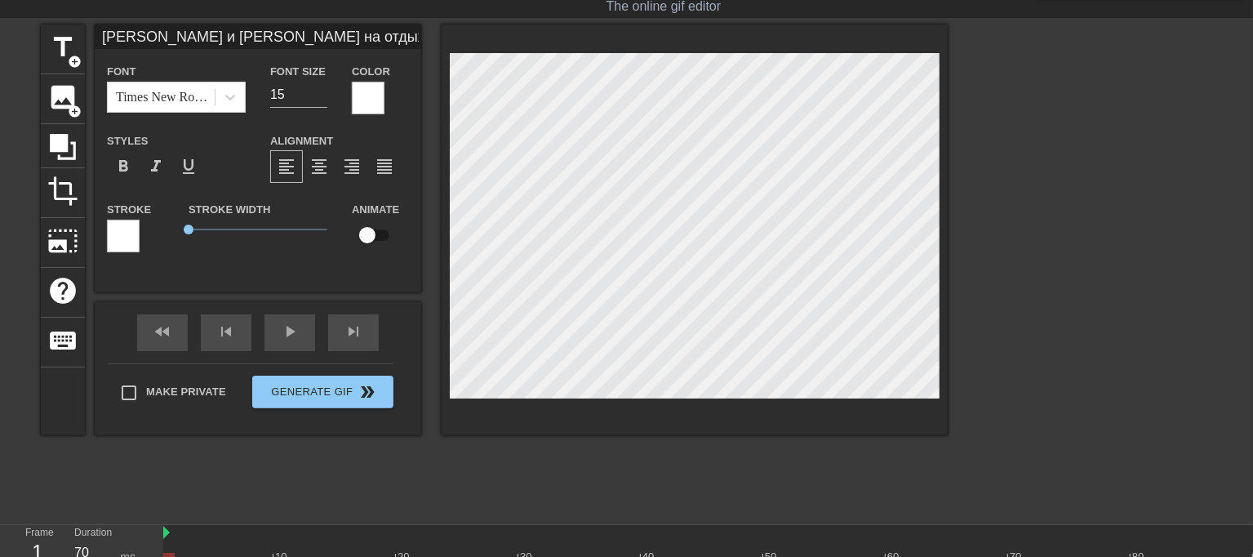
type input "Мама Маши и Даши на отдыхе,а её сисястые кобылки наказаны.Они закончили год с т…"
type textarea "Мама Маши и Даши на отдыхе, а её сисястые кобылки наказаны. Они закончили год с…"
type input "Мама Маши и Даши на отдыхе,а её сисястые кобылки наказаны.Они закончили год с т…"
type textarea "Мама Маши и Даши на отдыхе, а её сисястые кобылки наказаны. Они закончили год с…"
type input "Мама Маши и Даши на отдыхе,а её сисястые кобылки наказаны.Они закончили год с т…"
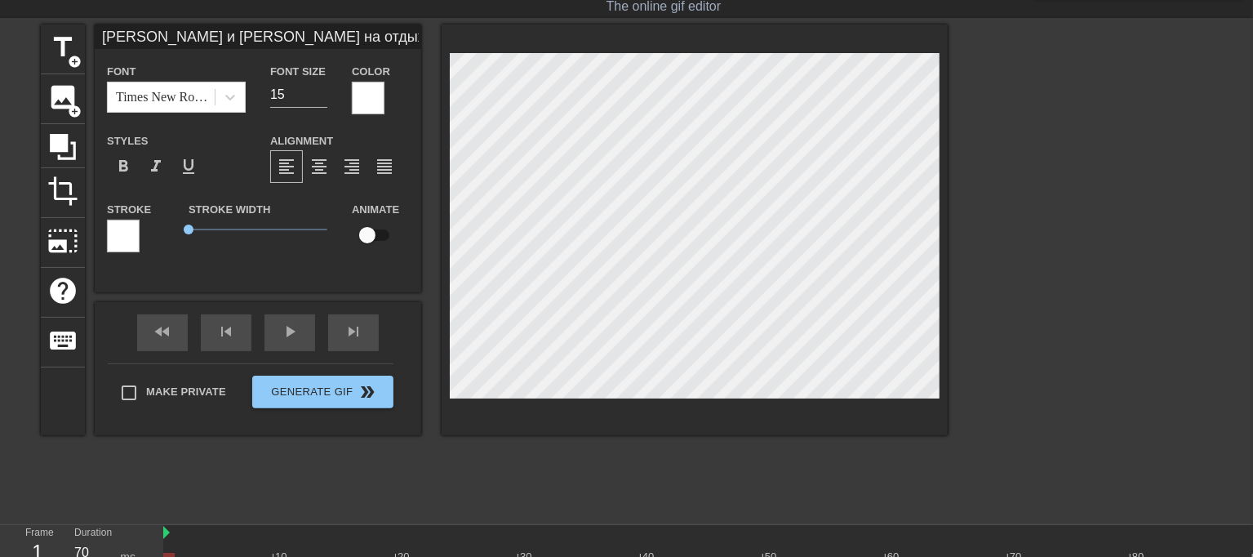
type textarea "Мама Маши и Даши на отдыхе, а её сисястые кобылки наказаны. Они закончили год с…"
type input "Мама Маши и Даши на отдыхе,а её сисястые кобылки наказаны.Они закончили год с т…"
type textarea "Мама Маши и Даши на отдыхе, а её сисястые кобылки наказаны. Они закончили год с…"
type input "Мама Маши и Даши на отдыхе,а её сисястые кобылки наказаны.Они закончили год с т…"
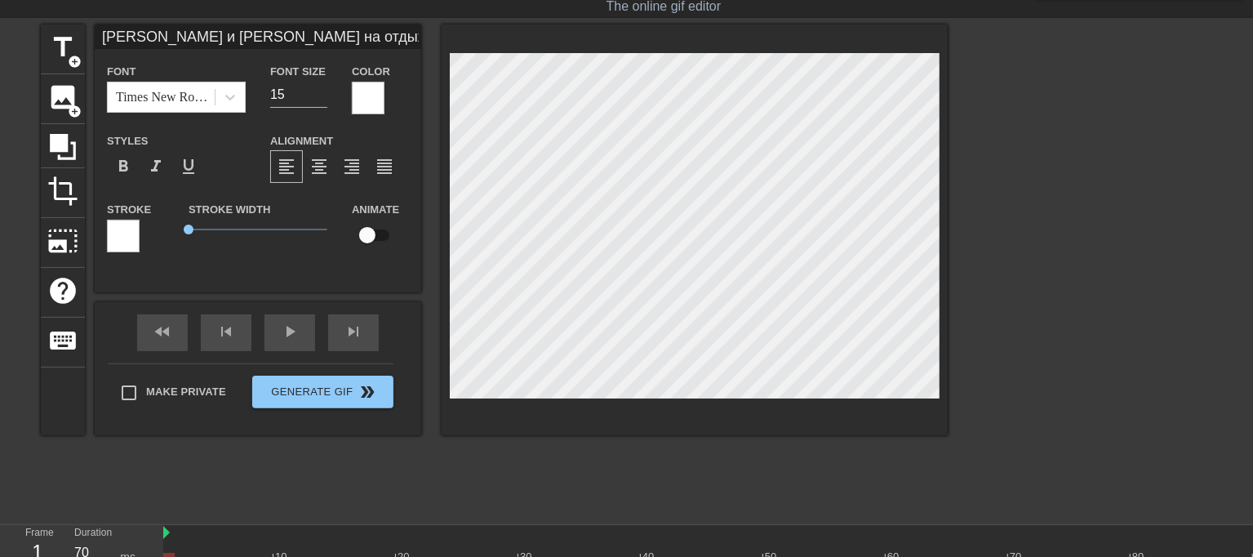
type textarea "Мама Маши и Даши на отдыхе, а её сисястые кобылки наказаны. Они закончили год с…"
type input "Мама Маши и Даши на отдыхе,а её сисястые кобылки наказаны.Они закончили год с т…"
type textarea "Мама Маши и Даши на отдыхе, а её сисястые кобылки наказаны. Они закончили год с…"
type input "Мама Маши и Даши на отдыхе,а её сисястые кобылки наказаны.Они закончили год с т…"
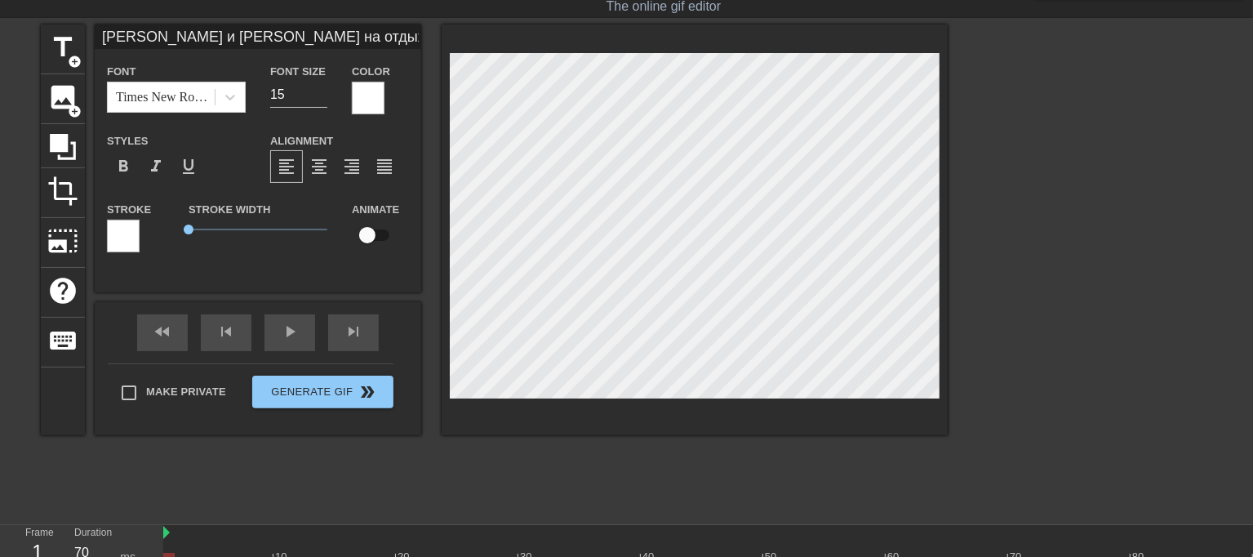
scroll to position [18, 11]
type textarea "Мама Маши и Даши на отдыхе, а её сисястые кобылки наказаны. Они закончили год с…"
type input "Мама Маши и Даши на отдыхе,а её сисястые кобылки наказаны.Они закончили год с т…"
type textarea "Мама Маши и Даши на отдыхе, а её сисястые кобылки наказаны. Они закончили год с…"
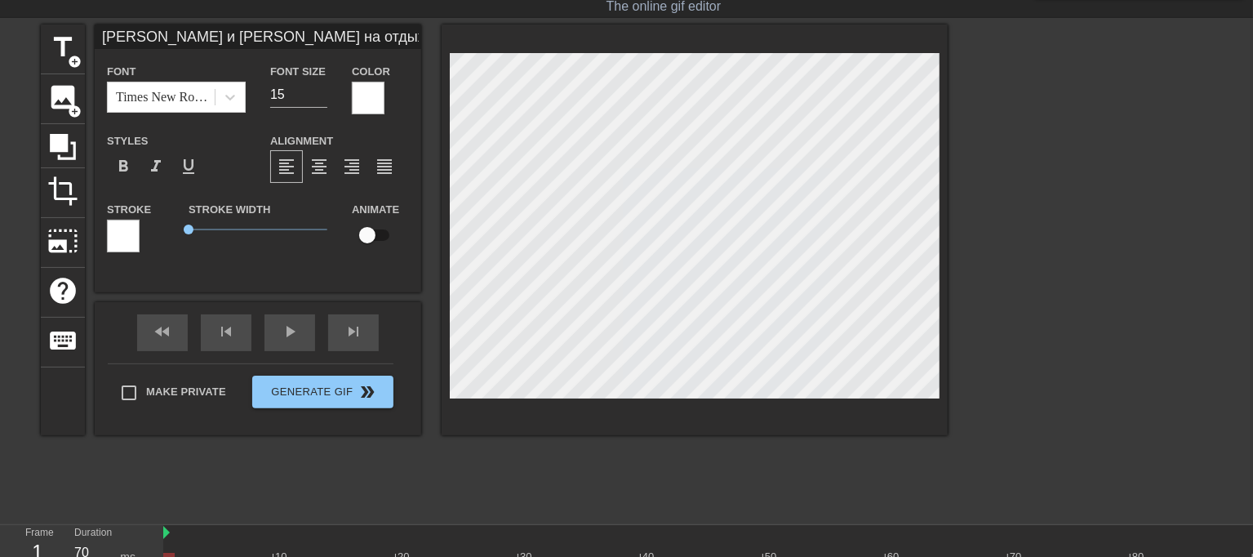
scroll to position [18, 3]
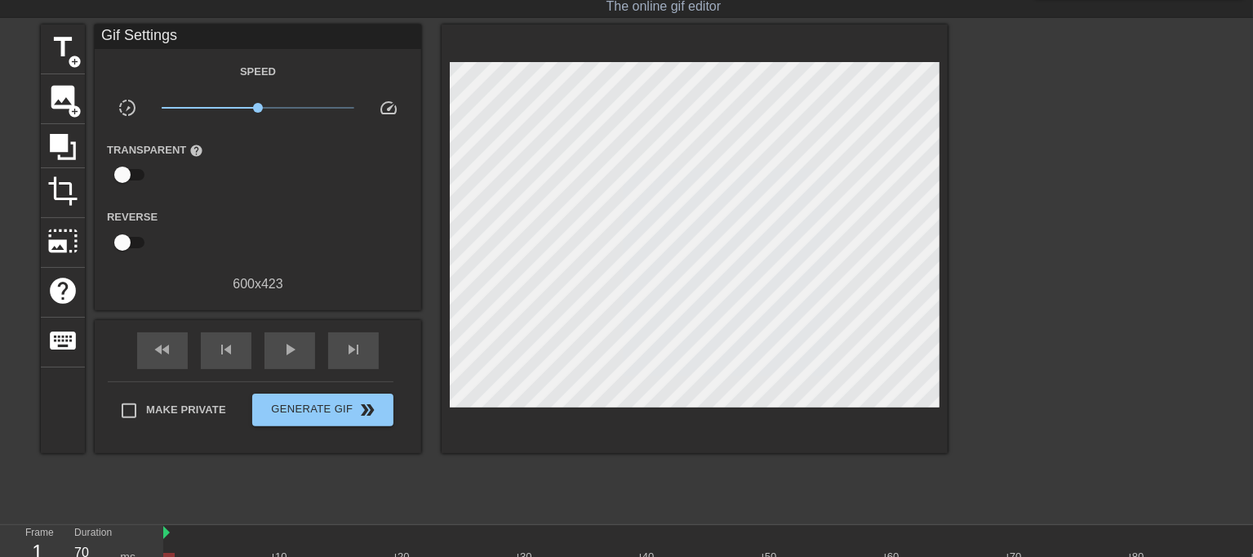
click at [743, 401] on div at bounding box center [695, 238] width 506 height 428
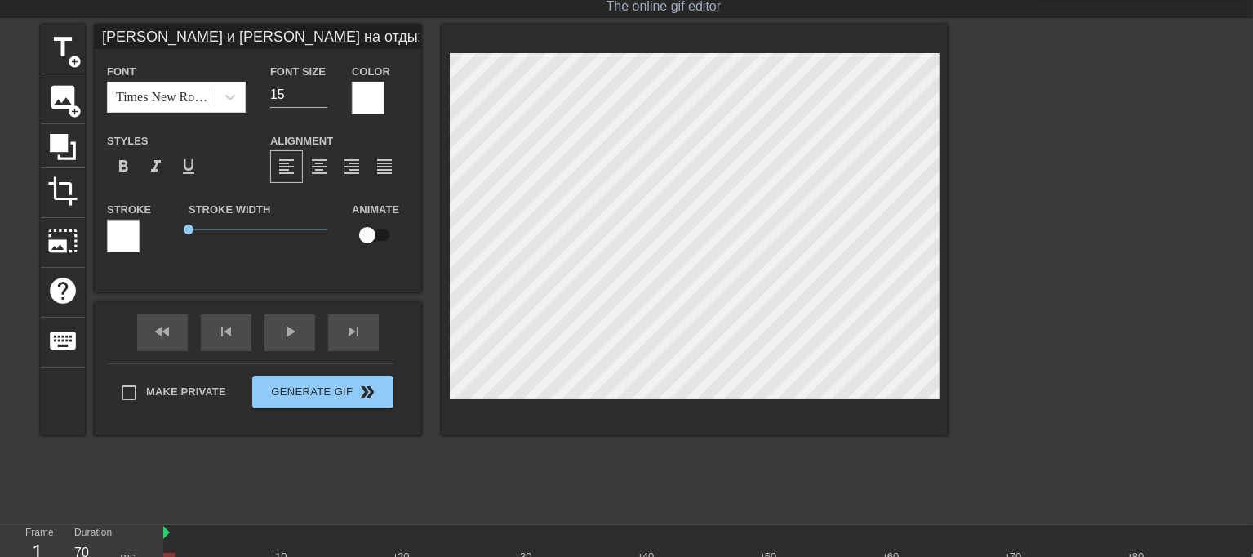
scroll to position [2, 2]
type input "Мама Маши и Даши на отдыхе,а её сисястые кобылки наказаны.Они закончили год с т…"
type textarea "Мама Маши и Даши на отдыхе, а её сисястые кобылки наказаны. Они закончили год с…"
type input "Мама Маши и Даши на отдыхе,а её сисястые кобылки наказаны.Они закончили год с т…"
type textarea "Мама Маши и Даши на отдыхе, а её сисястые кобылки наказаны. Они закончили год с…"
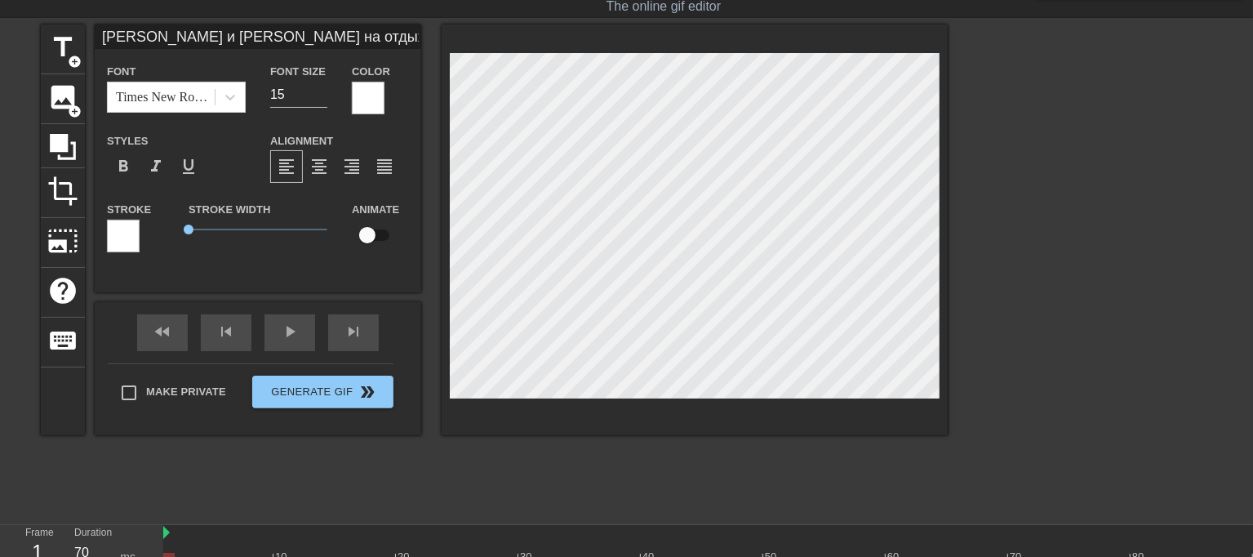
type input "Мама Маши и Даши на отдыхе,а её сисястые кобылки наказаны.Они закончили год с т…"
type textarea "Мама Маши и Даши на отдыхе, а её сисястые кобылки наказаны. Они закончили год с…"
type input "Мама Маши и Даши на отдыхе,а её сисястые кобылки наказаны.Они закончили год с т…"
type textarea "Мама Маши и Даши на отдыхе, а её сисястые кобылки наказаны. Они закончили год с…"
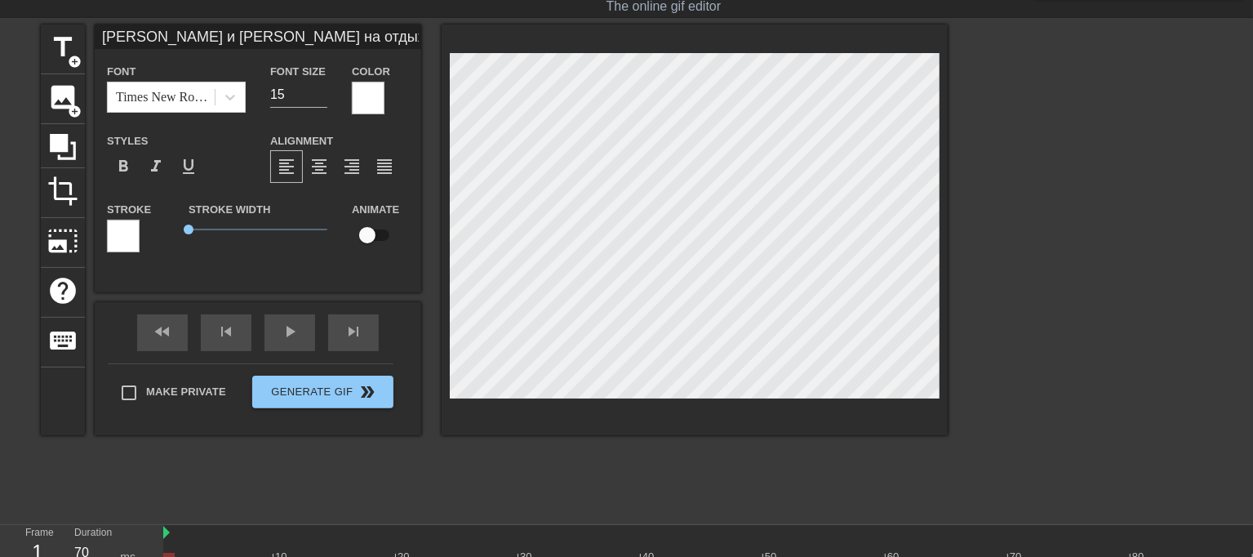
type input "Мама Маши и Даши на отдыхе,а её сисястые кобылки наказаны.Они закончили год с т…"
type textarea "Мама Маши и Даши на отдыхе, а её сисястые кобылки наказаны. Они закончили год с…"
type input "Мама Маши и Даши на отдыхе,а её сисястые кобылки наказаны.Они закончили год с т…"
type textarea "Мама Маши и Даши на отдыхе, а её сисястые кобылки наказаны. Они закончили год с…"
type input "Мама Маши и Даши на отдыхе,а её сисястые кобылки наказаны.Они закончили год с т…"
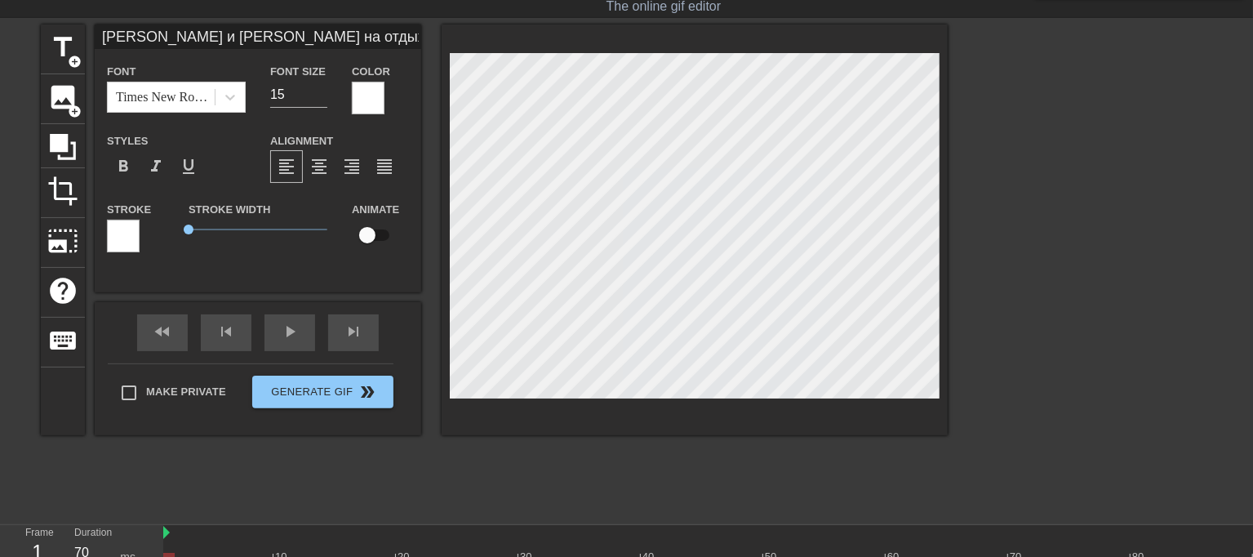
type textarea "Мама Маши и Даши на отдыхе, а её сисястые кобылки наказаны. Они закончили год с…"
type input "Мама Маши и Даши на отдыхе,а её сисястые кобылки наказаны.Они закончили год с т…"
type textarea "Мама Маши и Даши на отдыхе, а её сисястые кобылки наказаны. Они закончили год с…"
type input "Мама Маши и Даши на отдыхе,а её сисястые кобылки наказаны.Они закончили год с т…"
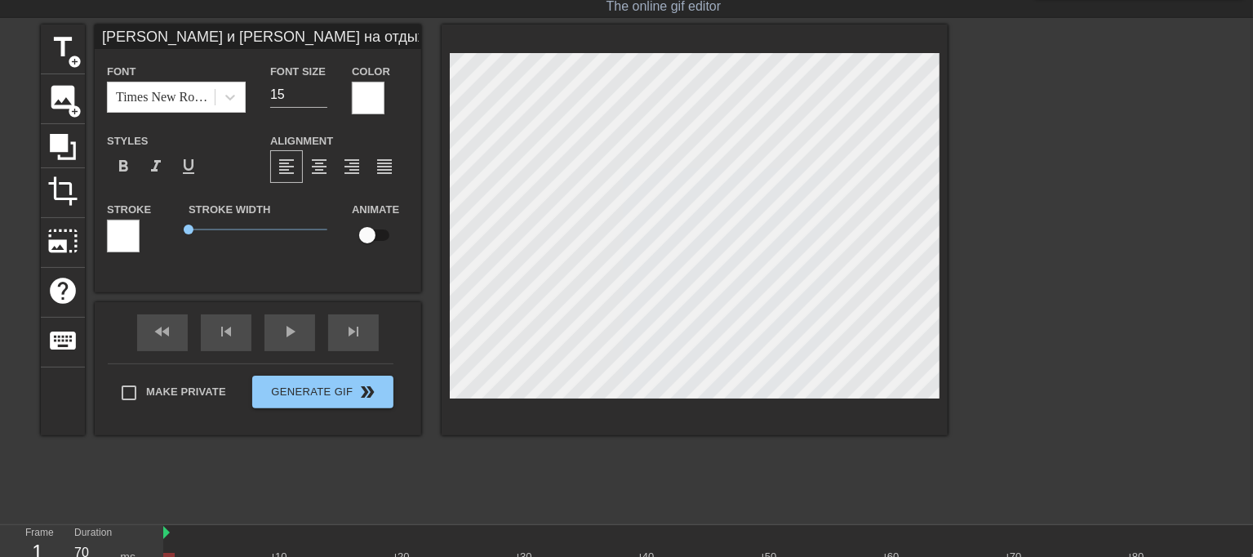
type textarea "Мама Маши и Даши на отдыхе, а её сисястые кобылки наказаны. Они закончили год с…"
type input "Мама Маши и Даши на отдыхе,а её сисястые кобылки наказаны.Они закончили год с т…"
type textarea "Мама Маши и Даши на отдыхе, а её сисястые кобылки наказаны. Они закончили год с…"
type input "Мама Маши и Даши на отдыхе,а её сисястые кобылки наказаны.Они закончили год с т…"
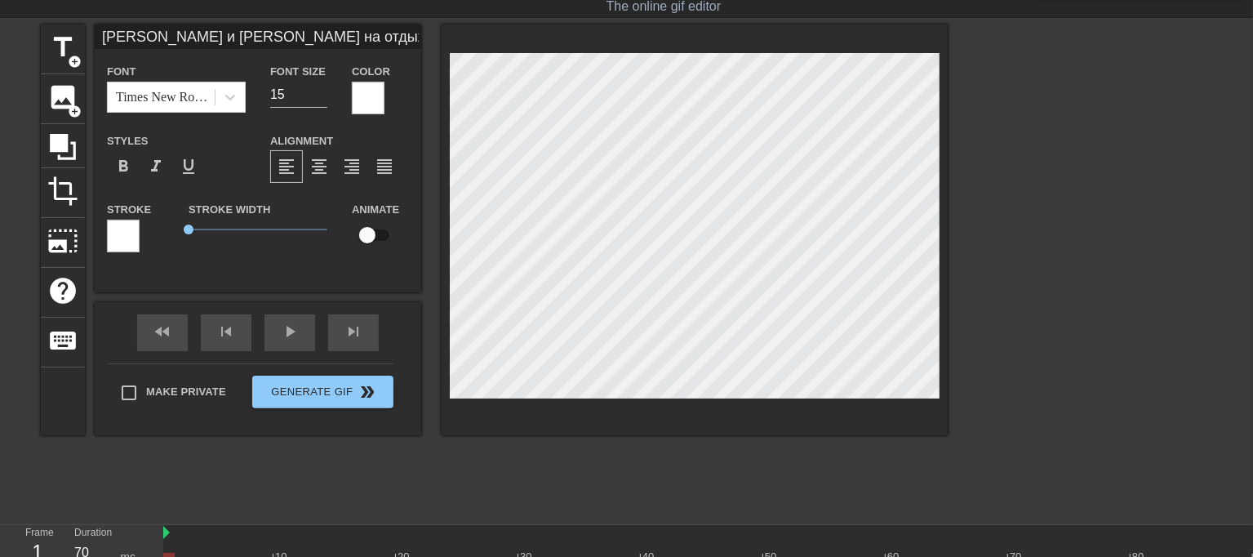
type textarea "Мама Маши и Даши на отдыхе, а её сисястые кобылки наказаны. Они закончили год с…"
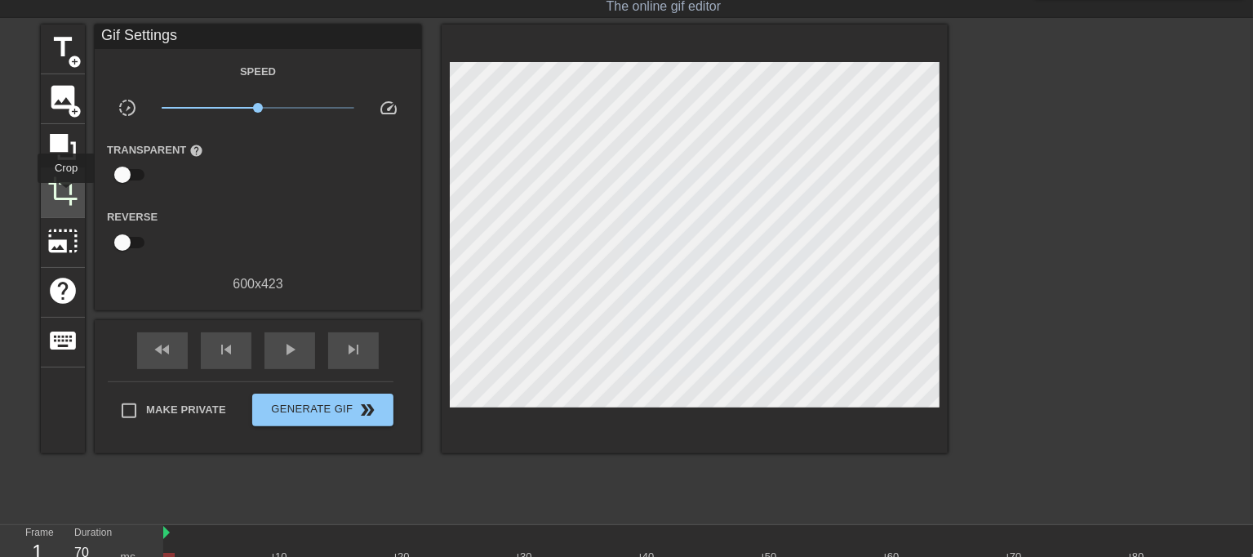
click at [66, 194] on span "crop" at bounding box center [62, 190] width 31 height 31
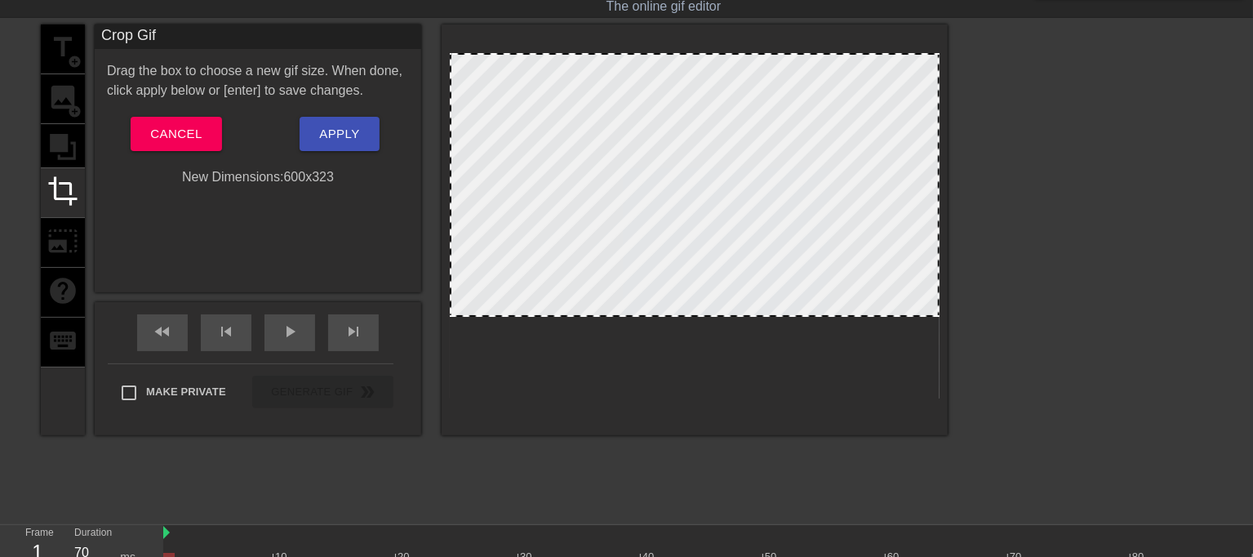
drag, startPoint x: 673, startPoint y: 395, endPoint x: 684, endPoint y: 314, distance: 81.5
click at [326, 134] on span "Apply" at bounding box center [339, 133] width 40 height 21
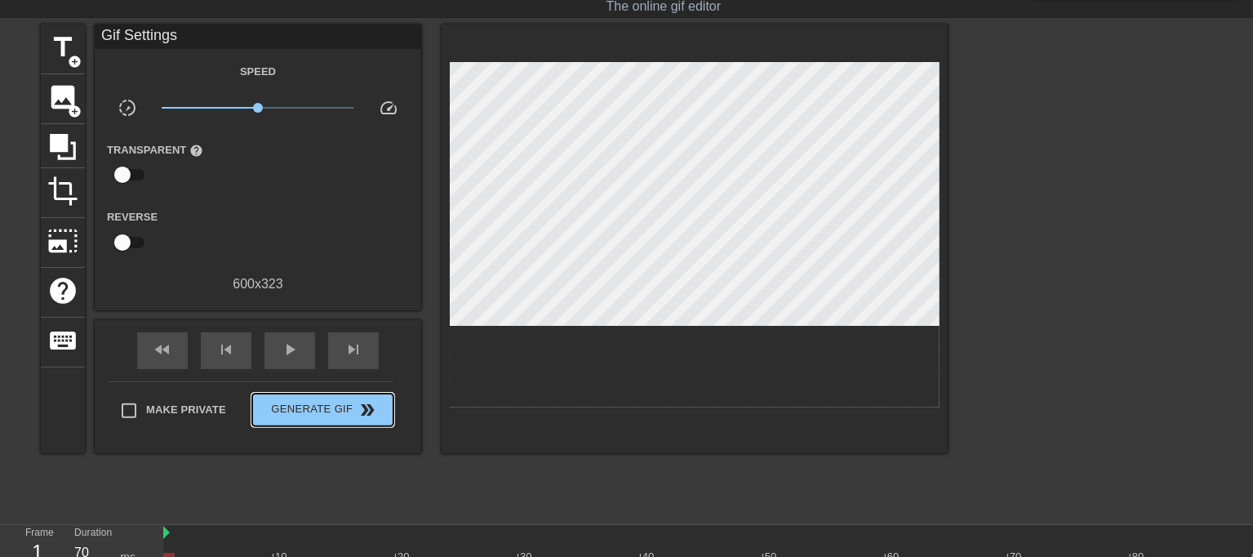
click at [312, 400] on span "Generate Gif double_arrow" at bounding box center [323, 410] width 128 height 20
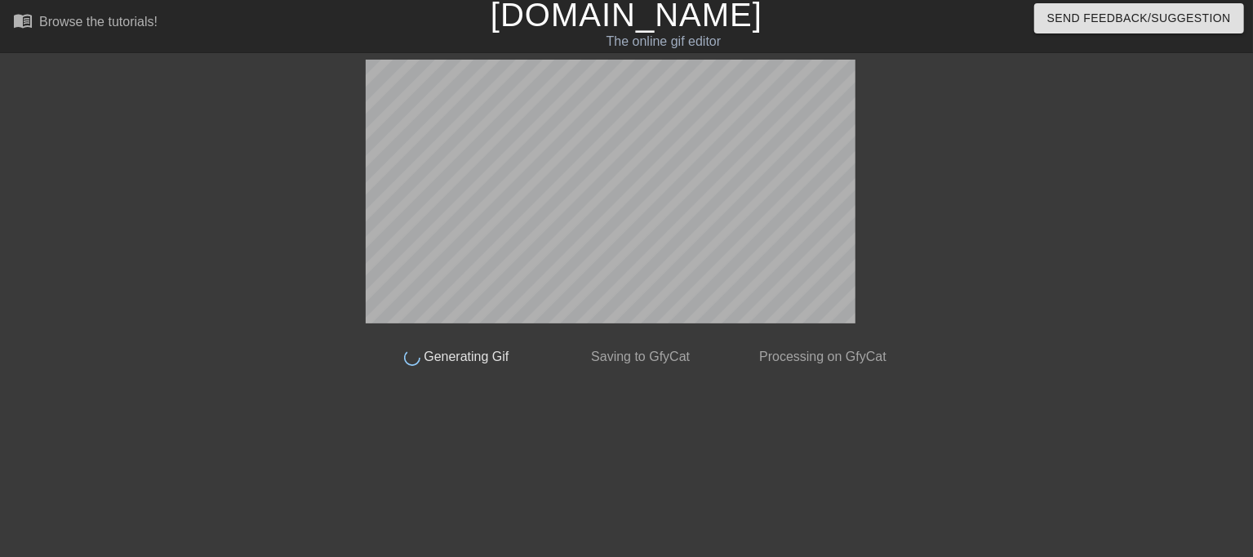
scroll to position [4, 0]
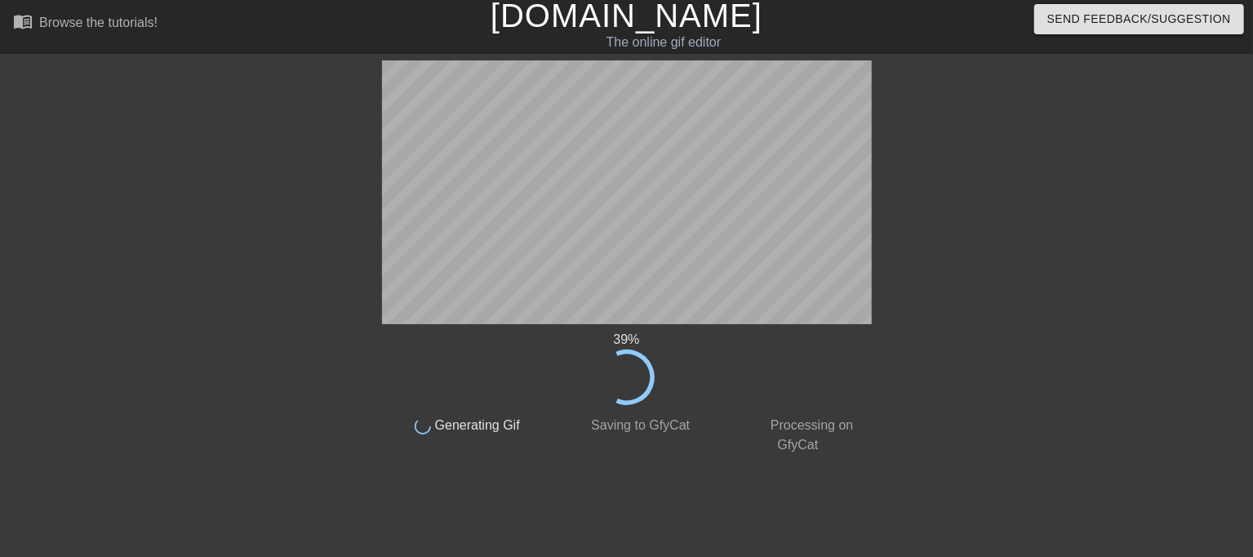
click at [642, 364] on icon at bounding box center [626, 376] width 73 height 73
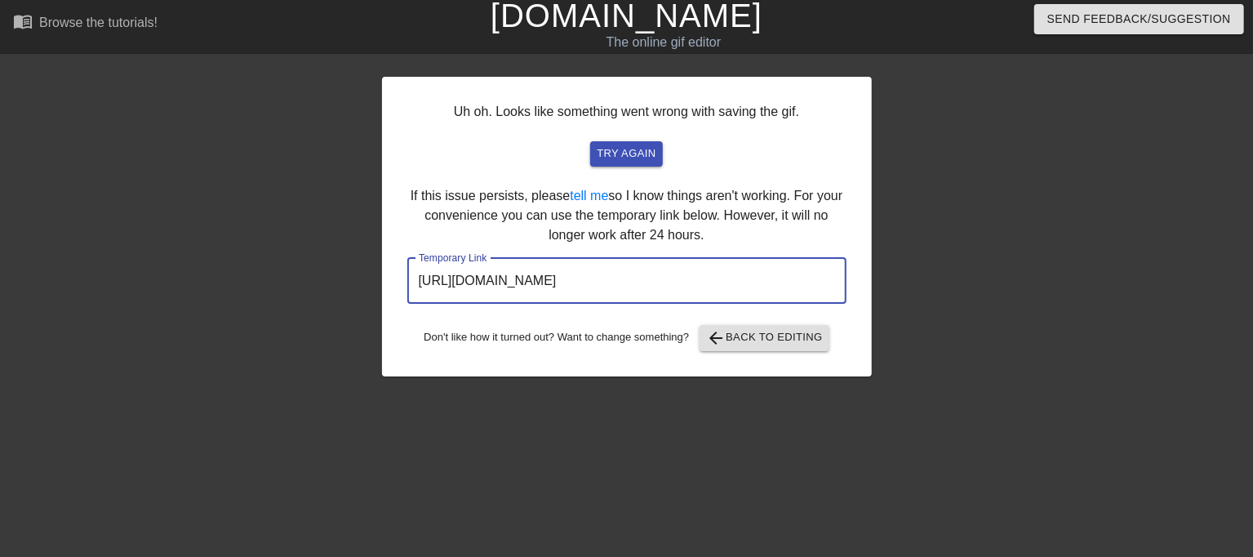
drag, startPoint x: 801, startPoint y: 281, endPoint x: 250, endPoint y: 282, distance: 550.9
click at [186, 282] on div "Uh oh. Looks like something went wrong with saving the gif. try again If this i…" at bounding box center [626, 305] width 1253 height 490
click at [760, 335] on span "arrow_back Back to Editing" at bounding box center [764, 338] width 117 height 20
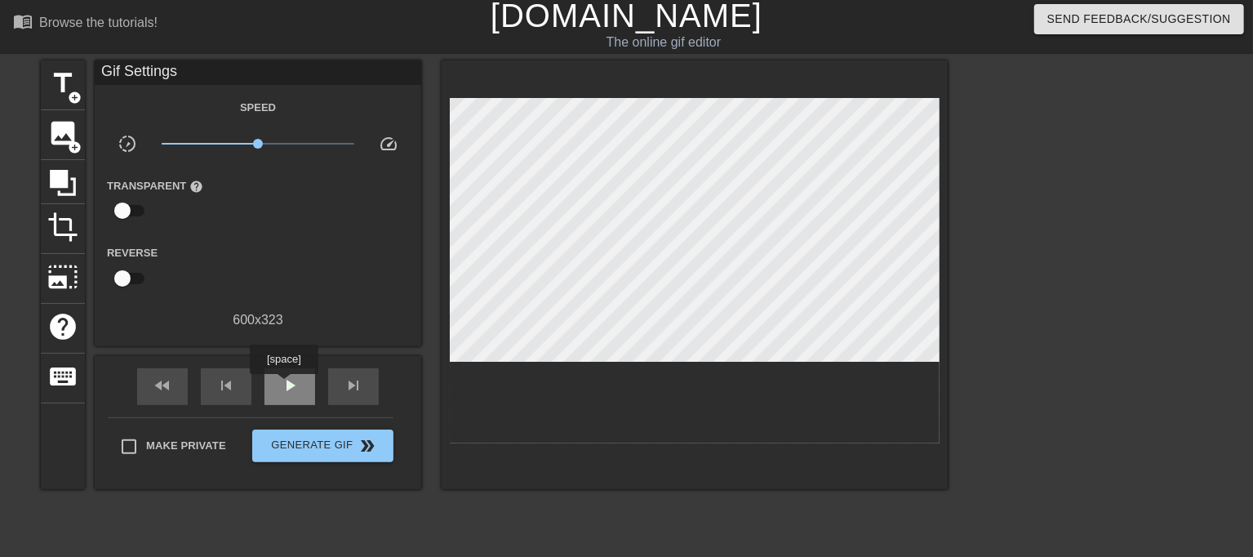
click at [283, 385] on span "play_arrow" at bounding box center [290, 385] width 20 height 20
type input "20"
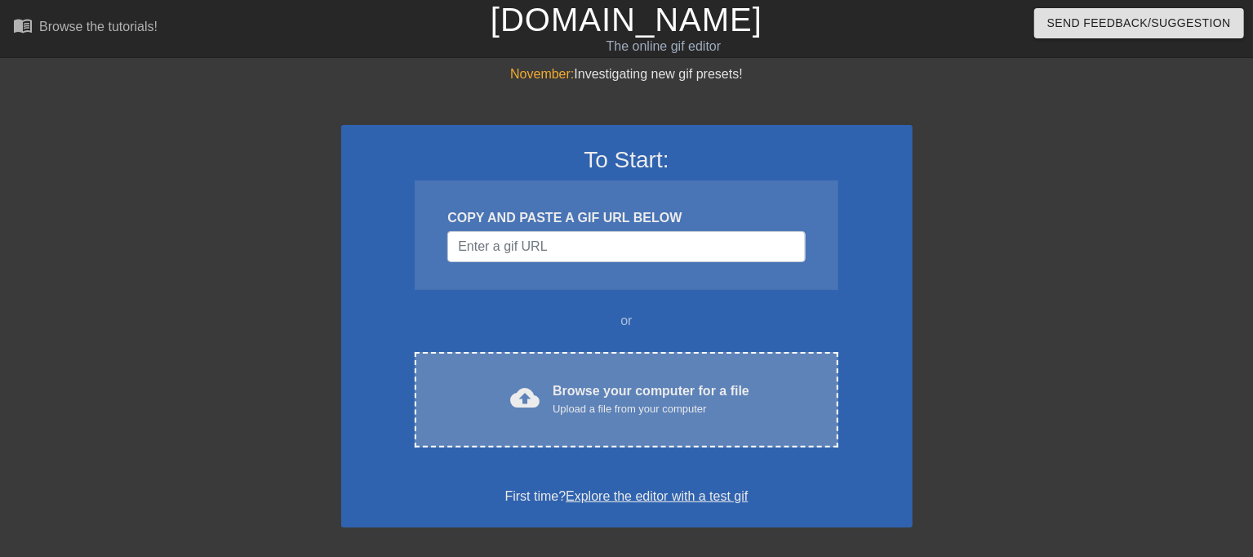
click at [543, 376] on div "cloud_upload Browse your computer for a file Upload a file from your computer C…" at bounding box center [626, 399] width 423 height 95
click at [591, 362] on div "cloud_upload Browse your computer for a file Upload a file from your computer C…" at bounding box center [626, 399] width 423 height 95
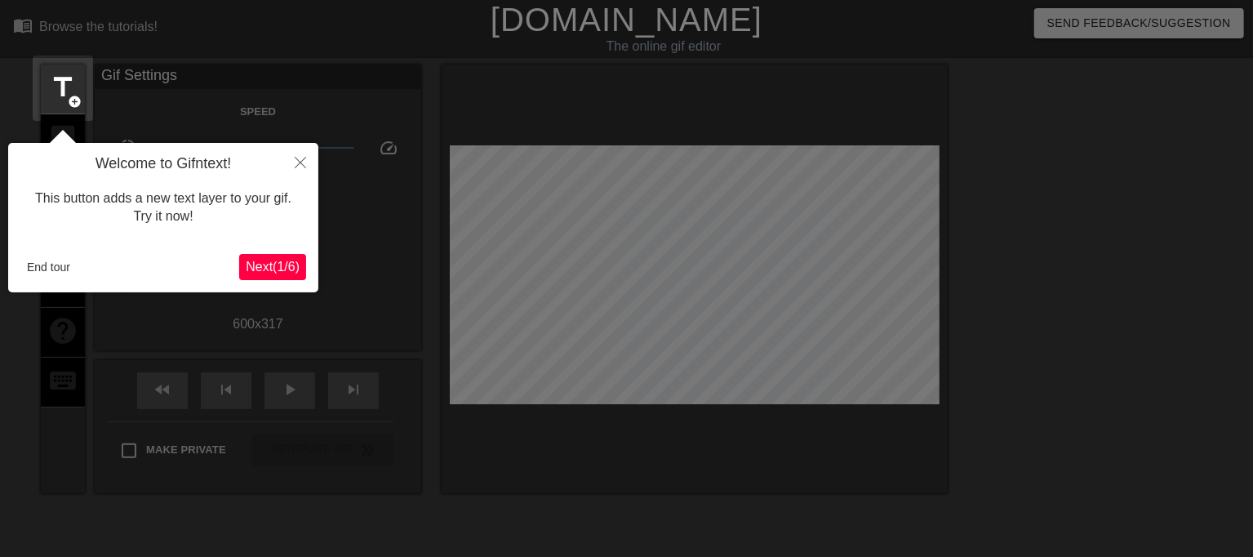
scroll to position [40, 0]
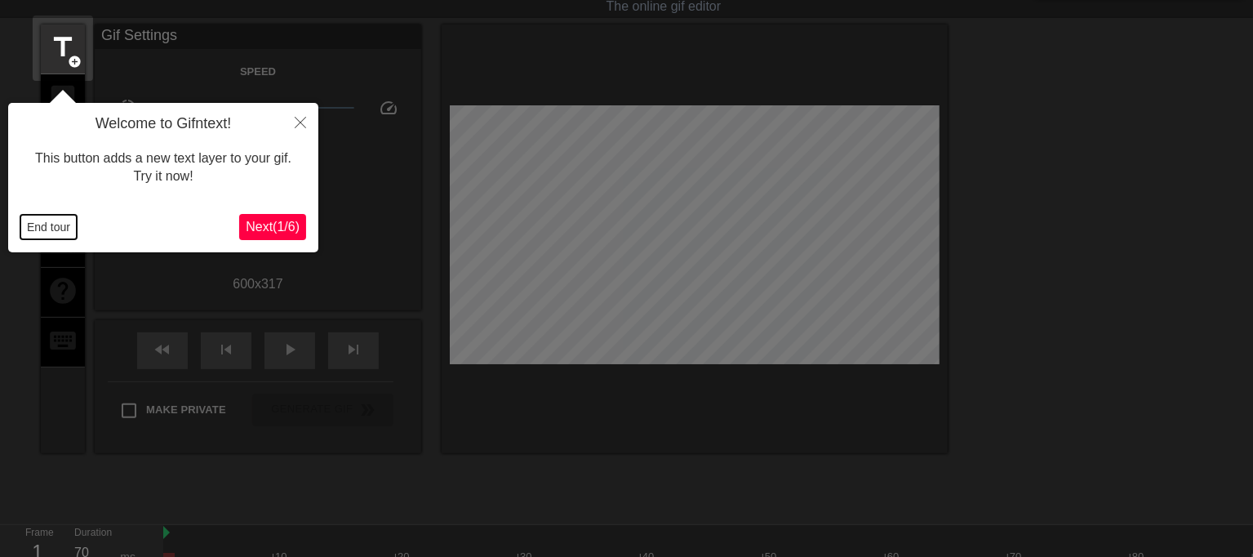
click at [40, 225] on button "End tour" at bounding box center [48, 227] width 56 height 24
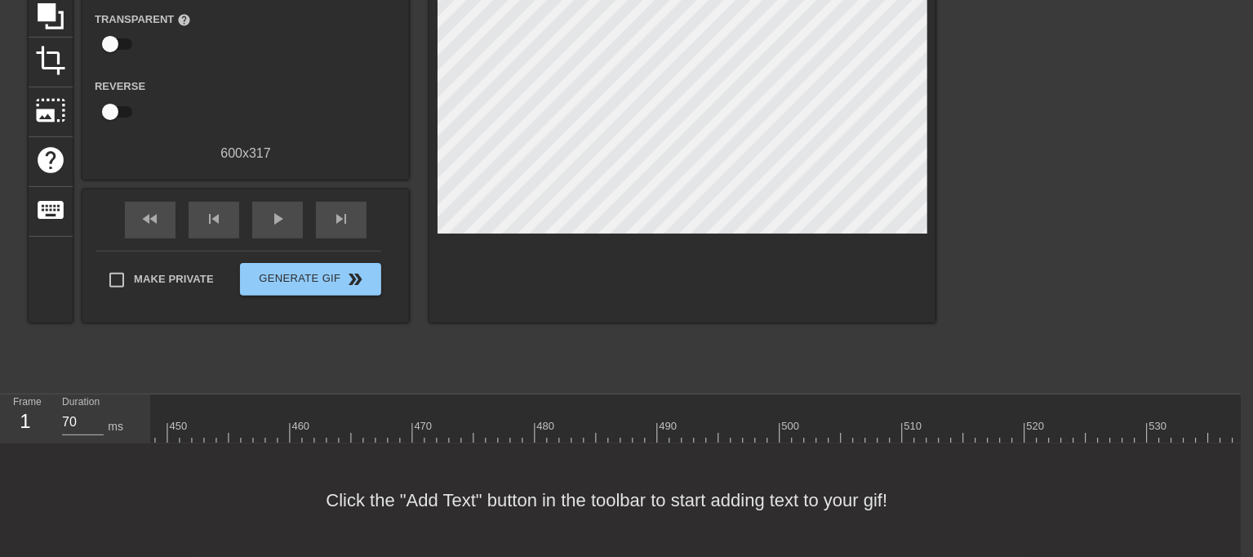
scroll to position [0, 5529]
drag, startPoint x: 1227, startPoint y: 387, endPoint x: 357, endPoint y: 376, distance: 870.1
click at [357, 376] on div "menu_book Browse the tutorials! [DOMAIN_NAME] The online gif editor Send Feedba…" at bounding box center [614, 192] width 1253 height 727
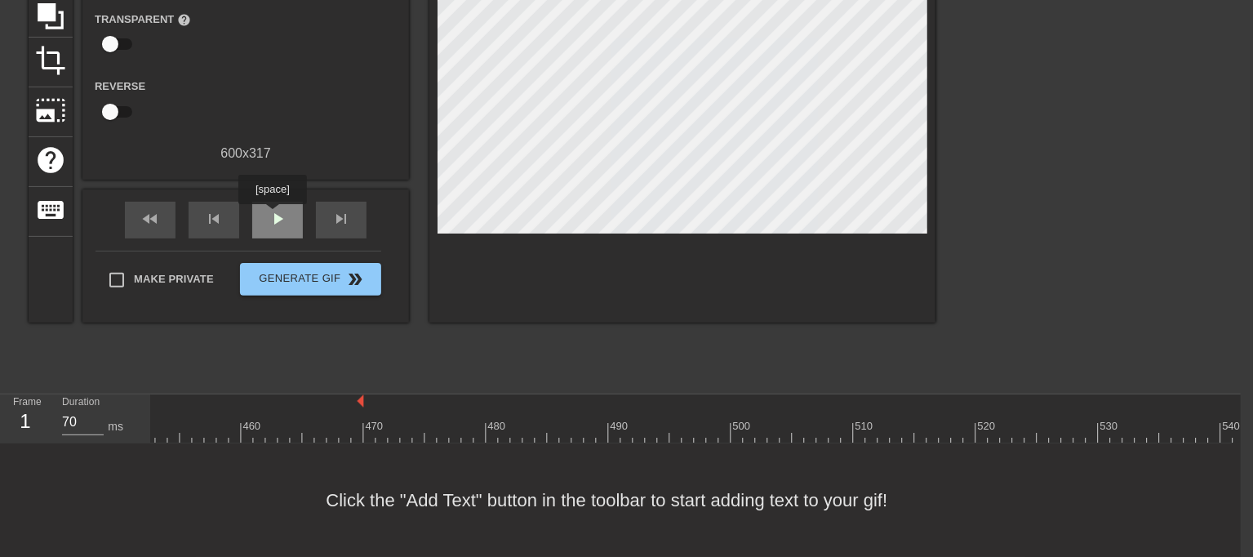
click at [272, 215] on div "play_arrow" at bounding box center [277, 220] width 51 height 37
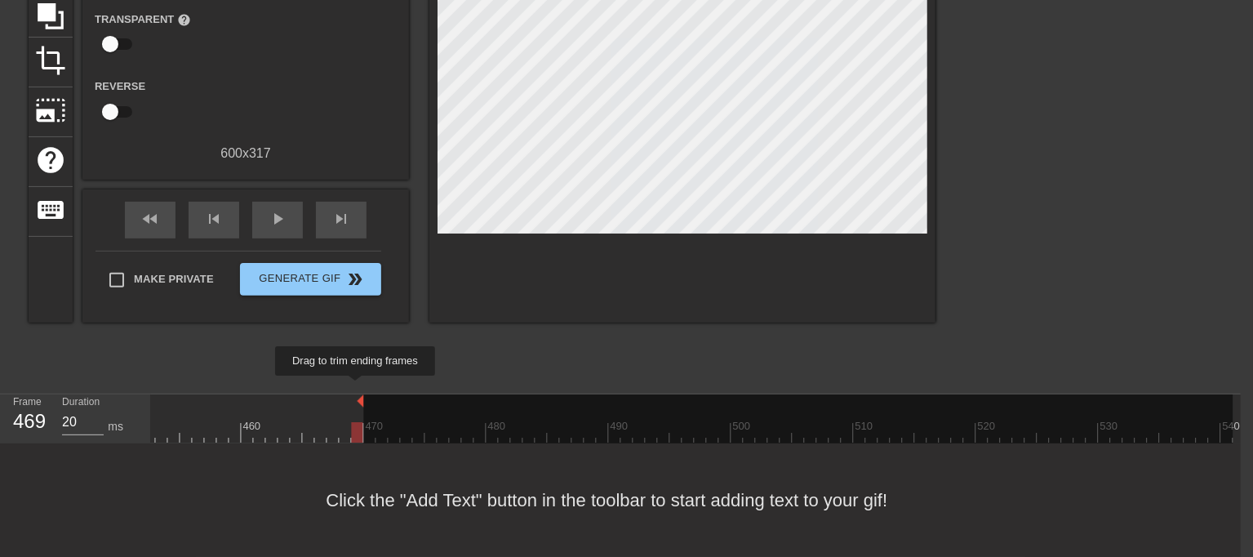
click at [357, 394] on img at bounding box center [360, 400] width 7 height 13
drag, startPoint x: 360, startPoint y: 386, endPoint x: 1233, endPoint y: 387, distance: 873.3
click at [1233, 394] on div "10 20 30 40 50 60 70 80 90 100 110 120 130 140 150 160" at bounding box center [696, 418] width 1090 height 49
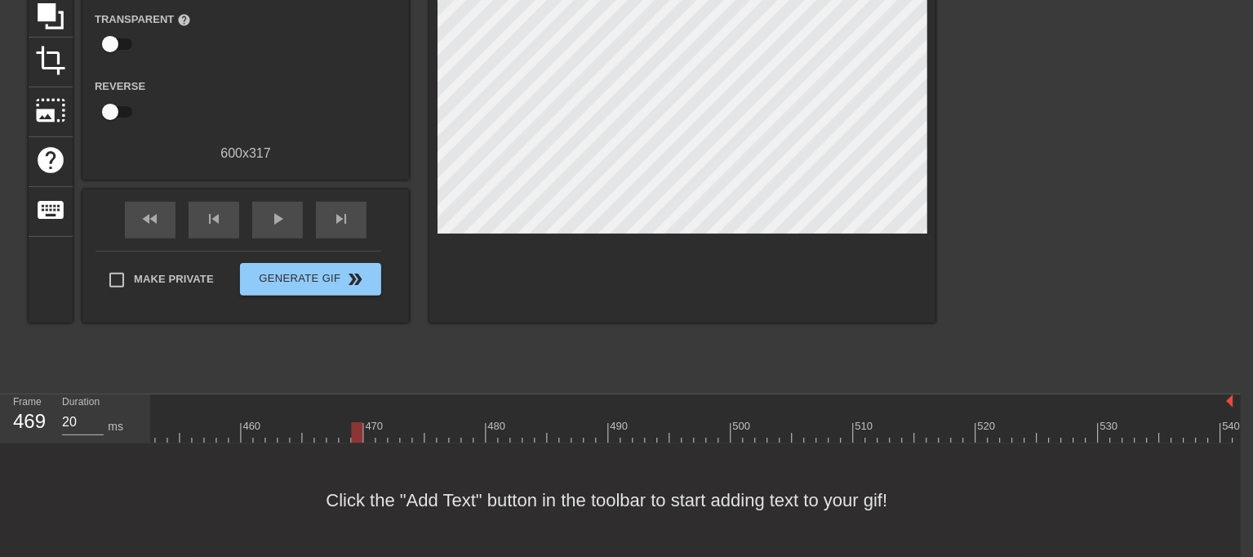
drag, startPoint x: 359, startPoint y: 385, endPoint x: 1265, endPoint y: 385, distance: 905.9
click at [1241, 385] on html "menu_book Browse the tutorials! [DOMAIN_NAME] The online gif editor Send Feedba…" at bounding box center [614, 192] width 1253 height 727
click at [286, 208] on div "play_arrow" at bounding box center [277, 220] width 51 height 37
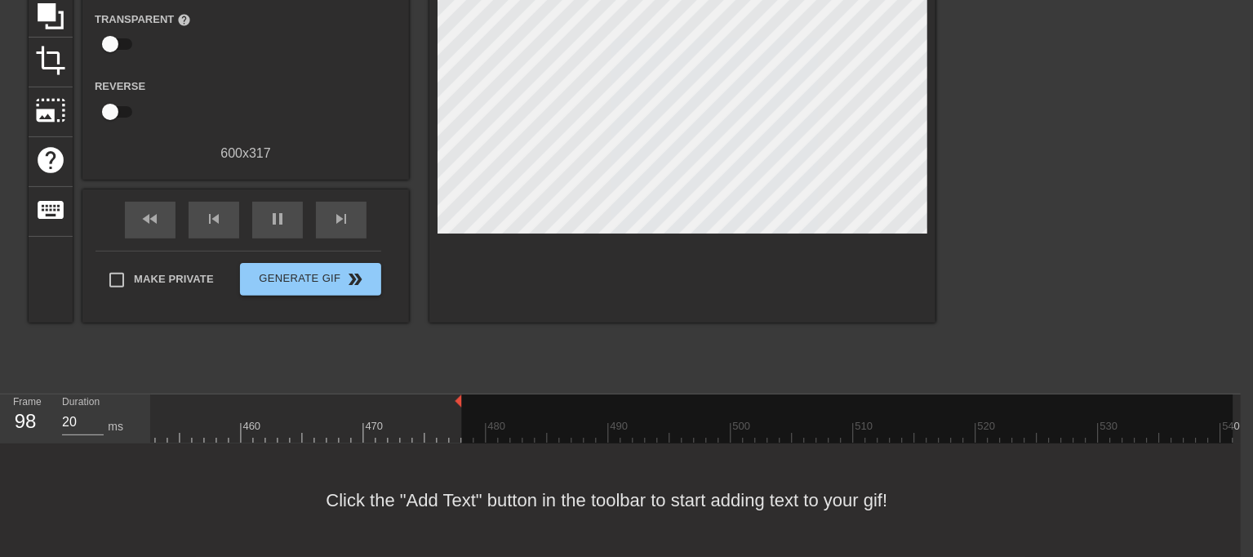
drag, startPoint x: 1227, startPoint y: 388, endPoint x: 450, endPoint y: 362, distance: 777.4
click at [450, 362] on div "menu_book Browse the tutorials! [DOMAIN_NAME] The online gif editor Send Feedba…" at bounding box center [614, 192] width 1253 height 727
drag, startPoint x: 426, startPoint y: 418, endPoint x: 237, endPoint y: 420, distance: 189.4
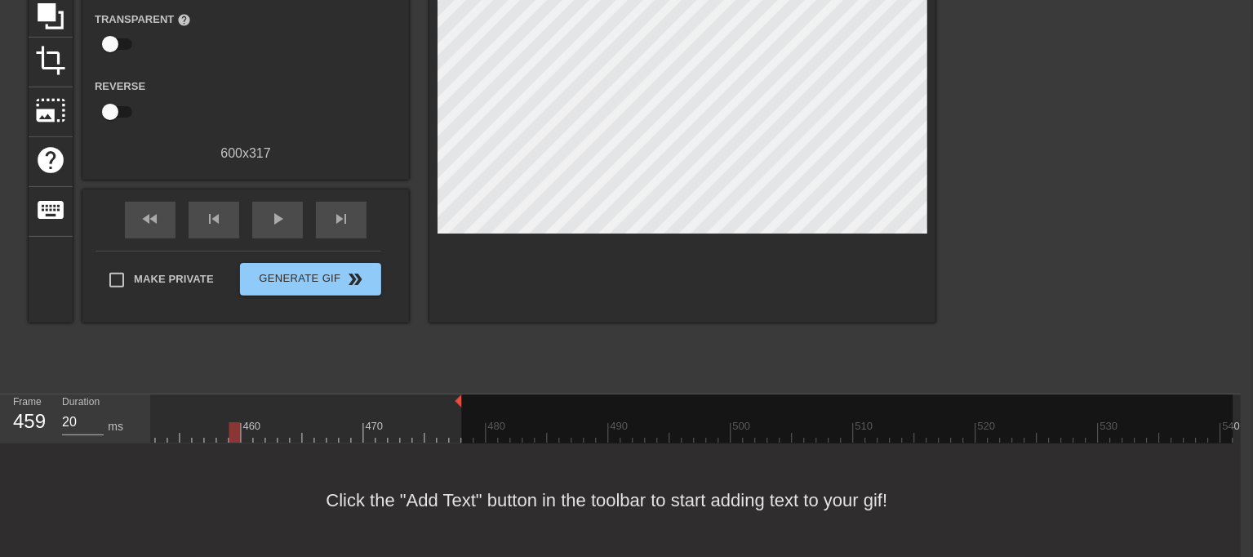
click at [232, 422] on div at bounding box center [234, 432] width 11 height 20
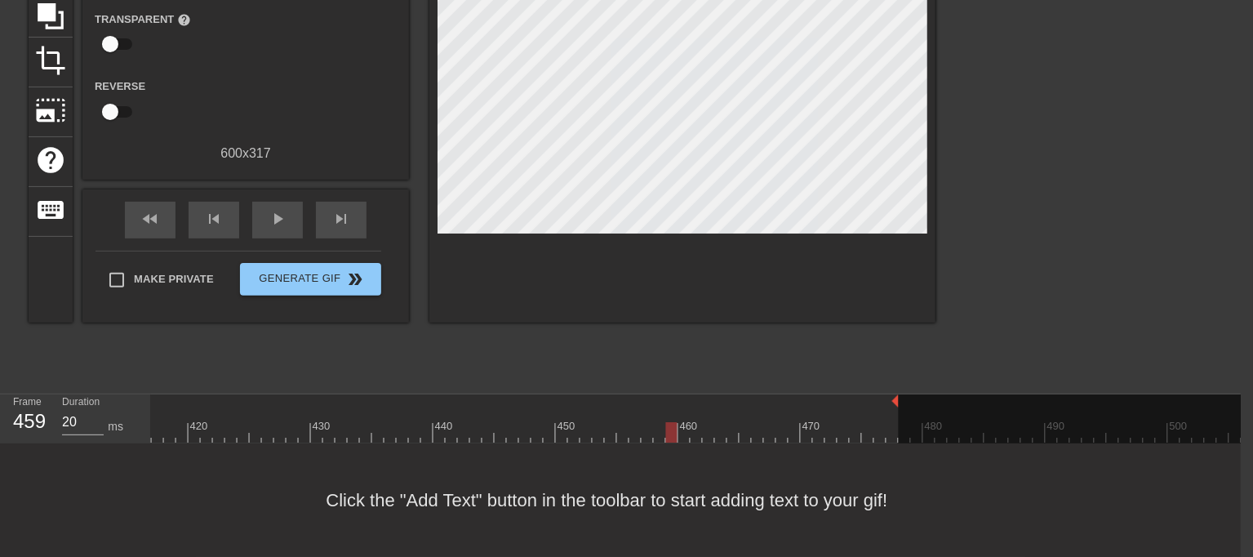
scroll to position [0, 4865]
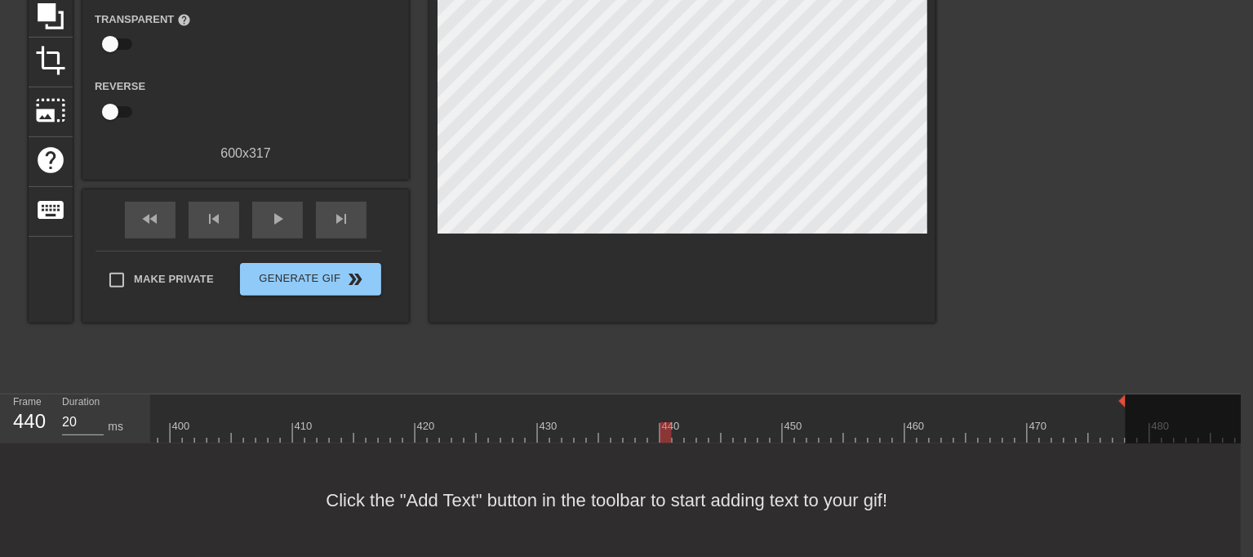
drag, startPoint x: 897, startPoint y: 417, endPoint x: 665, endPoint y: 427, distance: 232.0
click at [665, 427] on div at bounding box center [665, 432] width 11 height 20
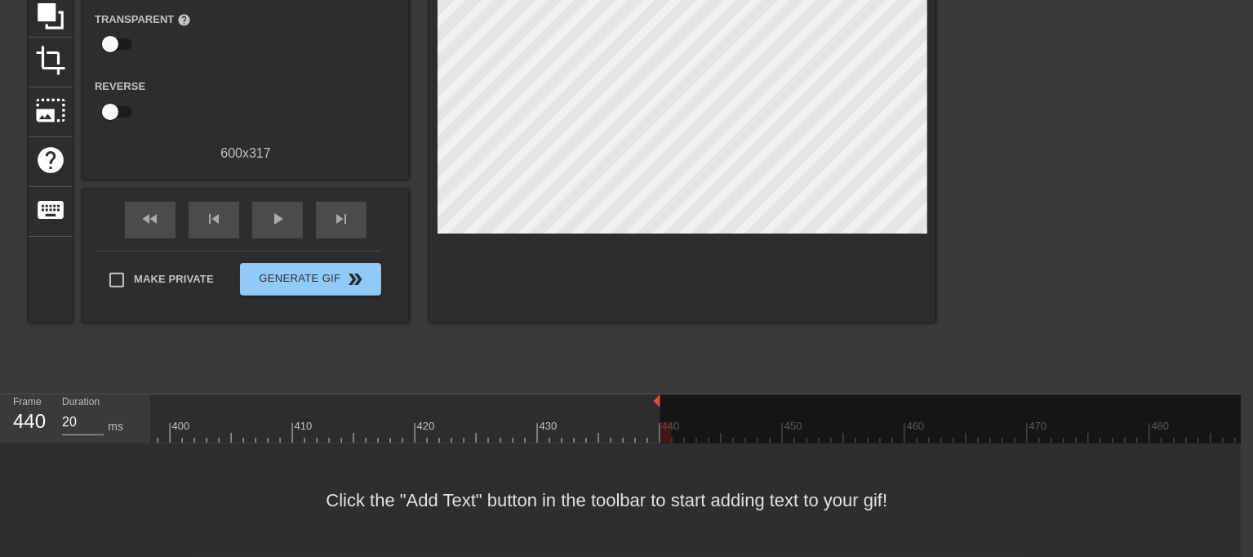
drag, startPoint x: 1120, startPoint y: 386, endPoint x: 655, endPoint y: 388, distance: 465.2
click at [286, 211] on div "play_arrow" at bounding box center [277, 220] width 51 height 37
type input "20"
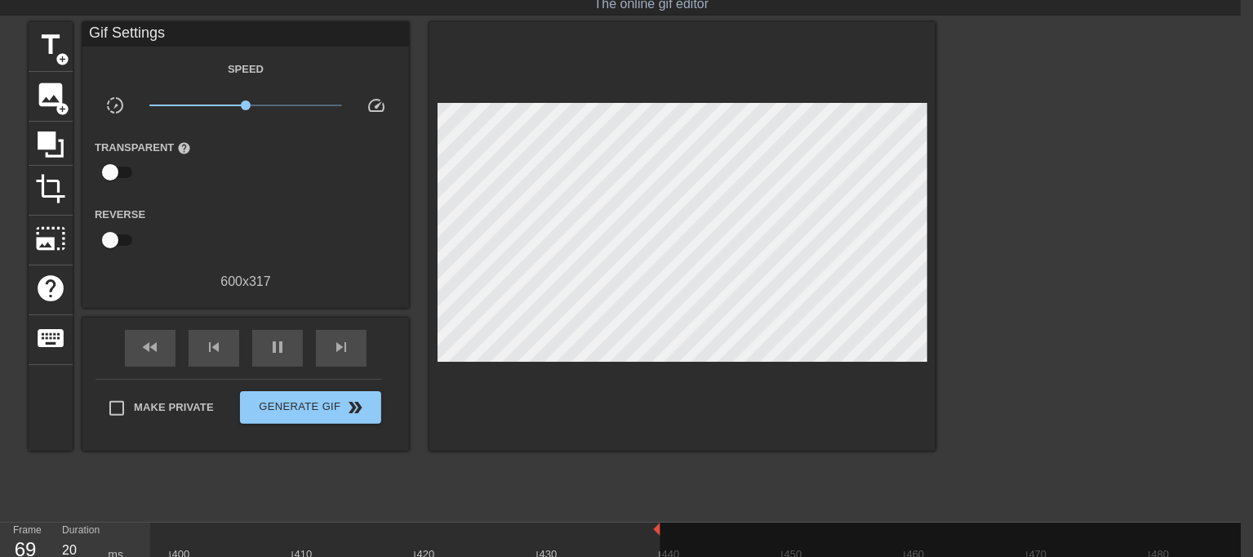
scroll to position [2, 13]
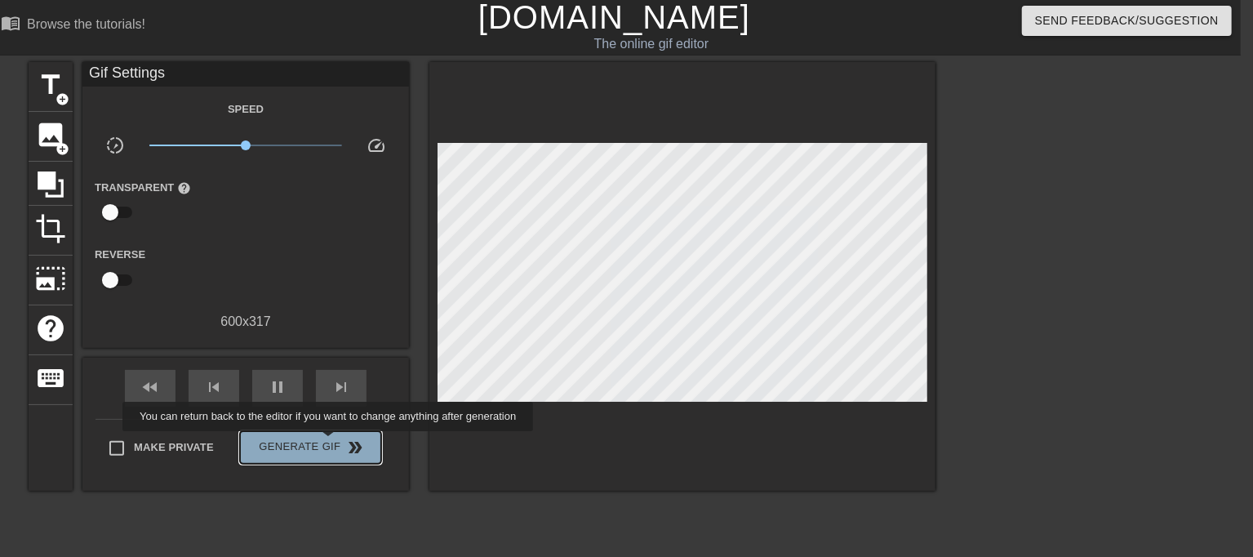
click at [330, 442] on span "Generate Gif double_arrow" at bounding box center [310, 447] width 128 height 20
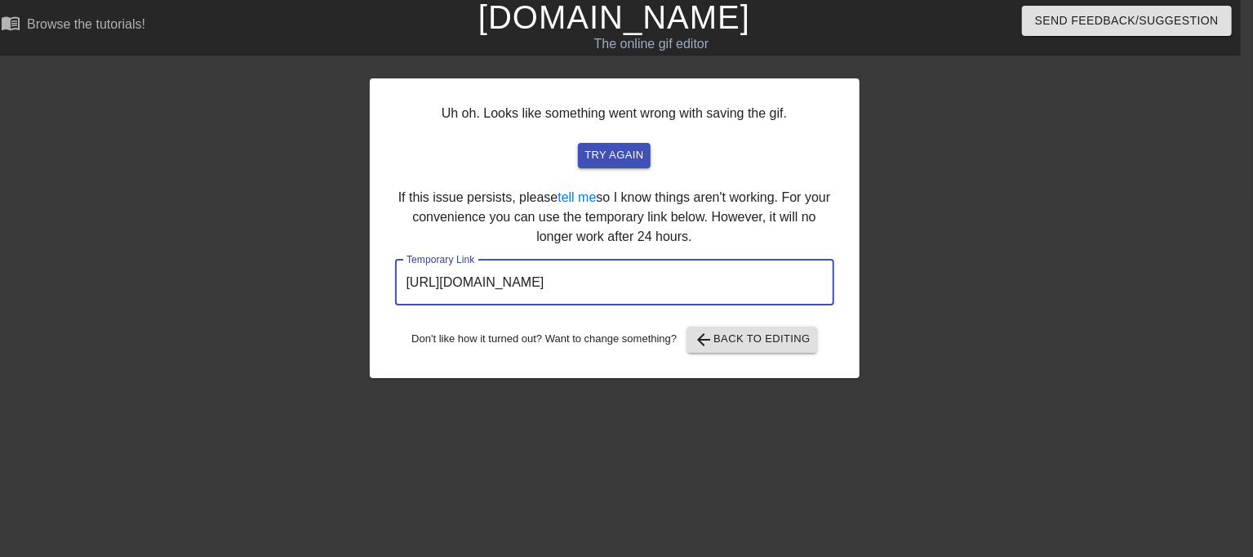
drag, startPoint x: 775, startPoint y: 286, endPoint x: 316, endPoint y: 270, distance: 459.8
click at [316, 270] on div "Uh oh. Looks like something went wrong with saving the gif. try again If this i…" at bounding box center [614, 307] width 1253 height 490
